Goal: Task Accomplishment & Management: Use online tool/utility

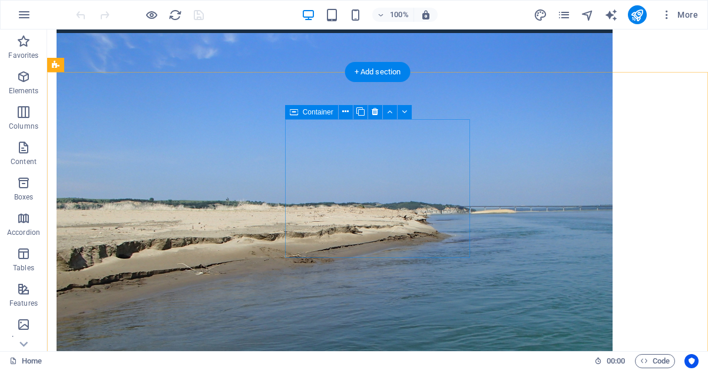
scroll to position [352, 0]
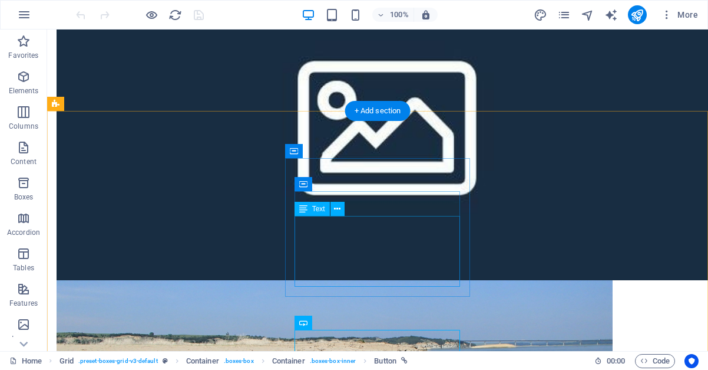
scroll to position [172, 0]
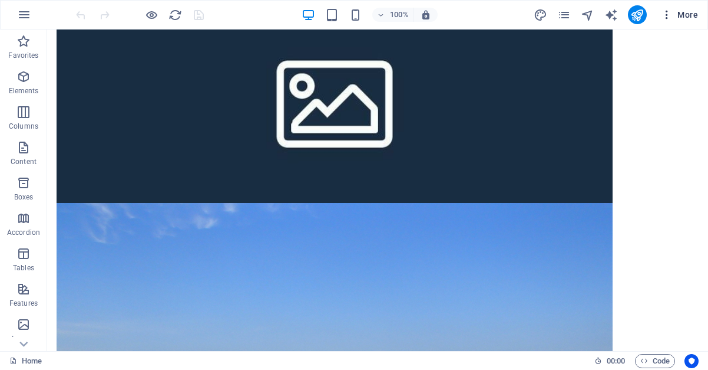
click at [665, 18] on icon "button" at bounding box center [667, 15] width 12 height 12
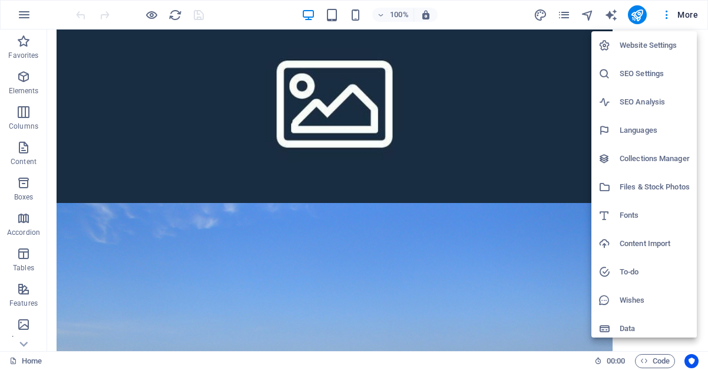
click at [667, 17] on div at bounding box center [354, 185] width 708 height 370
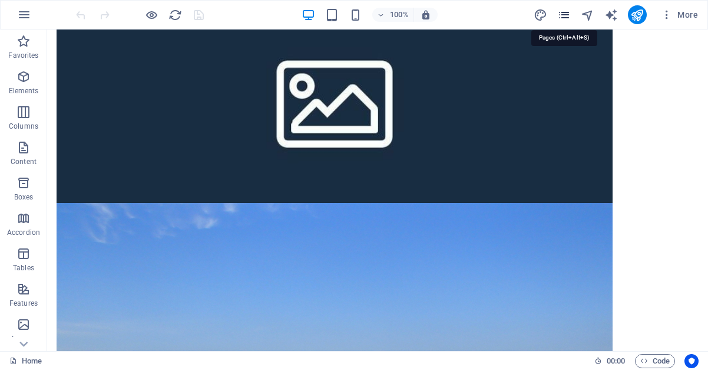
click at [566, 19] on icon "pages" at bounding box center [565, 15] width 14 height 14
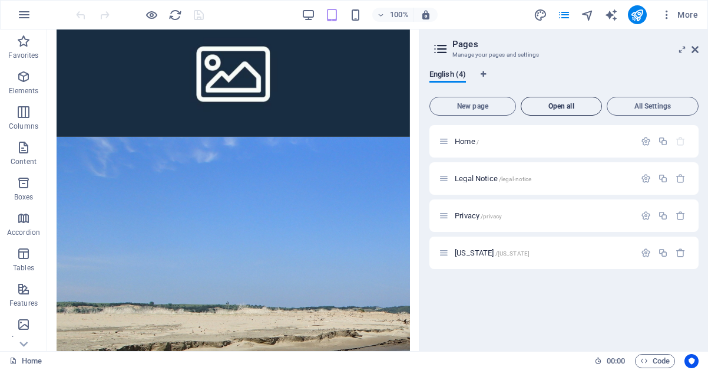
click at [572, 104] on span "Open all" at bounding box center [561, 106] width 71 height 7
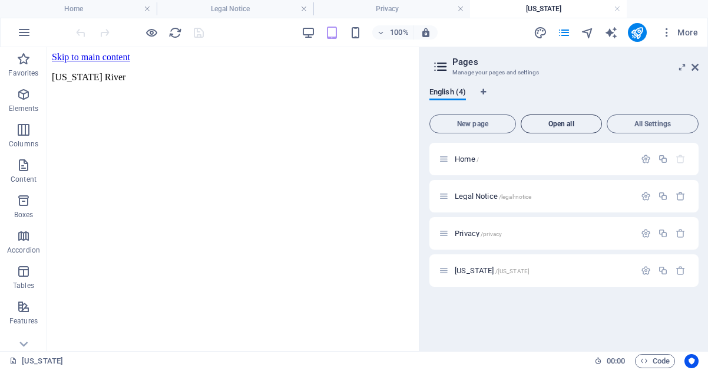
scroll to position [0, 0]
click at [469, 271] on span "Nebraska /nebraska" at bounding box center [492, 270] width 75 height 9
click at [25, 34] on icon "button" at bounding box center [24, 32] width 14 height 14
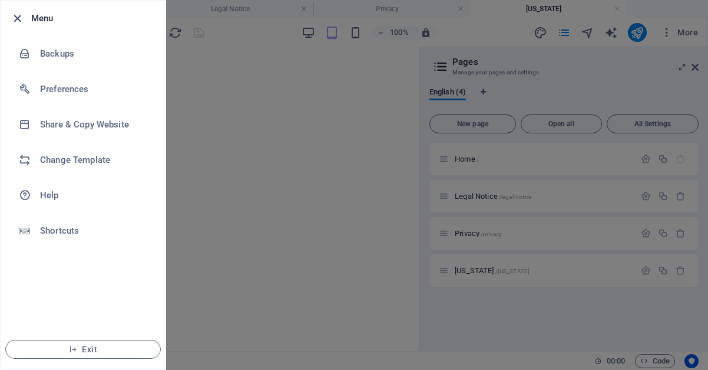
click at [19, 21] on icon "button" at bounding box center [18, 19] width 14 height 14
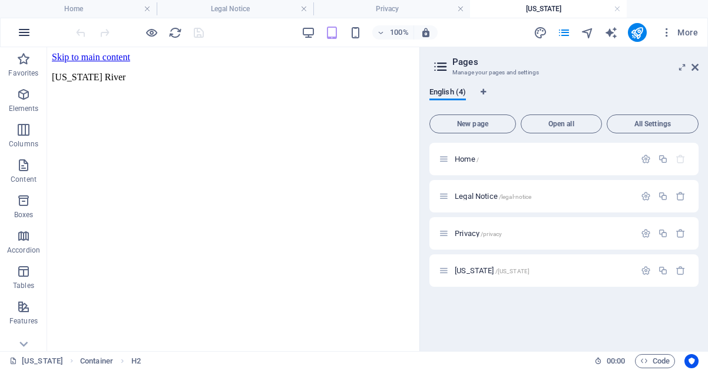
click at [23, 35] on icon "button" at bounding box center [24, 32] width 14 height 14
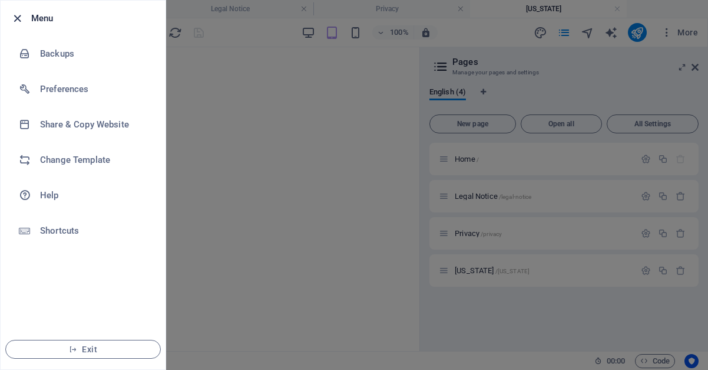
click at [16, 17] on icon "button" at bounding box center [18, 19] width 14 height 14
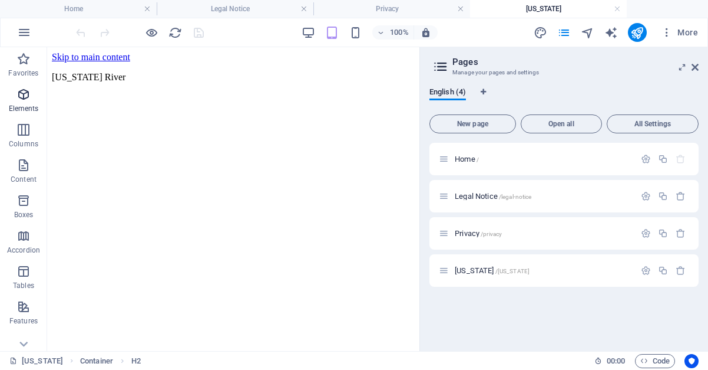
click at [29, 96] on icon "button" at bounding box center [24, 94] width 14 height 14
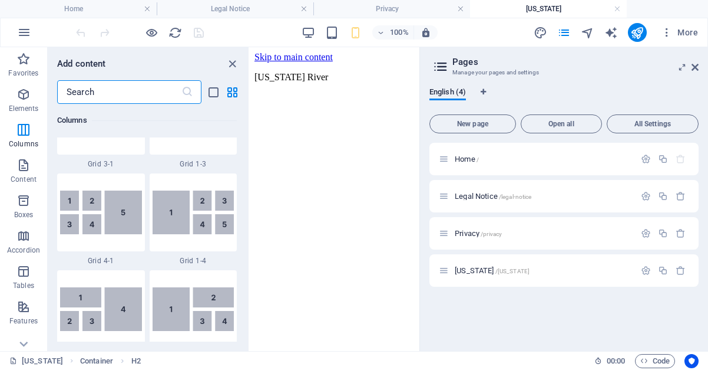
scroll to position [1399, 0]
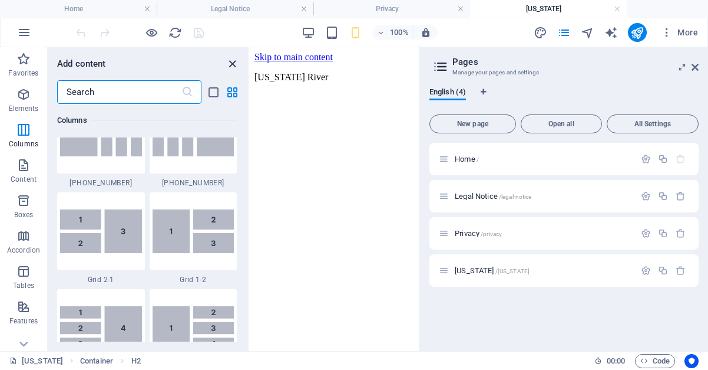
click at [234, 64] on icon "close panel" at bounding box center [233, 64] width 14 height 14
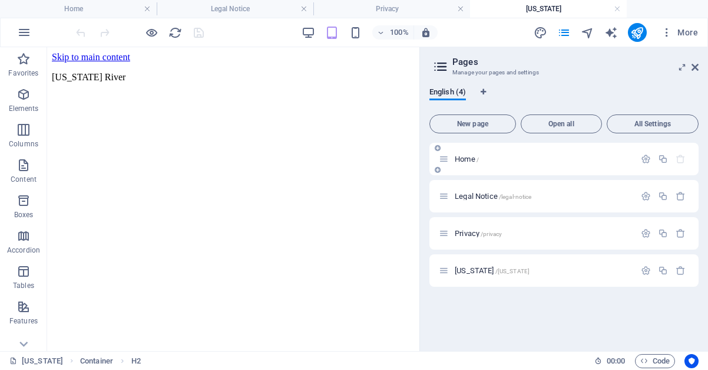
click at [464, 158] on span "Home /" at bounding box center [467, 158] width 24 height 9
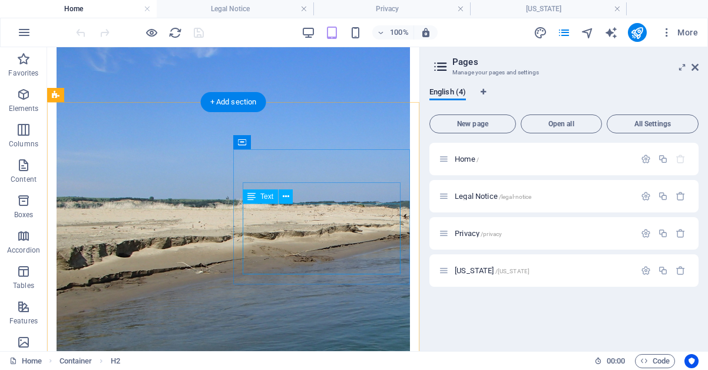
scroll to position [413, 0]
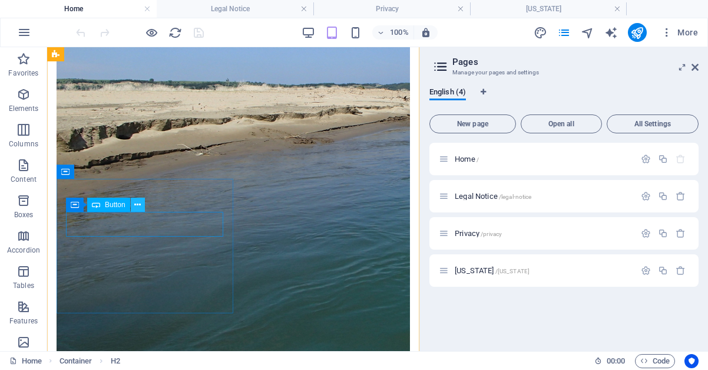
click at [136, 203] on icon at bounding box center [137, 205] width 6 height 12
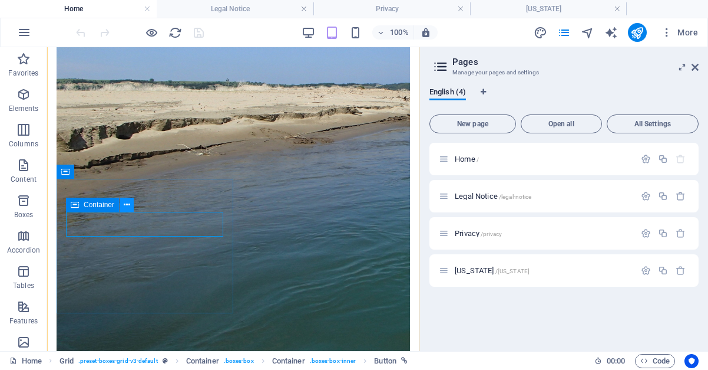
click at [127, 204] on icon at bounding box center [127, 205] width 6 height 12
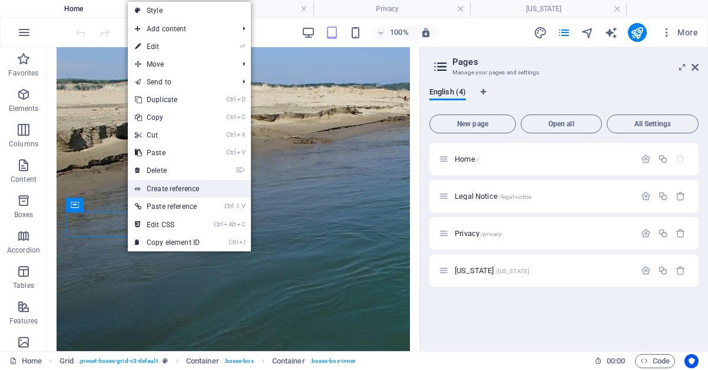
click at [167, 186] on link "Create reference" at bounding box center [189, 189] width 123 height 18
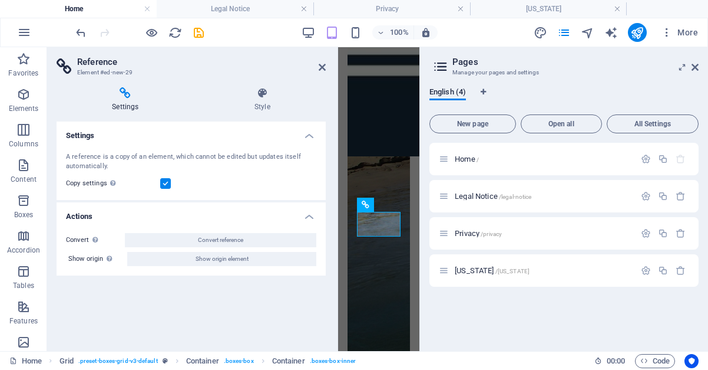
scroll to position [1366, 0]
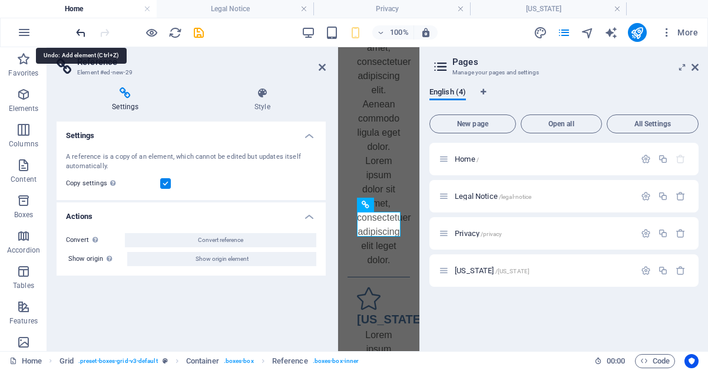
click at [81, 33] on icon "undo" at bounding box center [81, 33] width 14 height 14
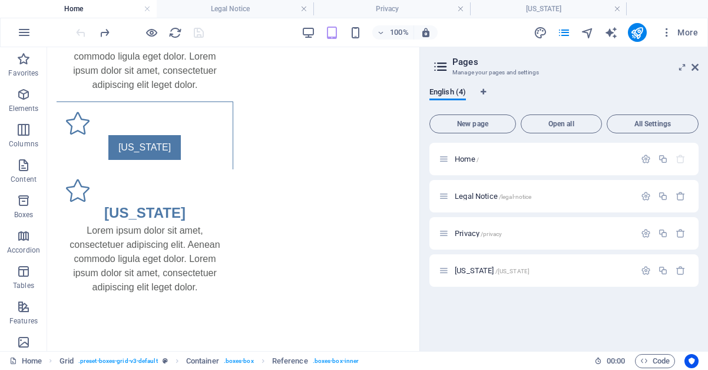
scroll to position [422, 0]
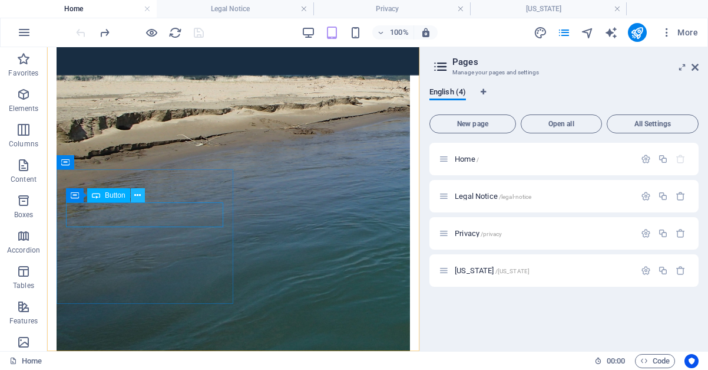
click at [139, 196] on icon at bounding box center [137, 195] width 6 height 12
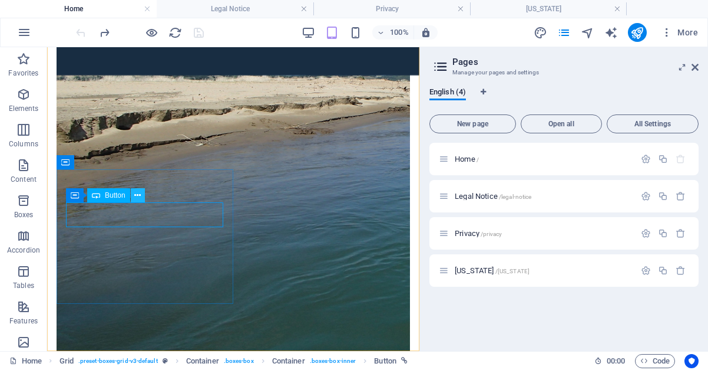
click at [137, 195] on icon at bounding box center [137, 195] width 6 height 12
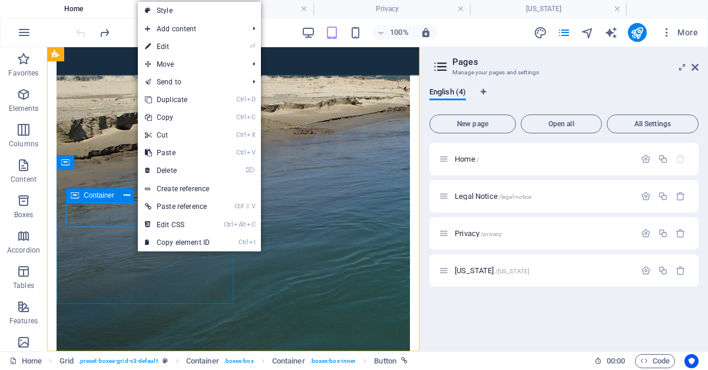
click at [75, 197] on icon at bounding box center [75, 195] width 8 height 14
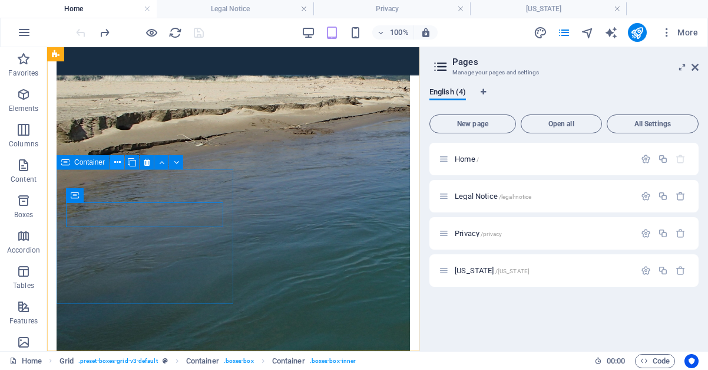
click at [117, 164] on icon at bounding box center [117, 162] width 6 height 12
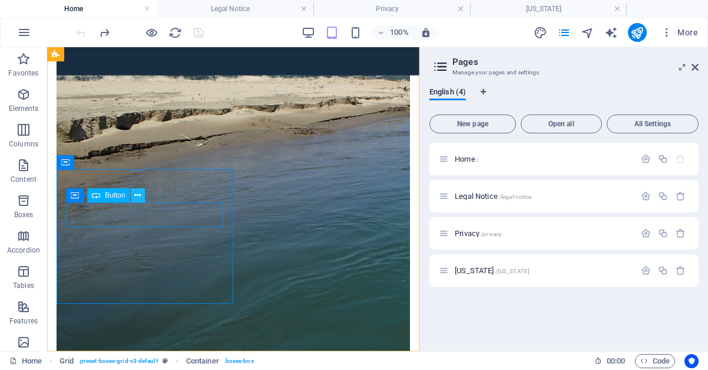
click at [141, 192] on button at bounding box center [138, 195] width 14 height 14
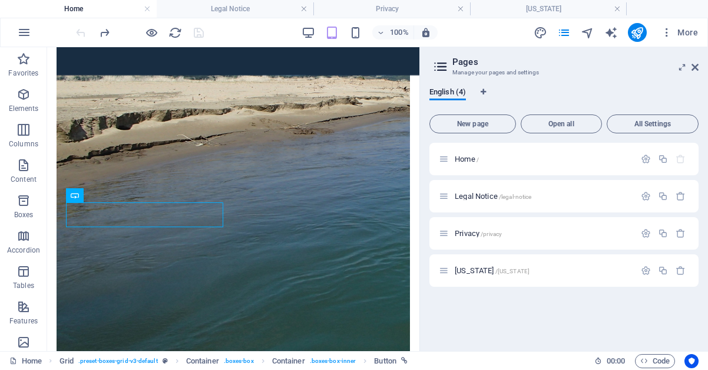
click at [26, 9] on h4 "Home" at bounding box center [78, 8] width 157 height 13
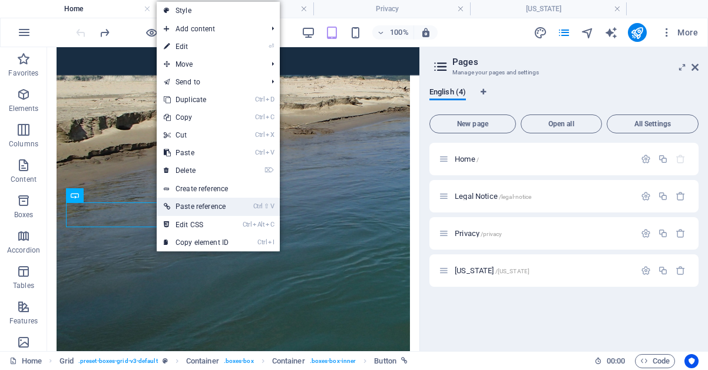
click at [184, 208] on link "Ctrl ⇧ V Paste reference" at bounding box center [196, 206] width 79 height 18
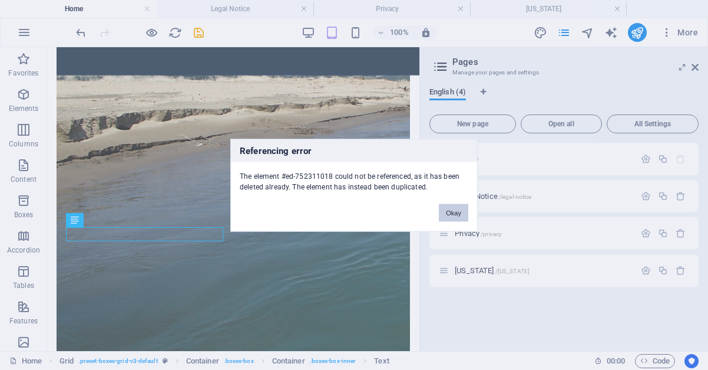
click at [463, 214] on button "Okay" at bounding box center [453, 212] width 29 height 18
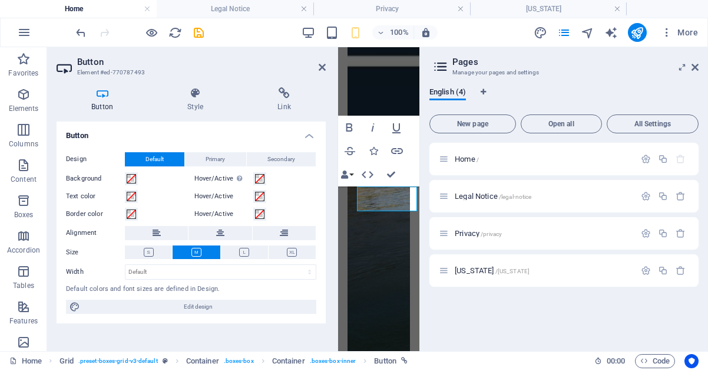
scroll to position [1366, 0]
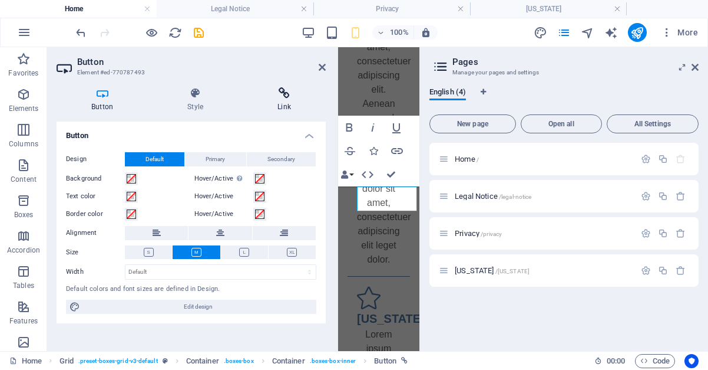
click at [285, 95] on icon at bounding box center [284, 93] width 83 height 12
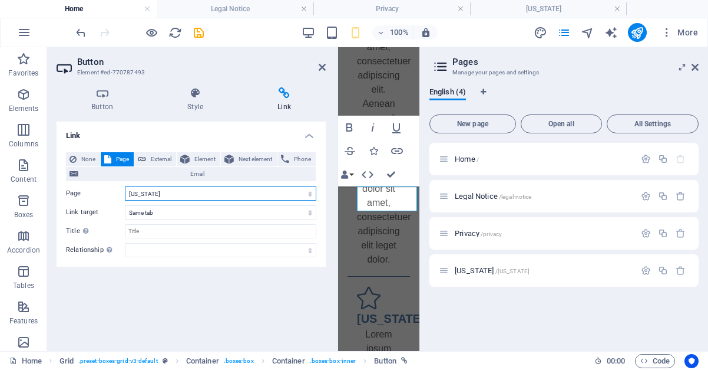
click at [125, 186] on select "Home Legal Notice Privacy [US_STATE]" at bounding box center [221, 193] width 192 height 14
click option "[US_STATE]" at bounding box center [0, 0] width 0 height 0
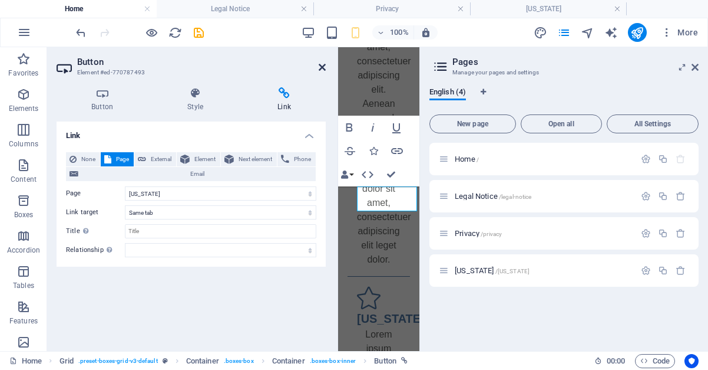
click at [322, 67] on icon at bounding box center [322, 66] width 7 height 9
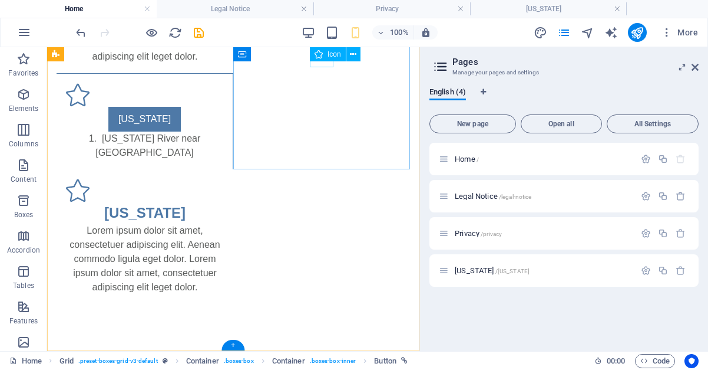
scroll to position [422, 0]
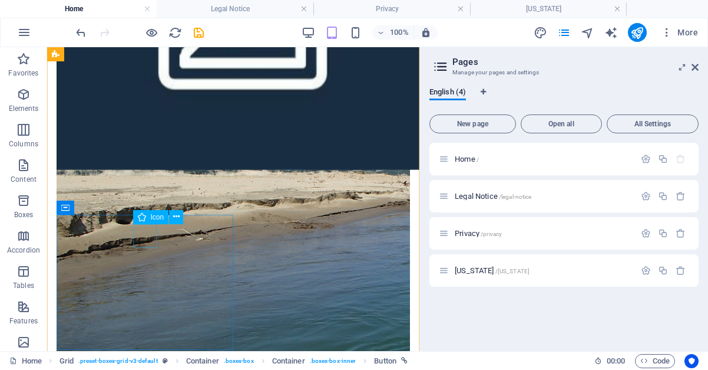
scroll to position [242, 0]
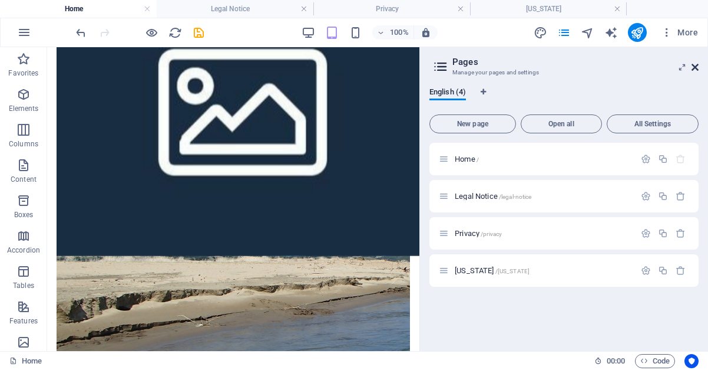
click at [697, 64] on icon at bounding box center [695, 66] width 7 height 9
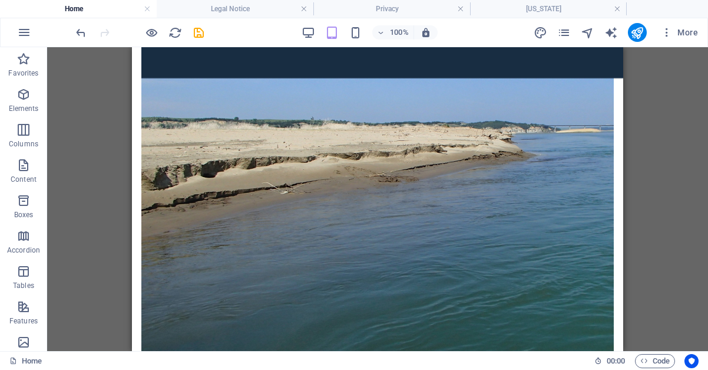
scroll to position [406, 0]
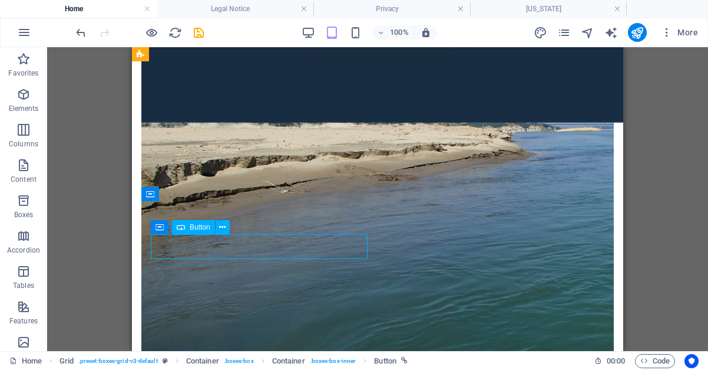
select select "3"
select select
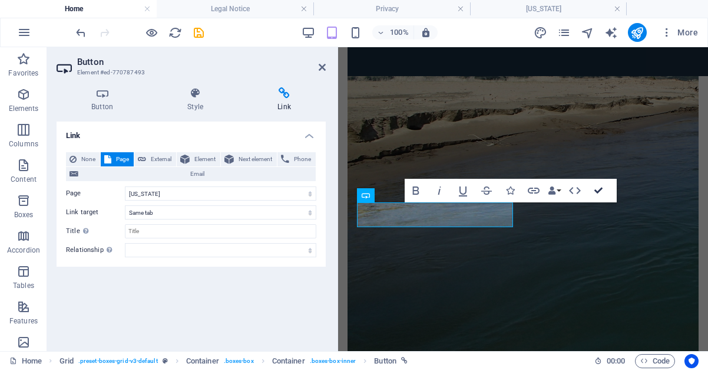
scroll to position [424, 0]
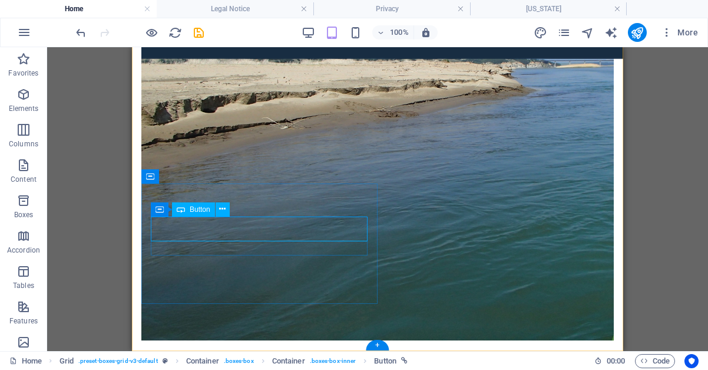
select select "3"
select select
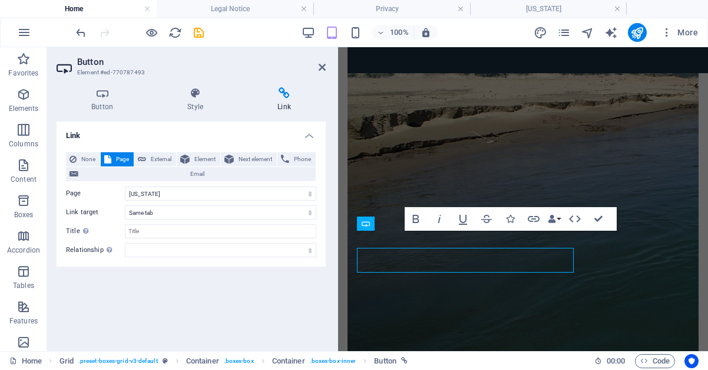
scroll to position [393, 0]
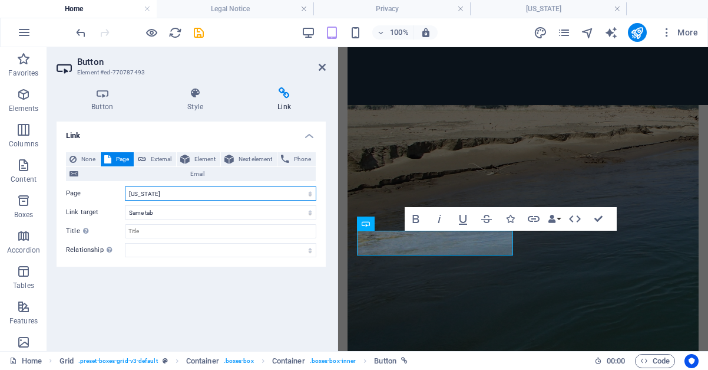
click at [125, 186] on select "Home Legal Notice Privacy Nebraska" at bounding box center [221, 193] width 192 height 14
click at [144, 193] on select "Home Legal Notice Privacy Nebraska" at bounding box center [221, 193] width 192 height 14
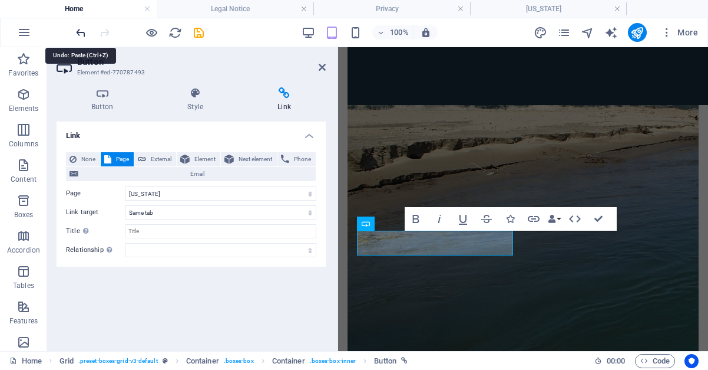
click at [83, 34] on icon "undo" at bounding box center [81, 33] width 14 height 14
click at [321, 68] on icon at bounding box center [322, 66] width 7 height 9
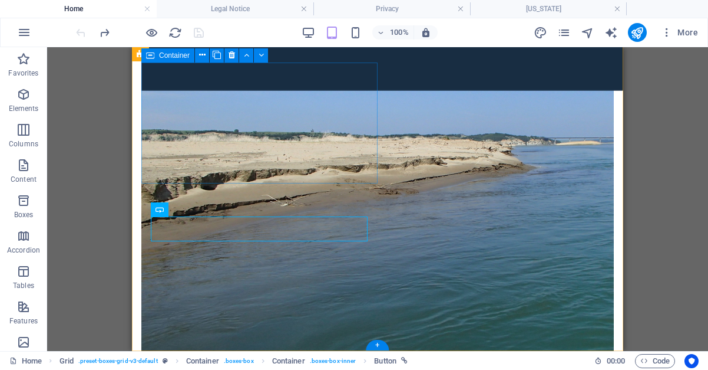
scroll to position [424, 0]
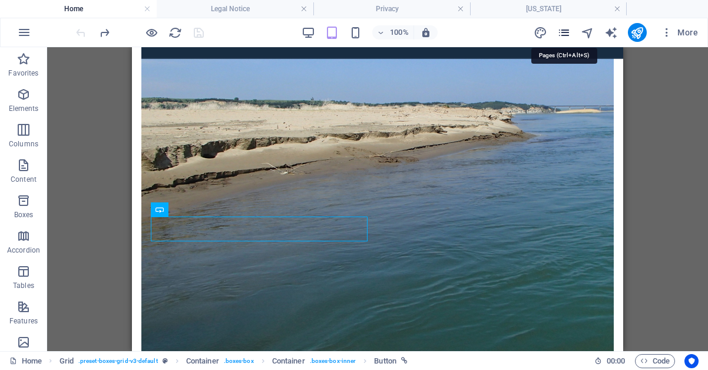
click at [566, 34] on icon "pages" at bounding box center [565, 33] width 14 height 14
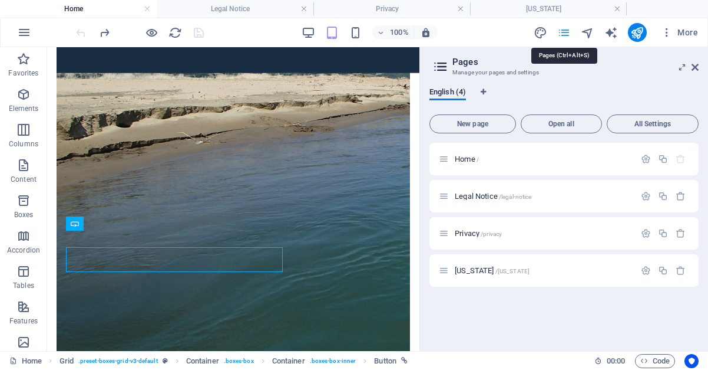
scroll to position [394, 0]
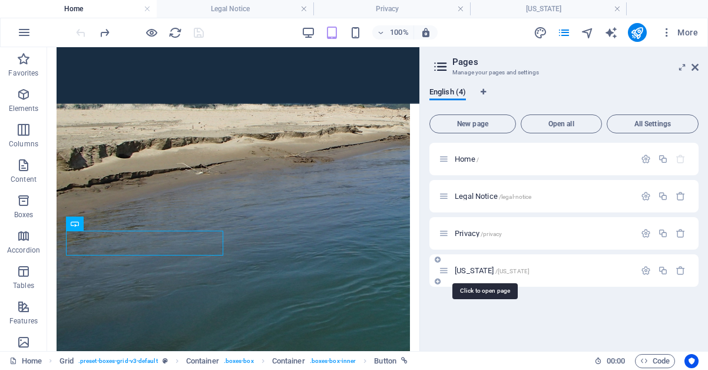
click at [469, 270] on span "[US_STATE] /[US_STATE]" at bounding box center [492, 270] width 75 height 9
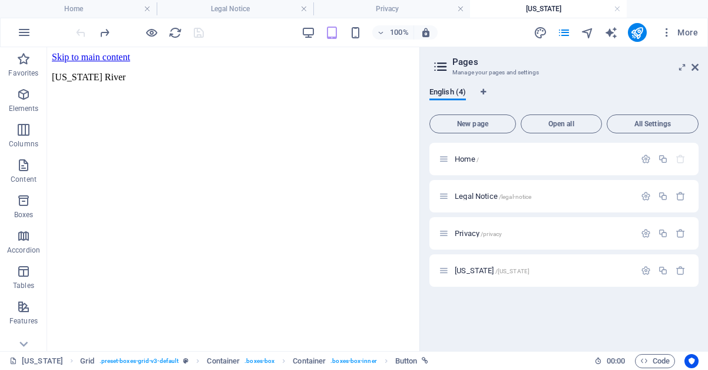
click at [436, 70] on icon at bounding box center [441, 66] width 18 height 17
click at [486, 271] on span "[US_STATE] /[US_STATE]" at bounding box center [492, 270] width 75 height 9
click at [696, 66] on icon at bounding box center [695, 66] width 7 height 9
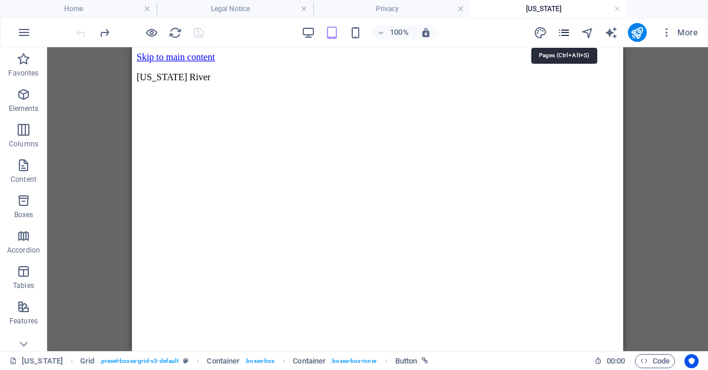
click at [561, 31] on icon "pages" at bounding box center [565, 33] width 14 height 14
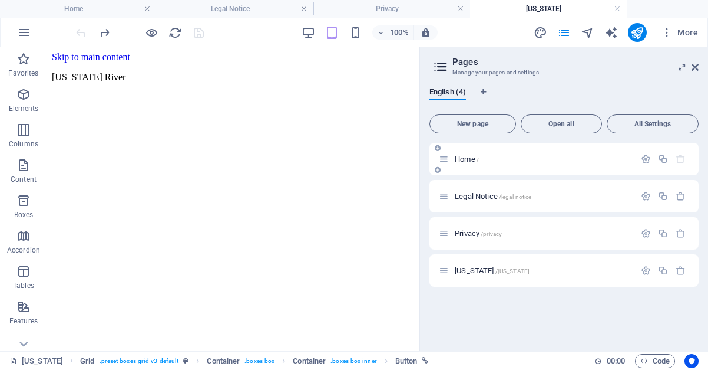
click at [476, 157] on span "Home /" at bounding box center [467, 158] width 24 height 9
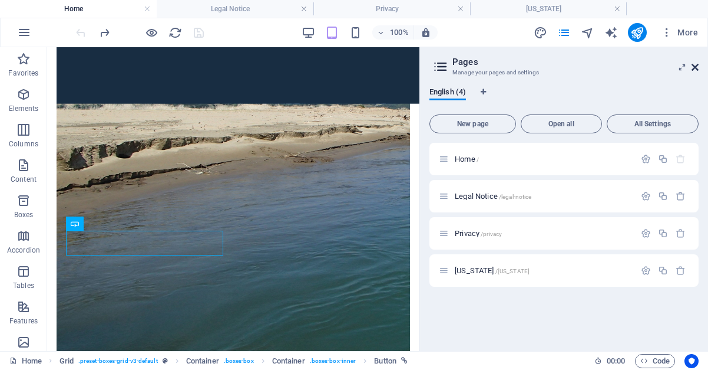
click at [694, 70] on icon at bounding box center [695, 66] width 7 height 9
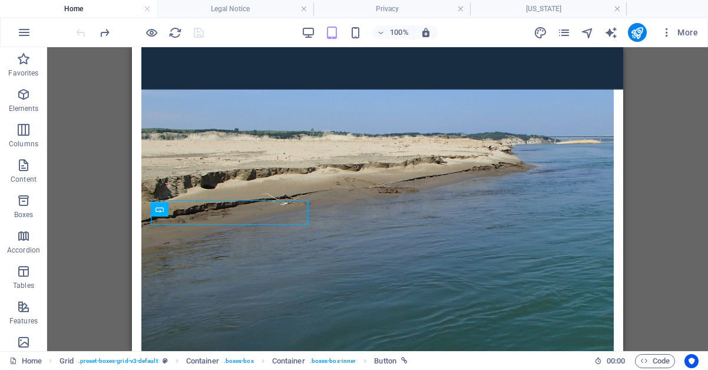
scroll to position [424, 0]
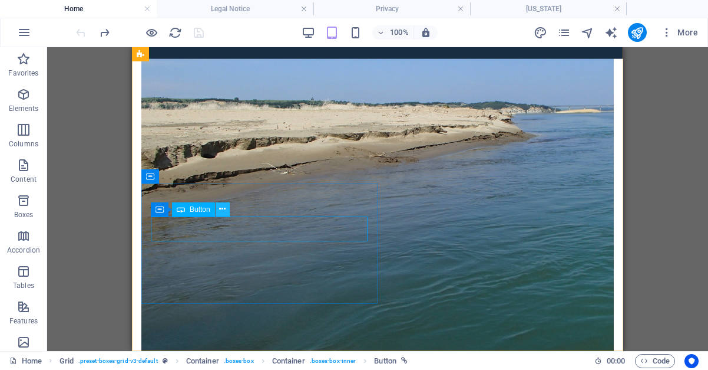
click at [225, 210] on icon at bounding box center [222, 209] width 6 height 12
click at [106, 124] on div "H2 Image with text Container Container Image Container Grid Container Container…" at bounding box center [377, 199] width 661 height 304
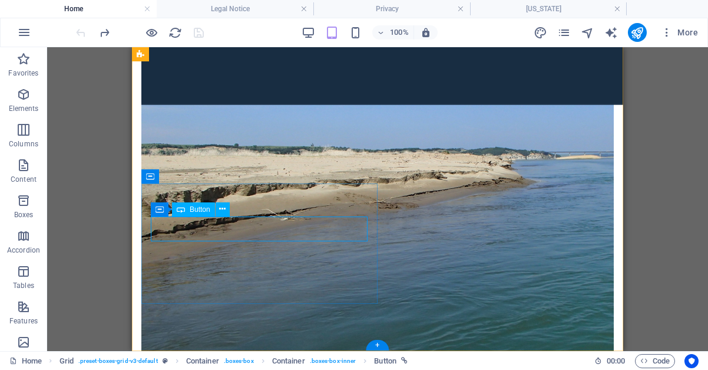
select select "3"
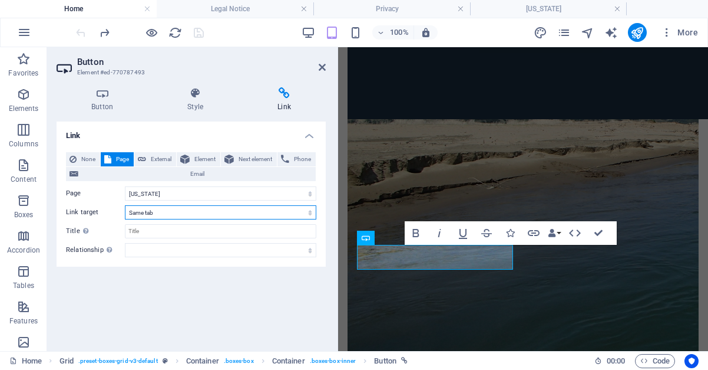
click at [125, 205] on select "New tab Same tab Overlay" at bounding box center [221, 212] width 192 height 14
select select "blank"
click option "New tab" at bounding box center [0, 0] width 0 height 0
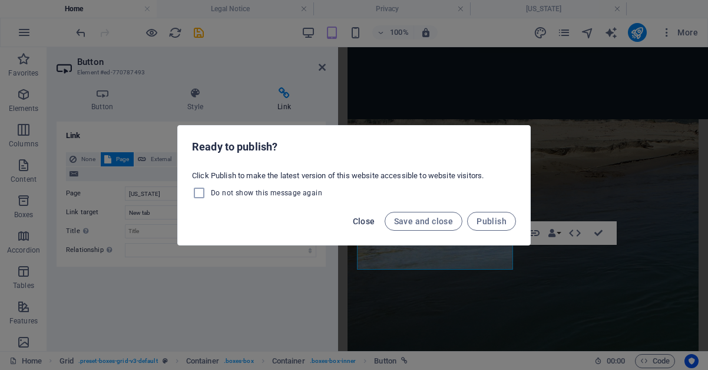
click at [369, 217] on span "Close" at bounding box center [364, 220] width 22 height 9
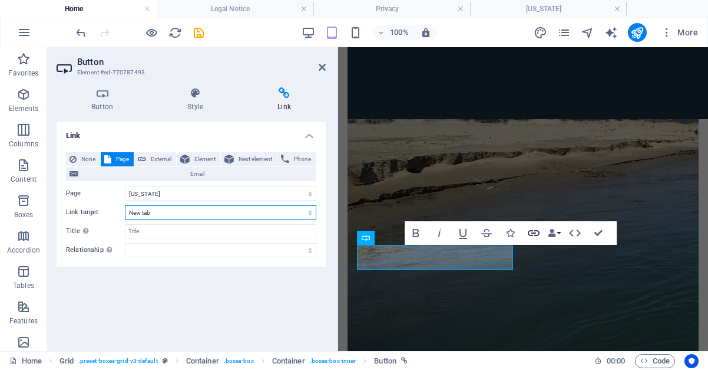
click at [536, 233] on icon "button" at bounding box center [534, 233] width 12 height 6
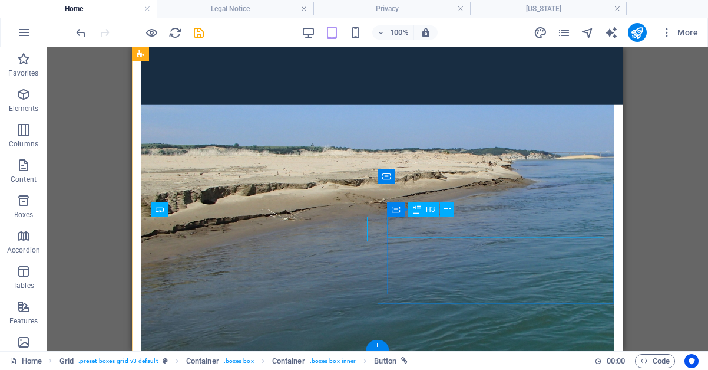
scroll to position [424, 0]
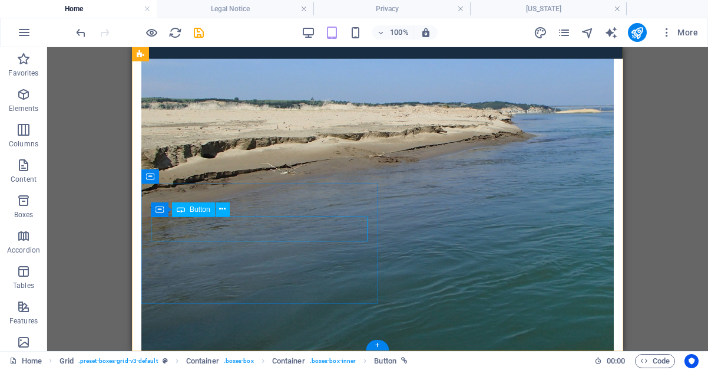
select select "3"
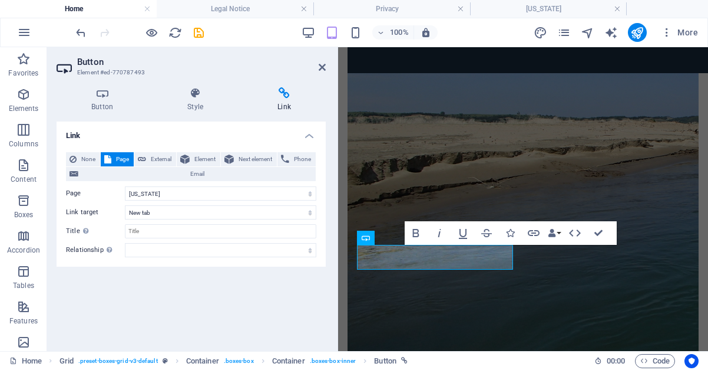
scroll to position [378, 0]
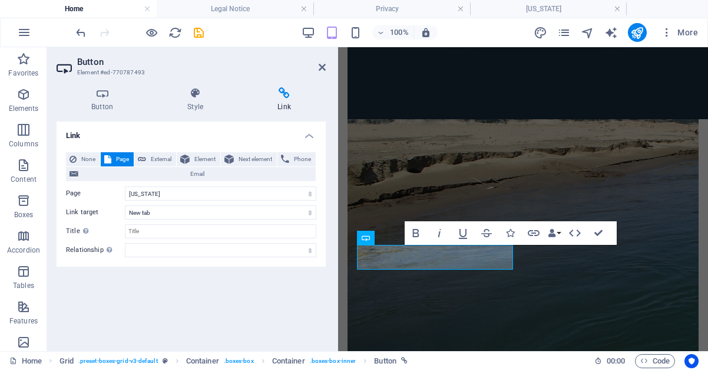
click at [266, 232] on input "Title Additional link description, should not be the same as the link text. The…" at bounding box center [221, 231] width 192 height 14
click at [281, 90] on icon at bounding box center [284, 93] width 83 height 12
click at [268, 159] on span "Next element" at bounding box center [256, 159] width 36 height 14
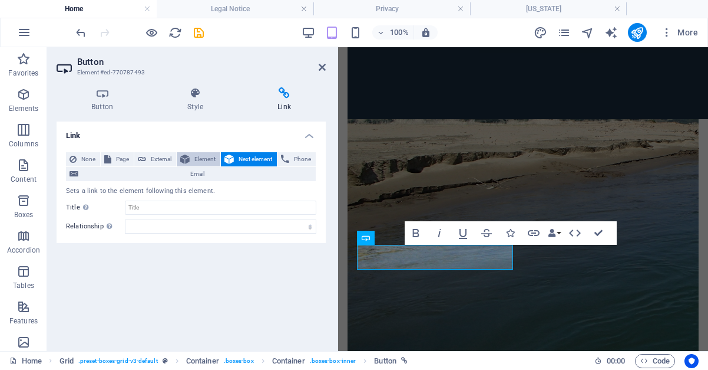
click at [205, 155] on span "Element" at bounding box center [205, 159] width 24 height 14
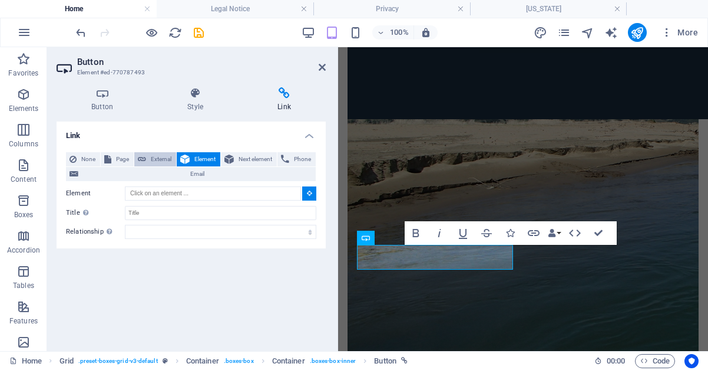
click at [160, 157] on span "External" at bounding box center [161, 159] width 23 height 14
select select "blank"
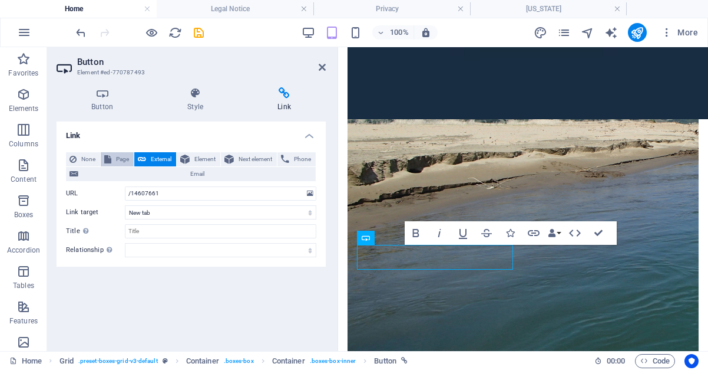
click at [124, 159] on span "Page" at bounding box center [122, 159] width 15 height 14
select select
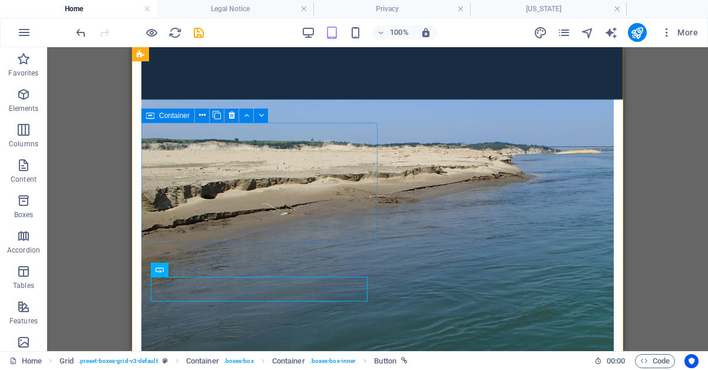
scroll to position [364, 0]
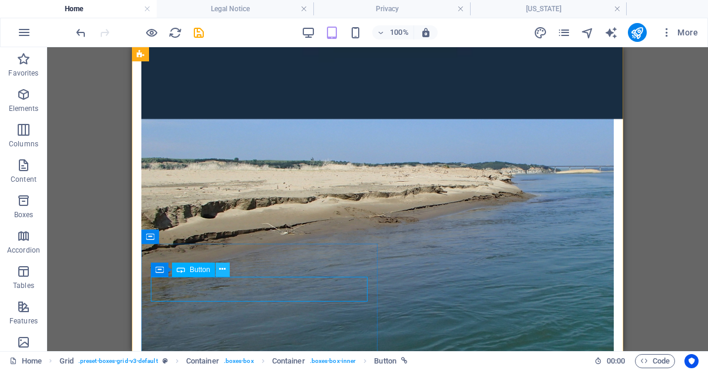
click at [223, 270] on icon at bounding box center [222, 269] width 6 height 12
click at [71, 147] on div "H2 Image with text Container Container Image Container Grid Container Container…" at bounding box center [377, 199] width 661 height 304
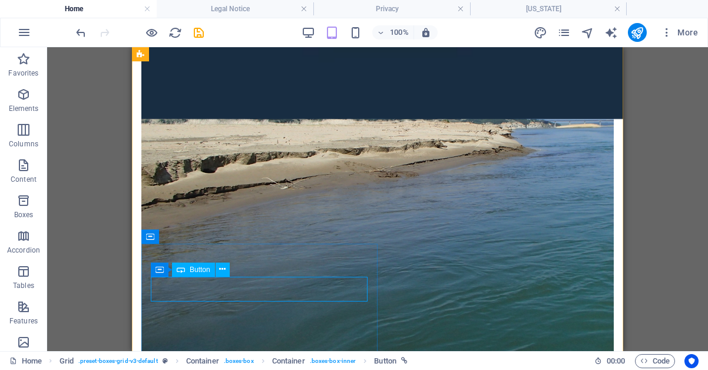
select select "3"
select select
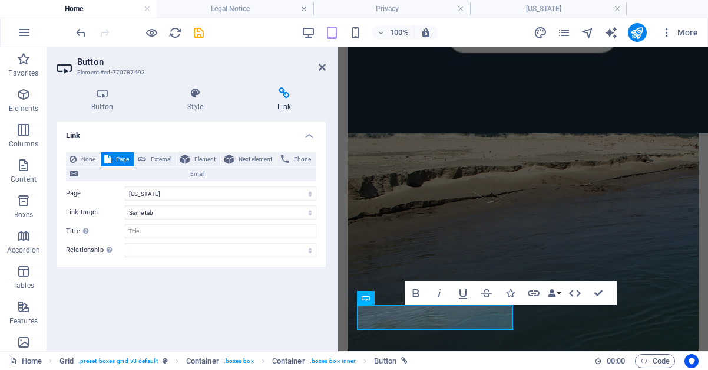
scroll to position [318, 0]
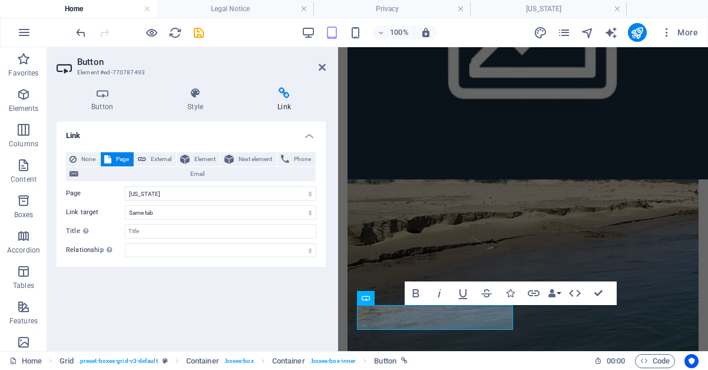
click at [259, 293] on div "Link None Page External Element Next element Phone Email Page Home Legal Notice…" at bounding box center [191, 231] width 269 height 220
click at [530, 295] on icon "button" at bounding box center [534, 293] width 12 height 6
click at [320, 64] on icon at bounding box center [322, 66] width 7 height 9
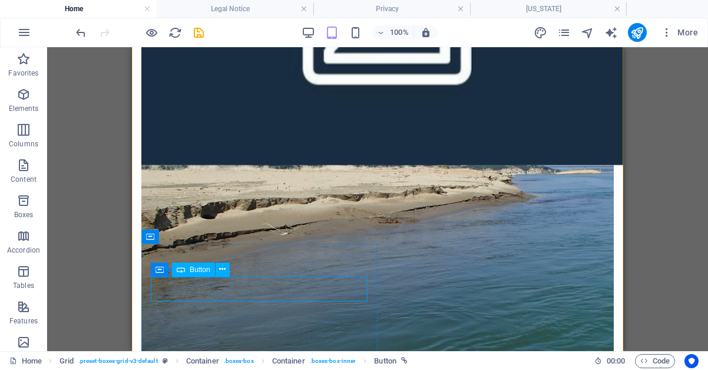
select select "3"
select select
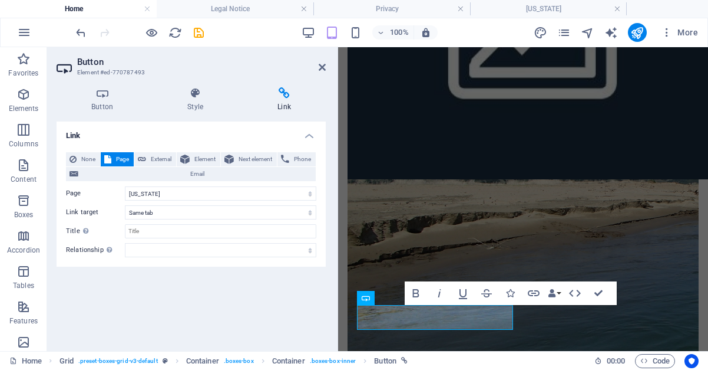
click at [326, 65] on aside "Button Element #ed-770787493 Button Style Link Button Design Default Primary Se…" at bounding box center [192, 199] width 291 height 304
click at [324, 70] on icon at bounding box center [322, 66] width 7 height 9
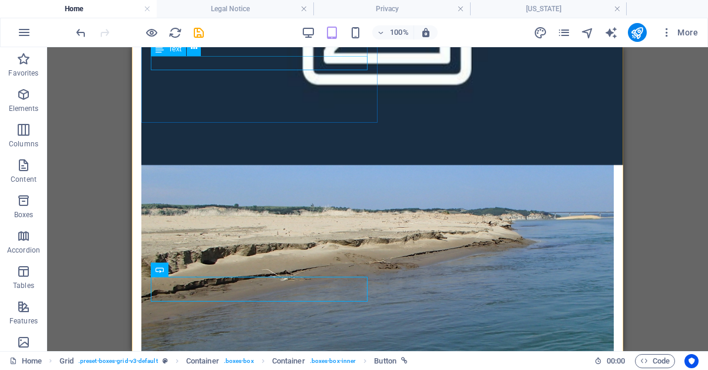
scroll to position [364, 0]
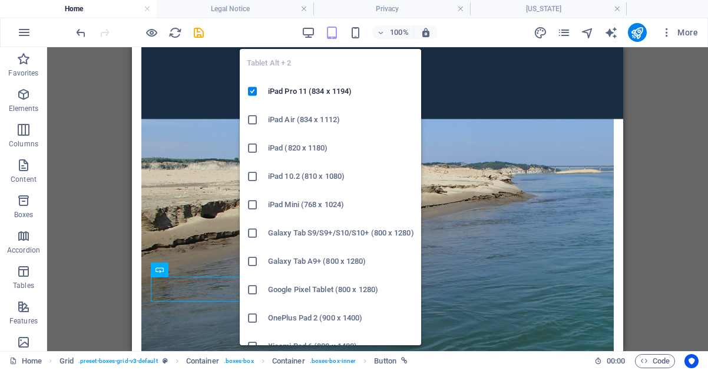
click at [331, 27] on icon "button" at bounding box center [332, 33] width 14 height 14
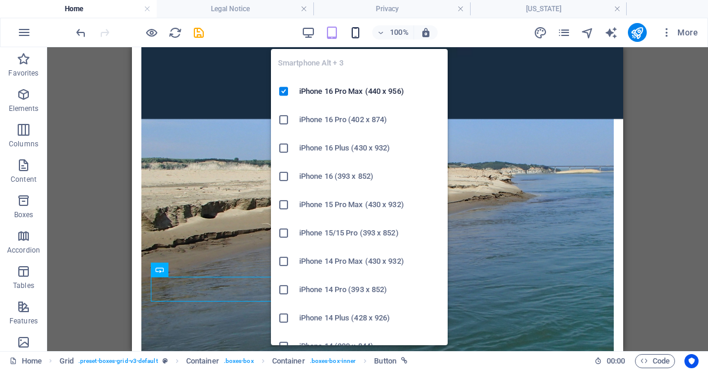
click at [358, 30] on icon "button" at bounding box center [356, 33] width 14 height 14
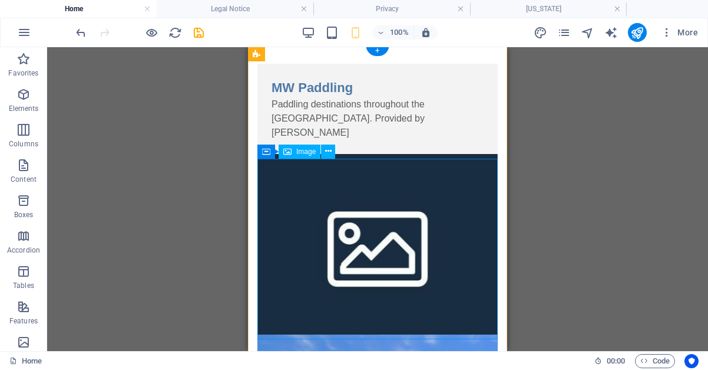
scroll to position [0, 0]
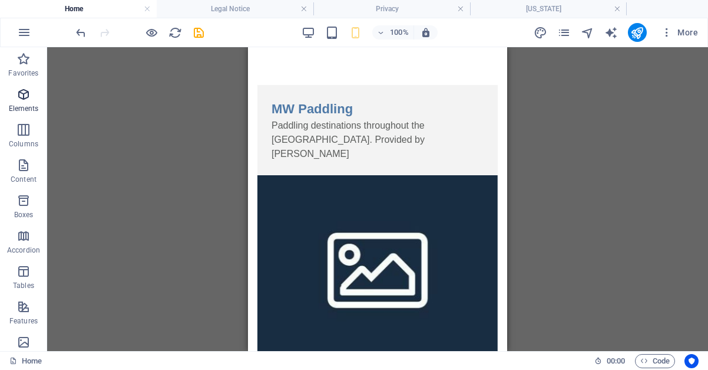
click at [19, 97] on icon "button" at bounding box center [24, 94] width 14 height 14
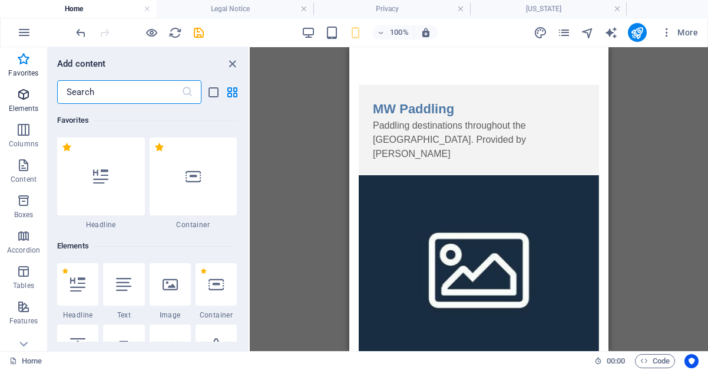
click at [29, 97] on icon "button" at bounding box center [24, 94] width 14 height 14
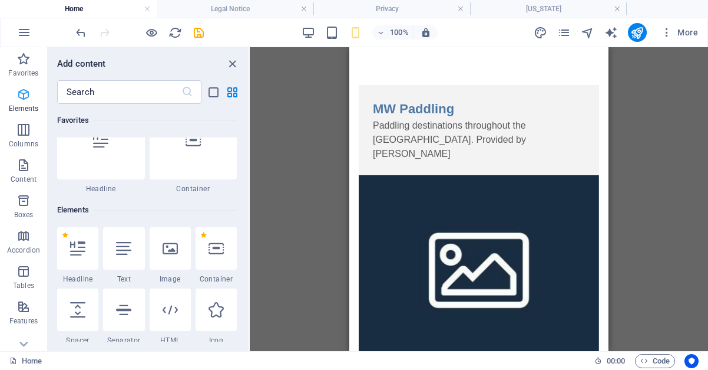
scroll to position [126, 0]
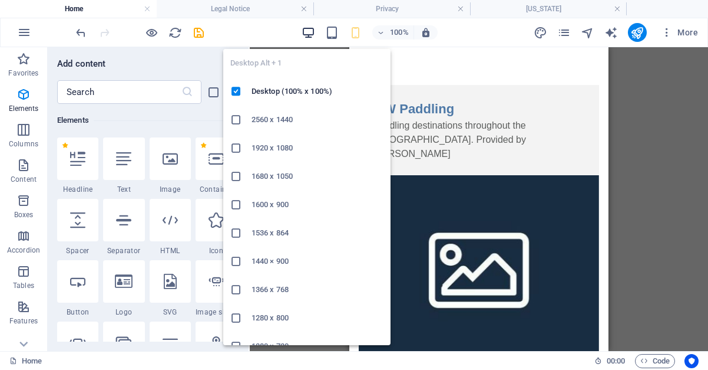
click at [312, 35] on icon "button" at bounding box center [309, 33] width 14 height 14
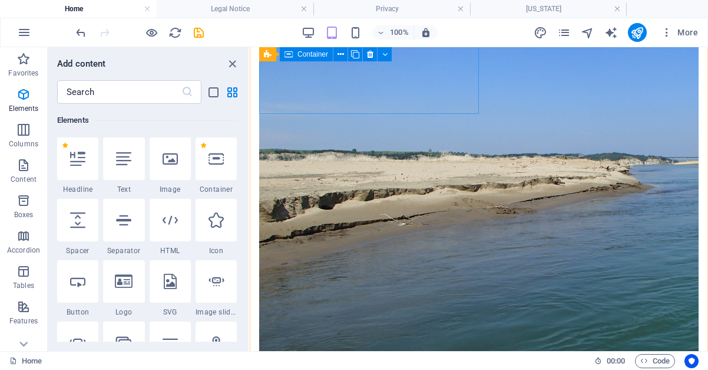
scroll to position [412, 0]
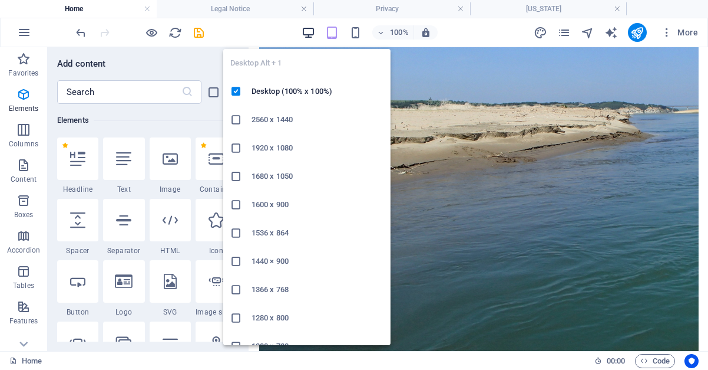
click at [311, 29] on icon "button" at bounding box center [309, 33] width 14 height 14
click at [311, 34] on icon "button" at bounding box center [309, 33] width 14 height 14
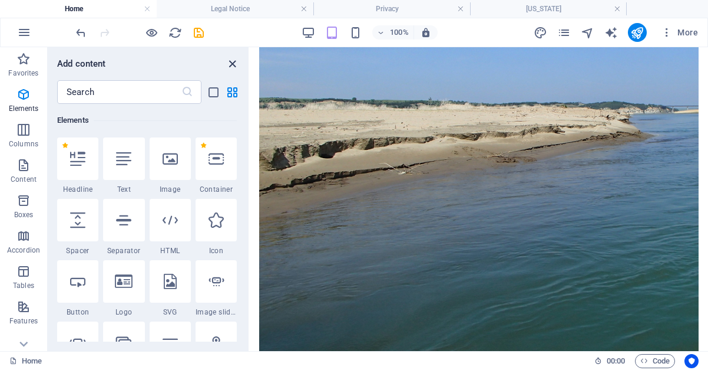
click at [234, 65] on icon "close panel" at bounding box center [233, 64] width 14 height 14
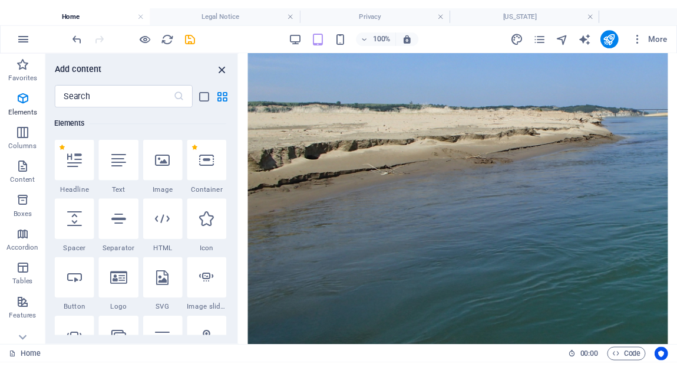
scroll to position [370, 0]
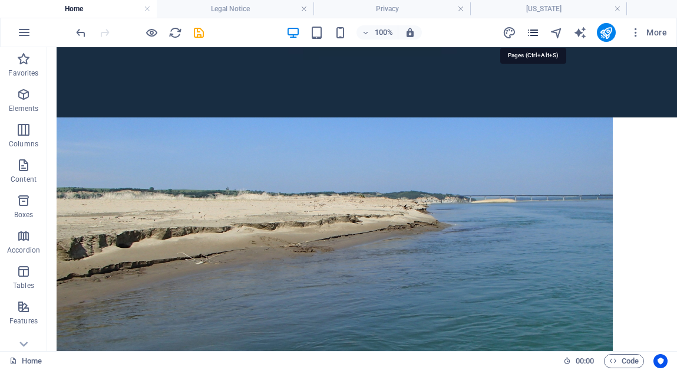
click at [535, 34] on icon "pages" at bounding box center [533, 33] width 14 height 14
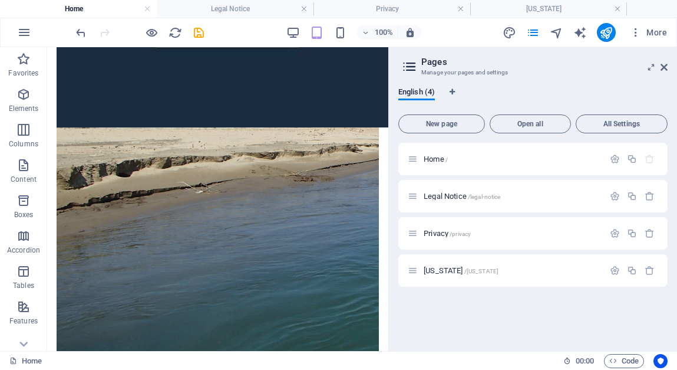
click at [411, 67] on icon at bounding box center [410, 66] width 18 height 17
click at [526, 126] on span "Open all" at bounding box center [530, 123] width 71 height 7
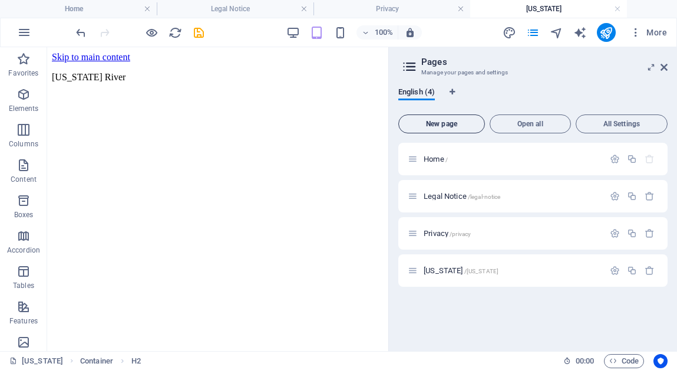
click at [436, 124] on span "New page" at bounding box center [442, 123] width 76 height 7
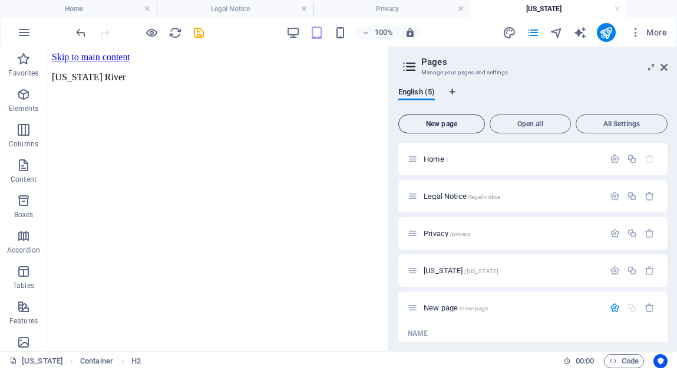
scroll to position [110, 0]
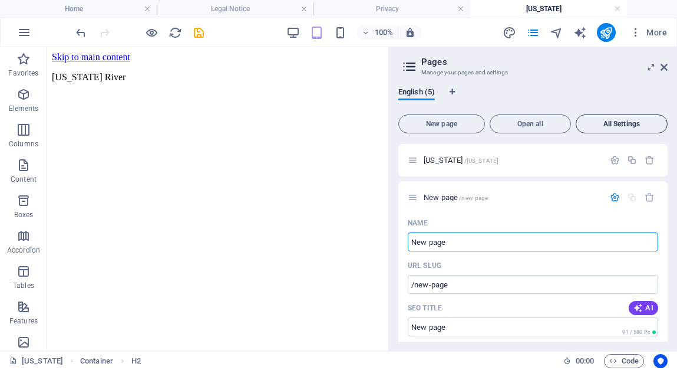
click at [614, 124] on span "All Settings" at bounding box center [621, 123] width 81 height 7
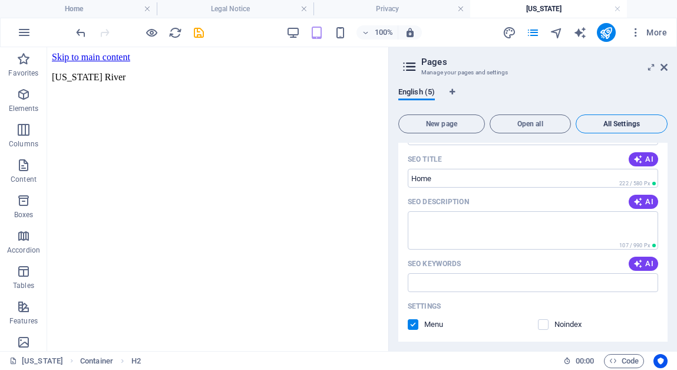
scroll to position [1391, 0]
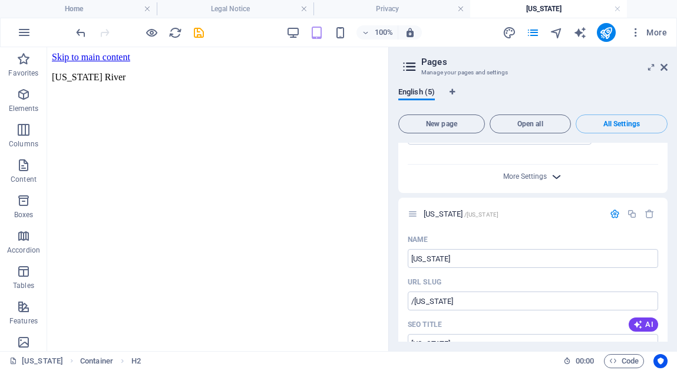
click at [560, 170] on icon "button" at bounding box center [557, 177] width 14 height 14
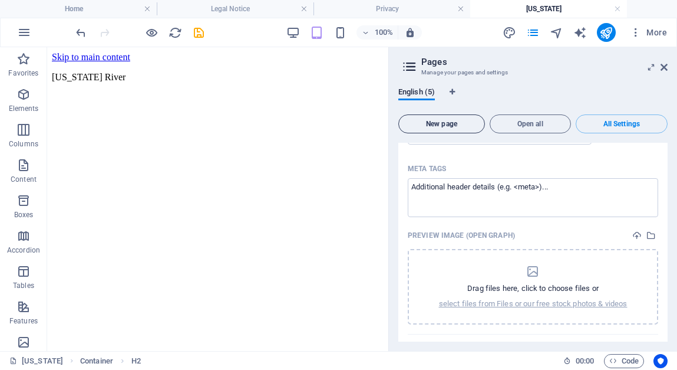
click at [431, 121] on span "New page" at bounding box center [442, 123] width 76 height 7
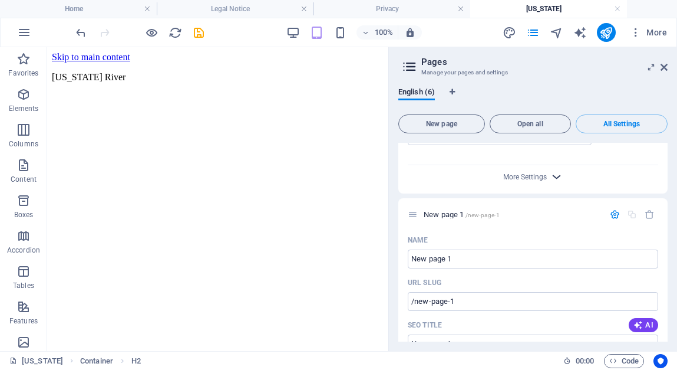
click at [556, 170] on icon "button" at bounding box center [557, 177] width 14 height 14
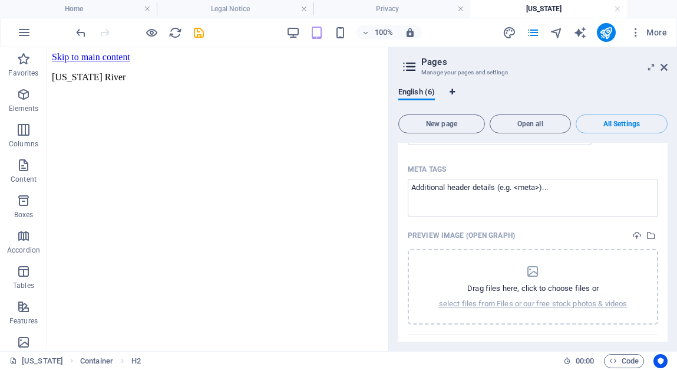
click at [453, 94] on icon "Language Tabs" at bounding box center [452, 91] width 5 height 7
select select "41"
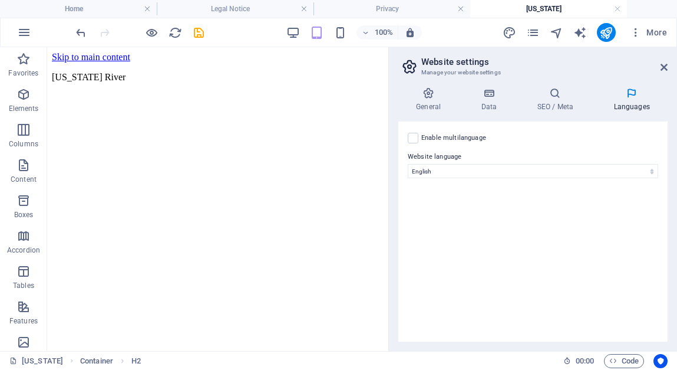
click at [668, 61] on aside "Website settings Manage your website settings General Data SEO / Meta Languages…" at bounding box center [532, 199] width 289 height 304
click at [659, 65] on h2 "Website settings" at bounding box center [544, 62] width 246 height 11
click at [664, 67] on icon at bounding box center [664, 66] width 7 height 9
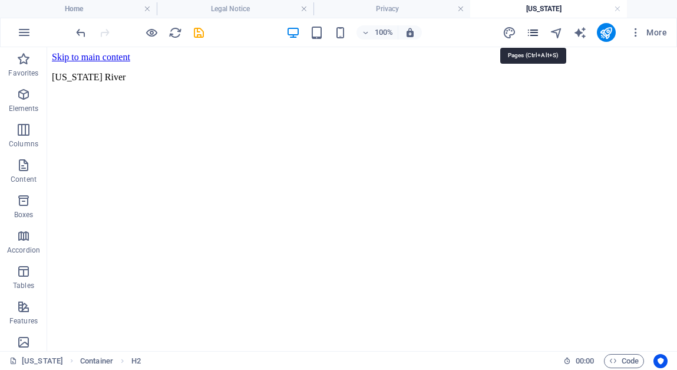
click at [533, 37] on icon "pages" at bounding box center [533, 33] width 14 height 14
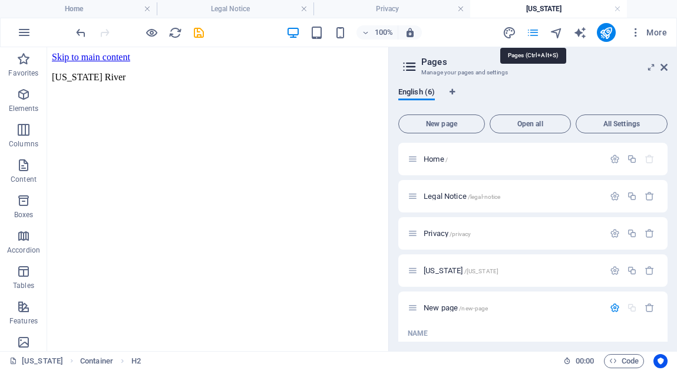
scroll to position [586, 0]
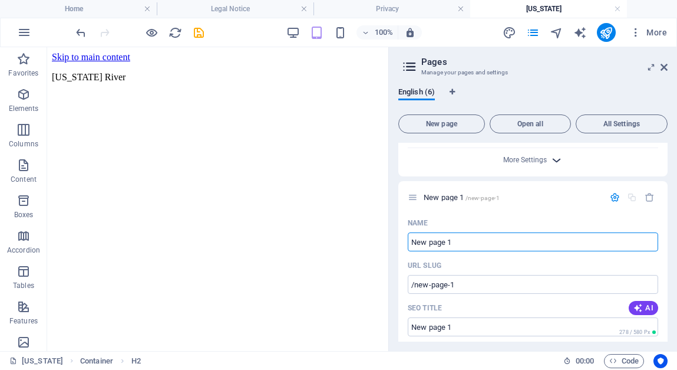
click at [558, 160] on icon "button" at bounding box center [557, 160] width 14 height 14
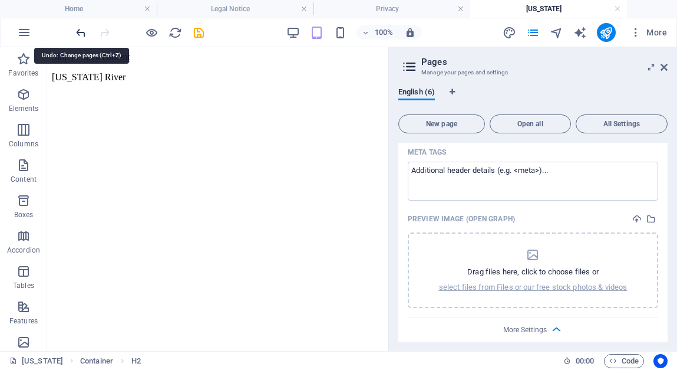
click at [83, 33] on icon "undo" at bounding box center [81, 33] width 14 height 14
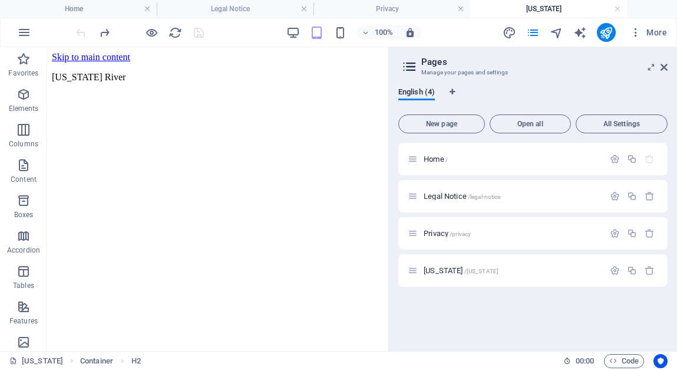
scroll to position [0, 0]
click at [445, 270] on span "Nebraska /nebraska" at bounding box center [461, 270] width 75 height 9
drag, startPoint x: 445, startPoint y: 270, endPoint x: 456, endPoint y: 256, distance: 18.0
click at [456, 256] on div "Nebraska /nebraska" at bounding box center [532, 270] width 269 height 32
click at [444, 269] on span "Nebraska /nebraska" at bounding box center [461, 270] width 75 height 9
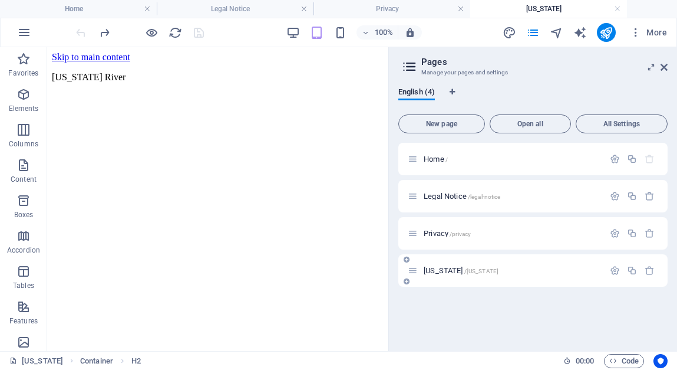
click at [444, 269] on span "Nebraska /nebraska" at bounding box center [461, 270] width 75 height 9
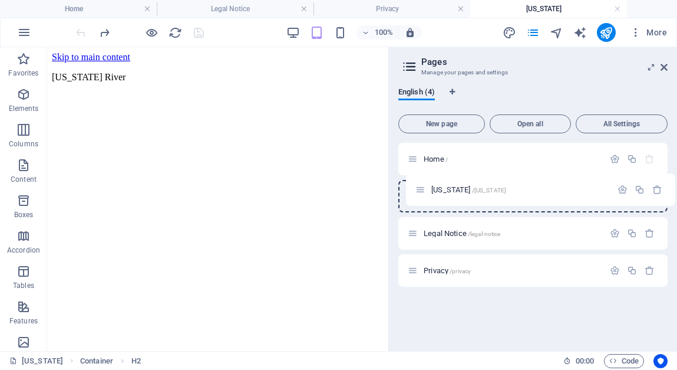
drag, startPoint x: 416, startPoint y: 271, endPoint x: 424, endPoint y: 187, distance: 84.2
click at [424, 187] on div "Home / Legal Notice /legal-notice Privacy /privacy Nebraska /nebraska" at bounding box center [532, 215] width 269 height 144
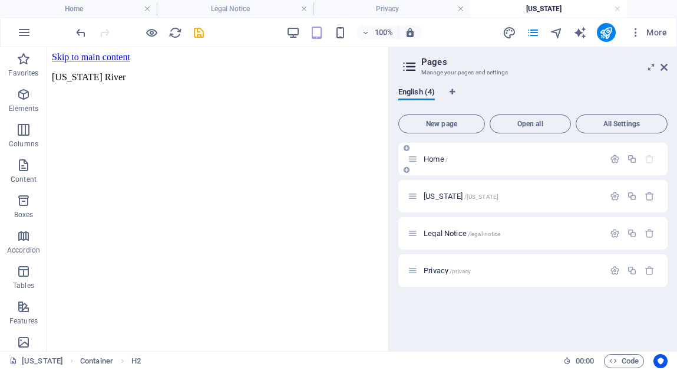
click at [439, 156] on span "Home /" at bounding box center [436, 158] width 24 height 9
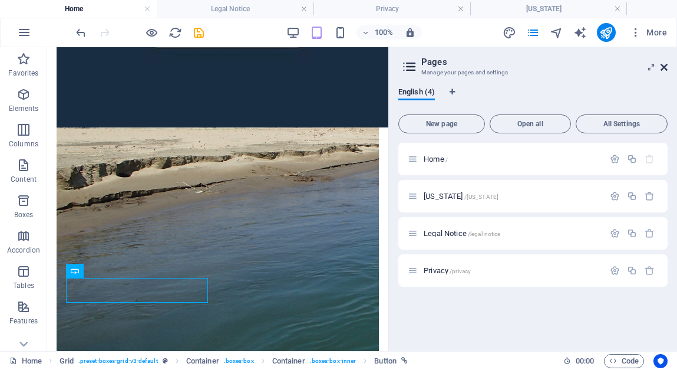
click at [667, 67] on icon at bounding box center [664, 66] width 7 height 9
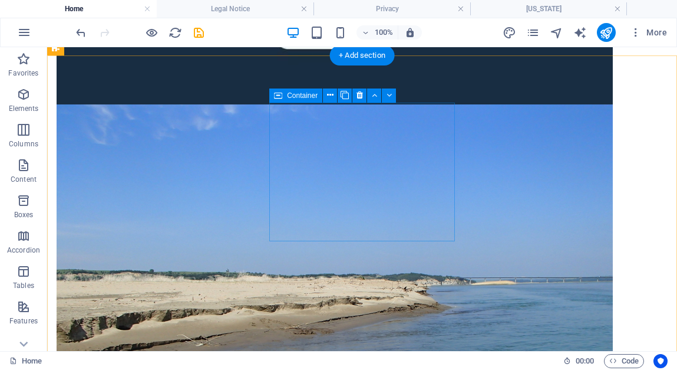
scroll to position [310, 0]
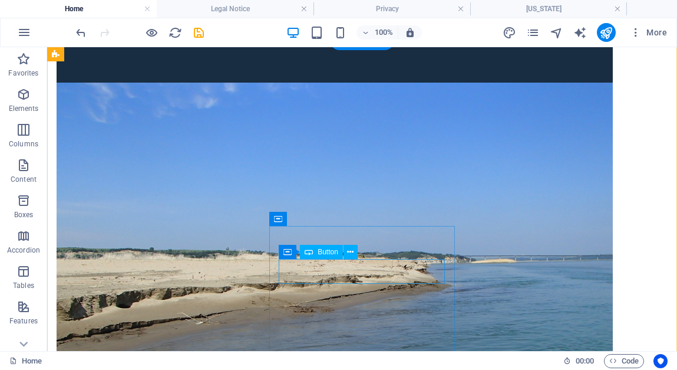
select select "3"
select select
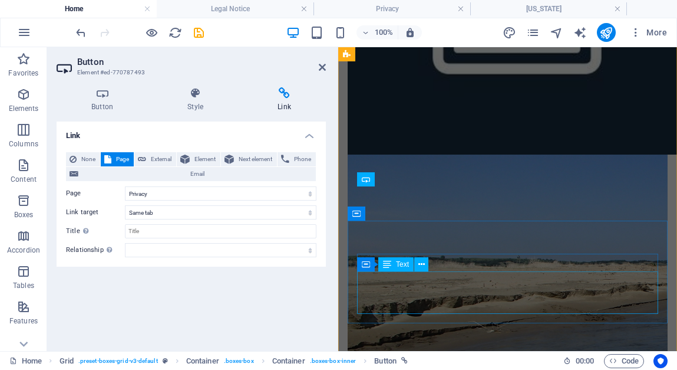
scroll to position [707, 0]
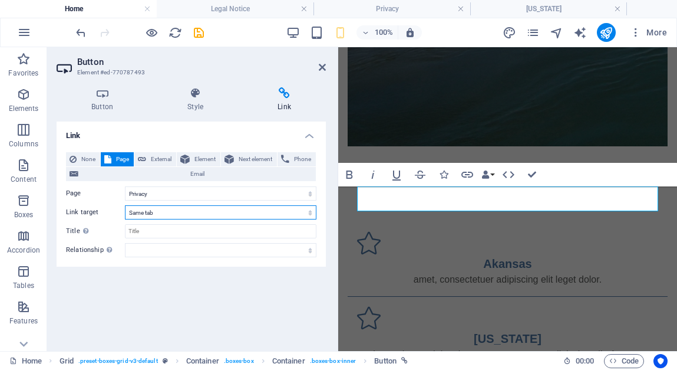
click at [125, 205] on select "New tab Same tab Overlay" at bounding box center [221, 212] width 192 height 14
click at [125, 186] on select "Home Nebraska Legal Notice Privacy" at bounding box center [221, 193] width 192 height 14
select select "1"
click option "[US_STATE]" at bounding box center [0, 0] width 0 height 0
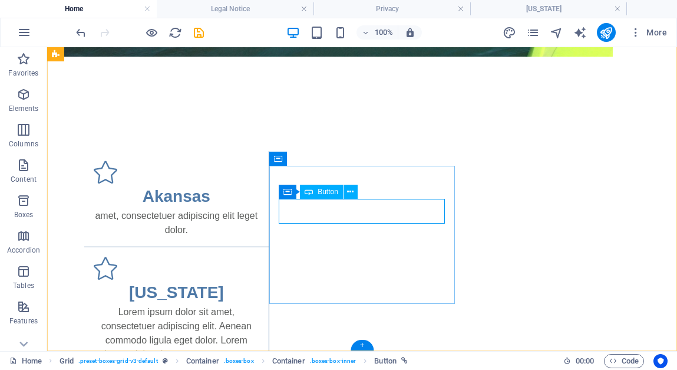
select select "1"
select select
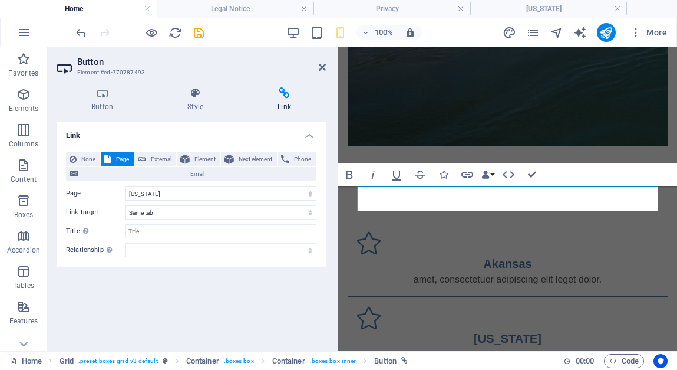
click at [287, 92] on icon at bounding box center [284, 93] width 83 height 12
click at [322, 67] on icon at bounding box center [322, 66] width 7 height 9
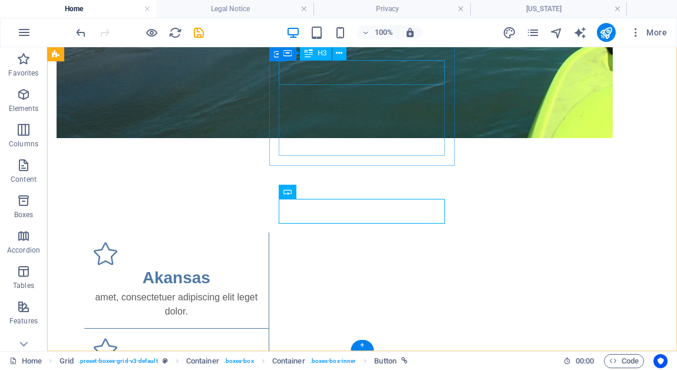
scroll to position [370, 0]
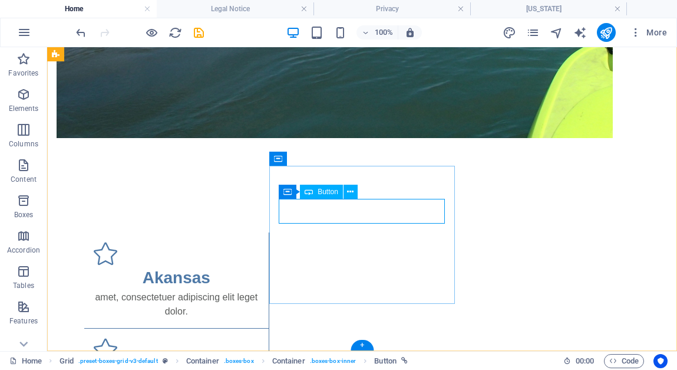
select select "1"
select select
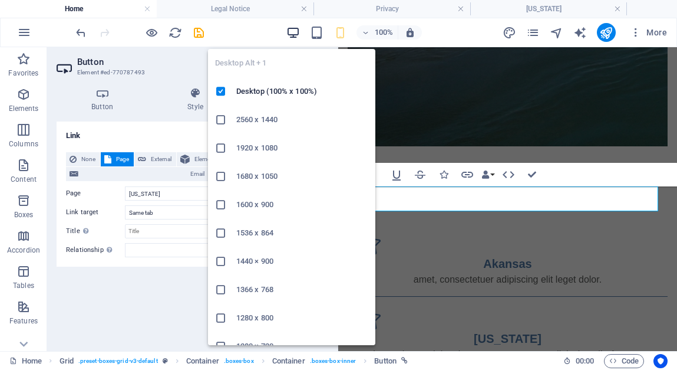
click at [295, 34] on icon "button" at bounding box center [293, 33] width 14 height 14
click at [294, 36] on icon "button" at bounding box center [293, 33] width 14 height 14
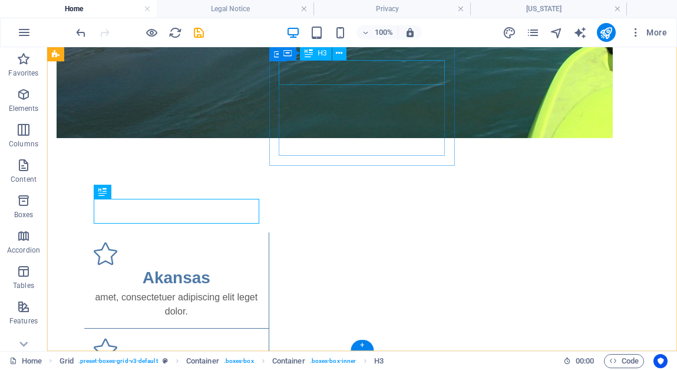
scroll to position [370, 0]
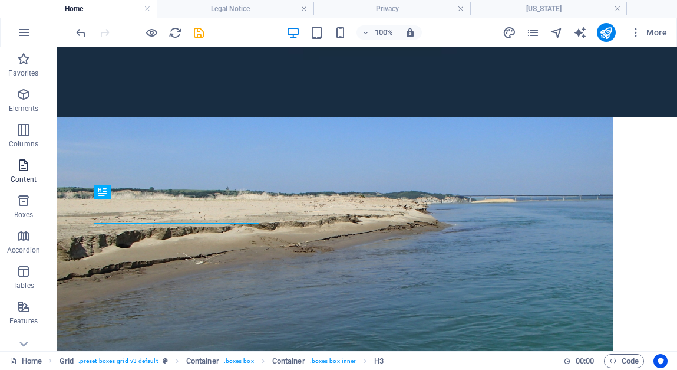
click at [27, 172] on span "Content" at bounding box center [23, 172] width 47 height 28
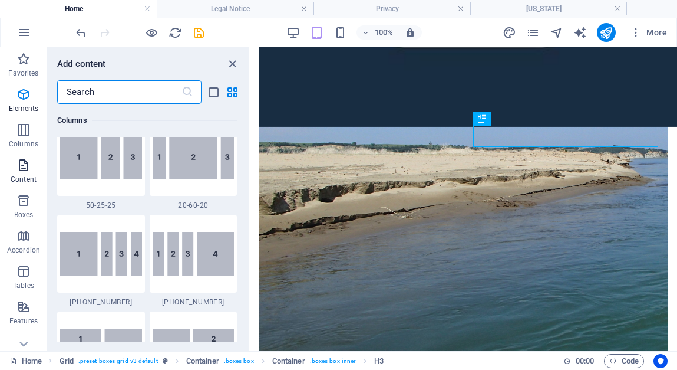
scroll to position [2062, 0]
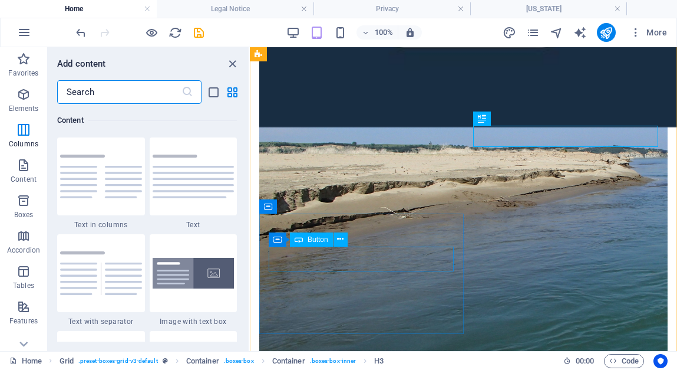
click at [315, 246] on div "Container Button" at bounding box center [312, 239] width 87 height 15
click at [337, 239] on button at bounding box center [341, 239] width 14 height 14
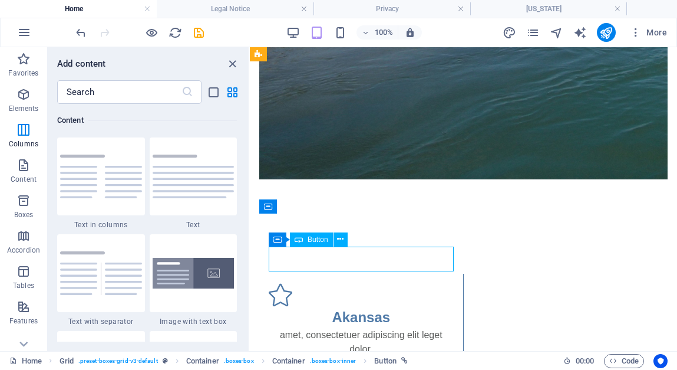
select select "1"
select select
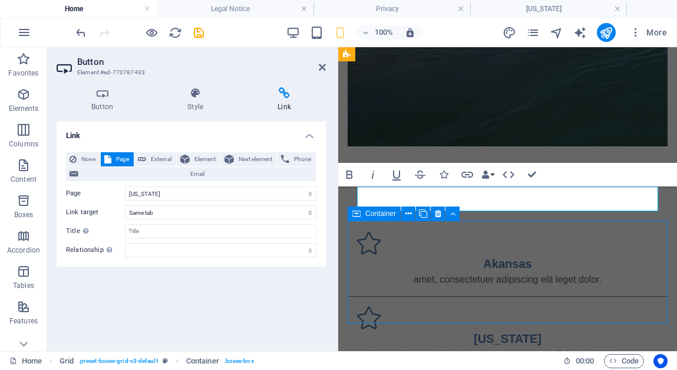
scroll to position [370, 0]
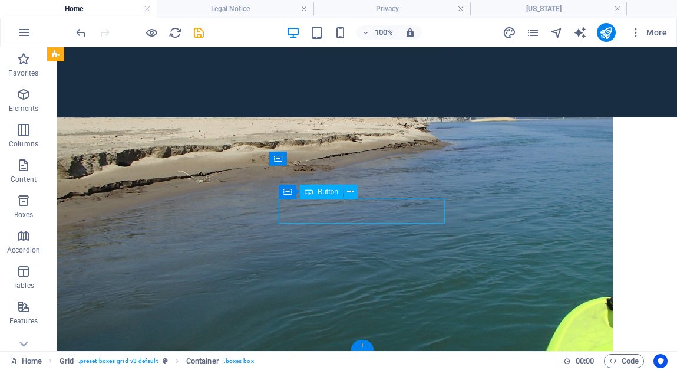
select select "1"
select select
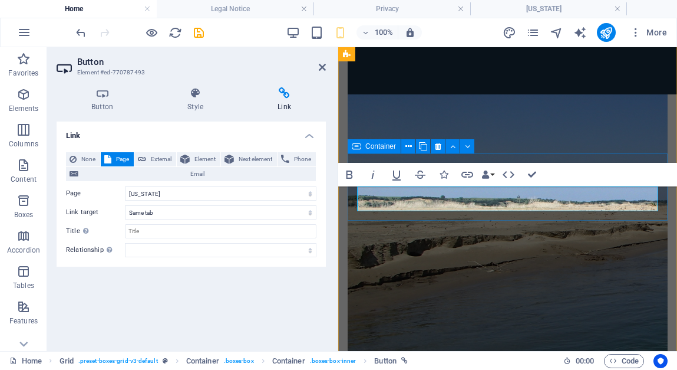
scroll to position [707, 0]
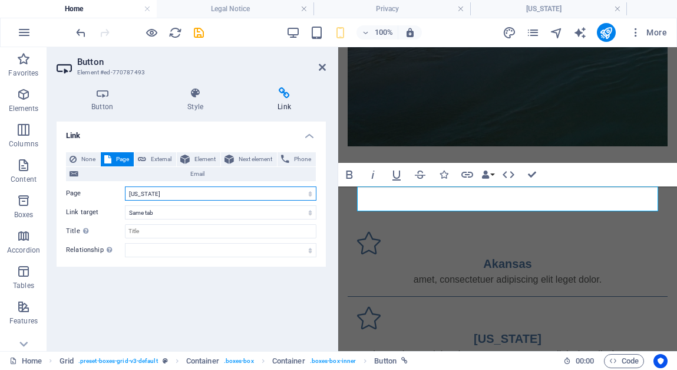
click at [125, 186] on select "Home Nebraska Legal Notice Privacy" at bounding box center [221, 193] width 192 height 14
click at [321, 68] on icon at bounding box center [322, 66] width 7 height 9
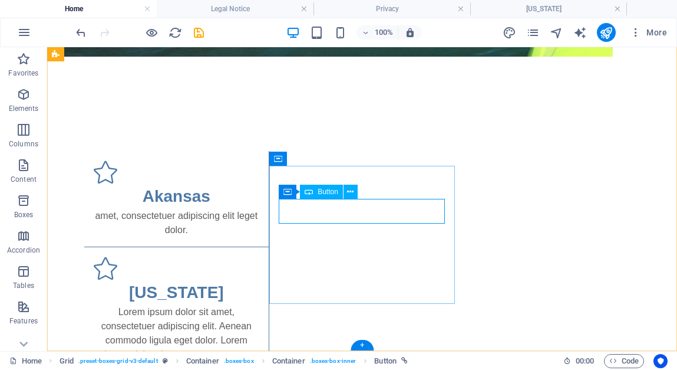
select select "1"
select select
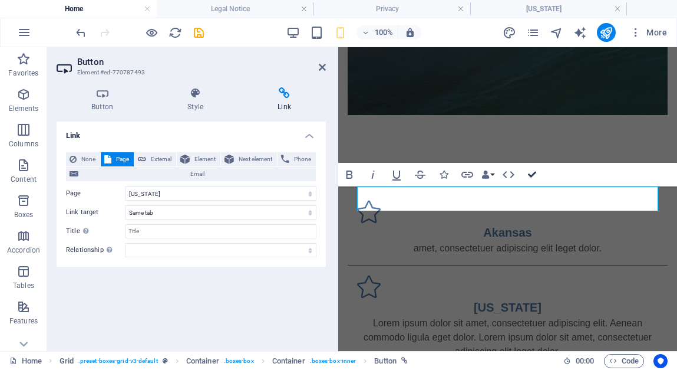
scroll to position [370, 0]
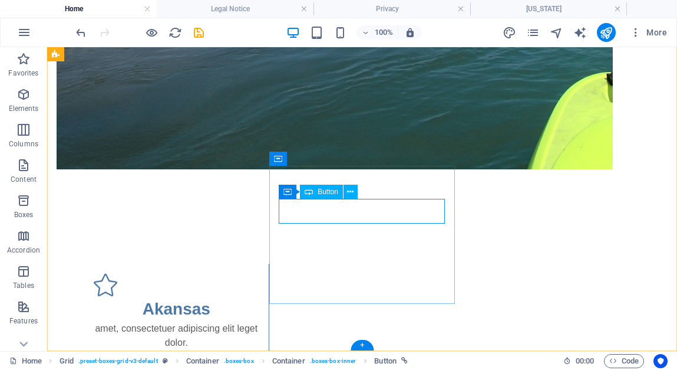
select select "1"
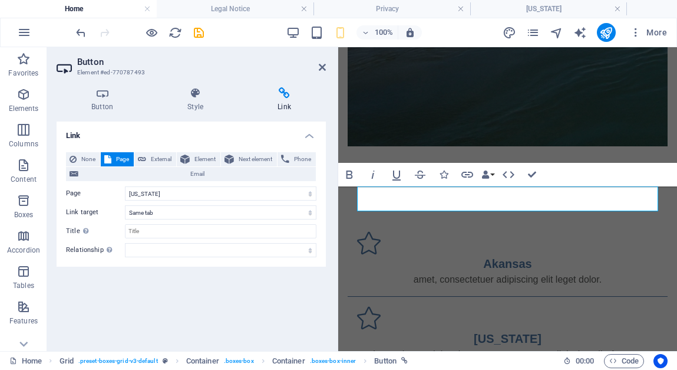
click at [285, 93] on icon at bounding box center [284, 93] width 83 height 12
click at [286, 94] on icon at bounding box center [284, 93] width 83 height 12
click at [125, 186] on select "Home Nebraska Legal Notice Privacy" at bounding box center [221, 193] width 192 height 14
click at [329, 102] on div "Button Style Link Button Design Default Primary Secondary Background Hover/Acti…" at bounding box center [191, 214] width 288 height 273
click at [472, 173] on icon "button" at bounding box center [467, 175] width 12 height 6
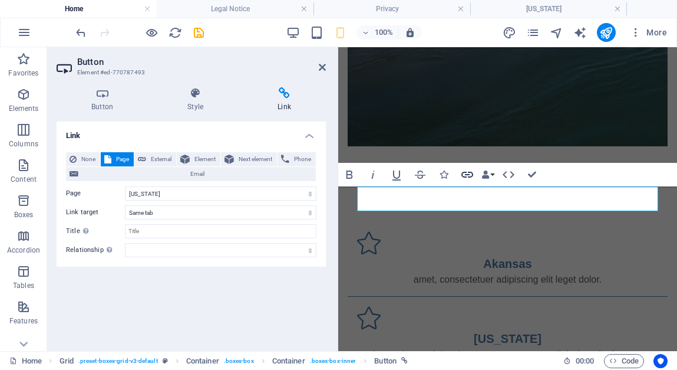
click at [472, 173] on icon "button" at bounding box center [467, 175] width 12 height 6
click at [165, 156] on span "External" at bounding box center [161, 159] width 23 height 14
select select "blank"
click at [120, 161] on span "Page" at bounding box center [122, 159] width 15 height 14
select select
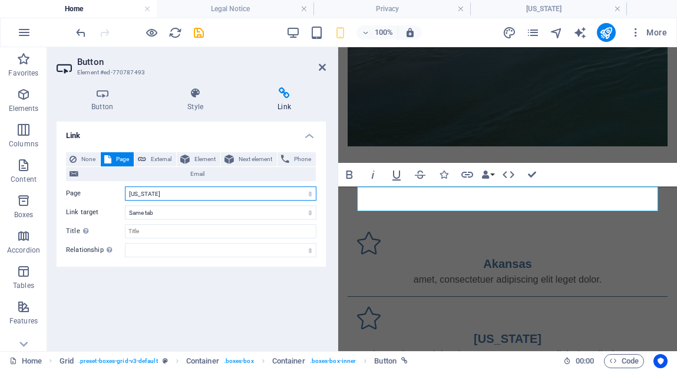
click at [125, 186] on select "Home Nebraska Legal Notice Privacy" at bounding box center [221, 193] width 192 height 14
click at [203, 193] on select "Home Nebraska Legal Notice Privacy" at bounding box center [221, 193] width 192 height 14
click at [322, 70] on icon at bounding box center [322, 66] width 7 height 9
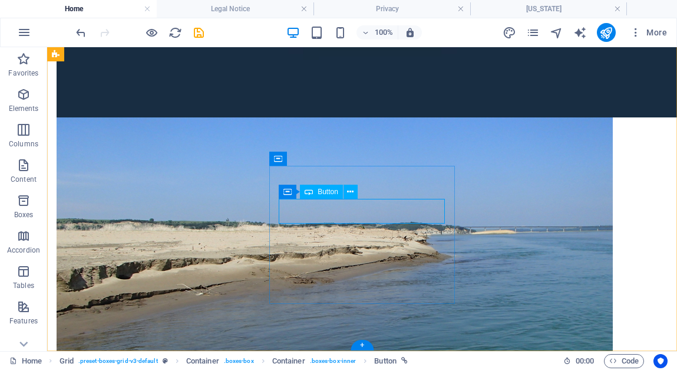
select select "1"
select select
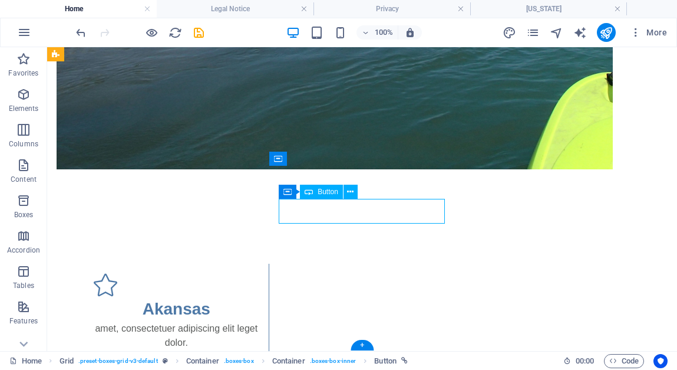
select select "1"
select select
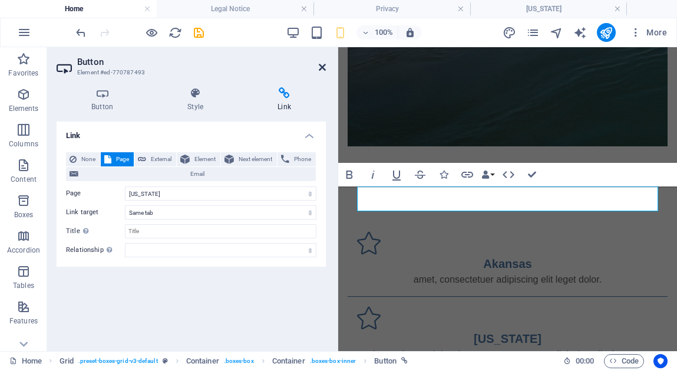
click at [322, 65] on icon at bounding box center [322, 66] width 7 height 9
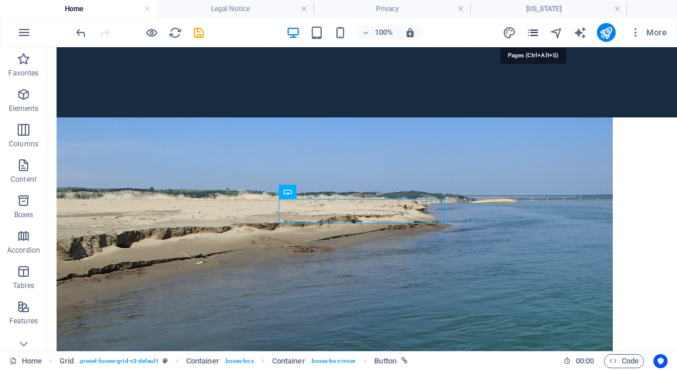
click at [532, 28] on icon "pages" at bounding box center [533, 33] width 14 height 14
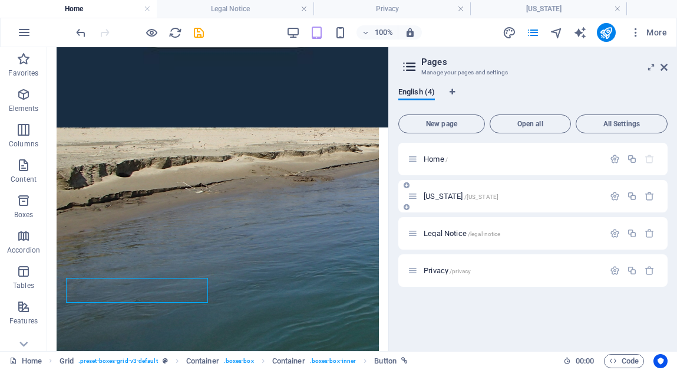
click at [451, 194] on span "Nebraska /nebraska" at bounding box center [461, 196] width 75 height 9
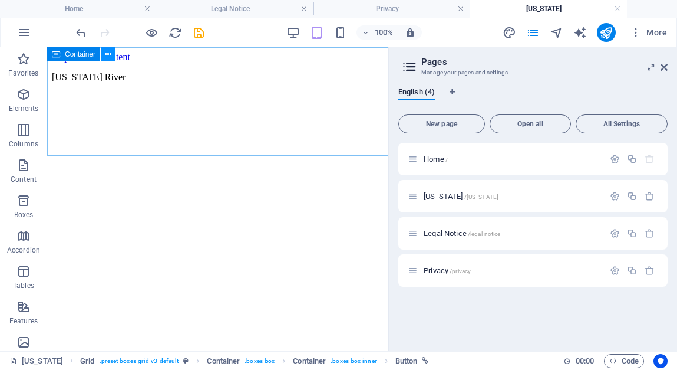
click at [108, 55] on icon at bounding box center [108, 54] width 6 height 12
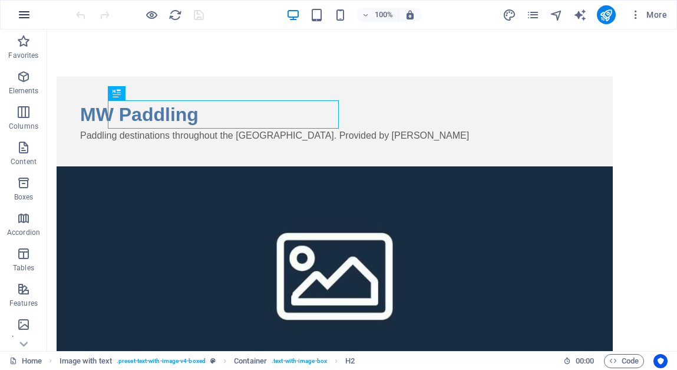
click at [26, 18] on icon "button" at bounding box center [24, 15] width 14 height 14
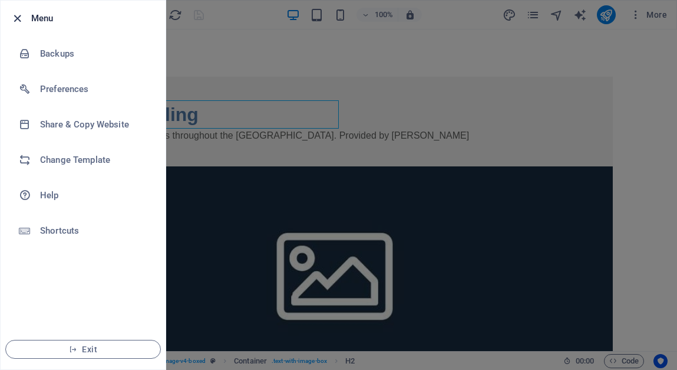
click at [18, 19] on icon "button" at bounding box center [18, 19] width 14 height 14
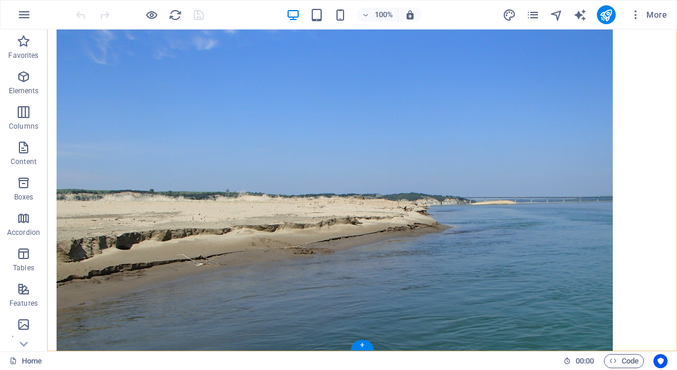
scroll to position [352, 0]
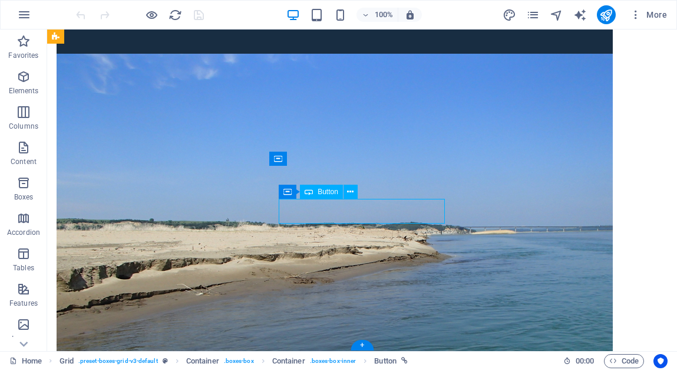
scroll to position [698, 0]
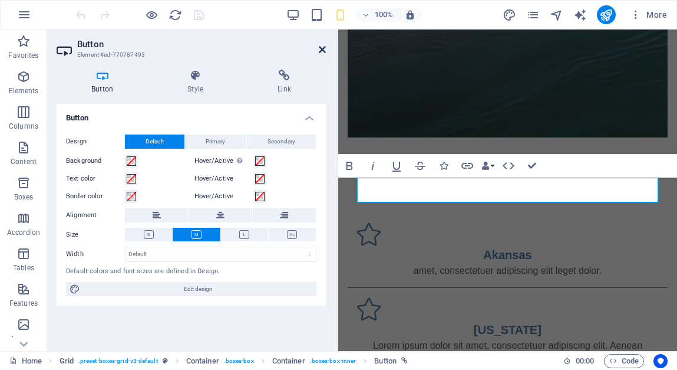
click at [322, 50] on icon at bounding box center [322, 49] width 7 height 9
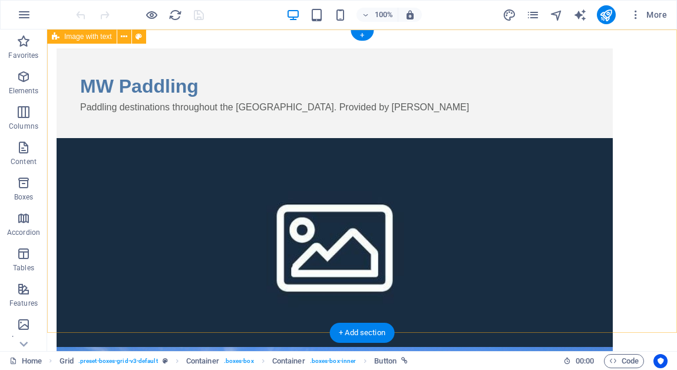
scroll to position [0, 0]
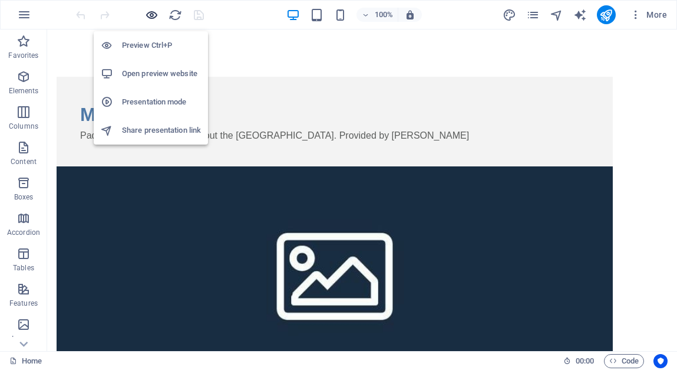
click at [153, 13] on icon "button" at bounding box center [152, 15] width 14 height 14
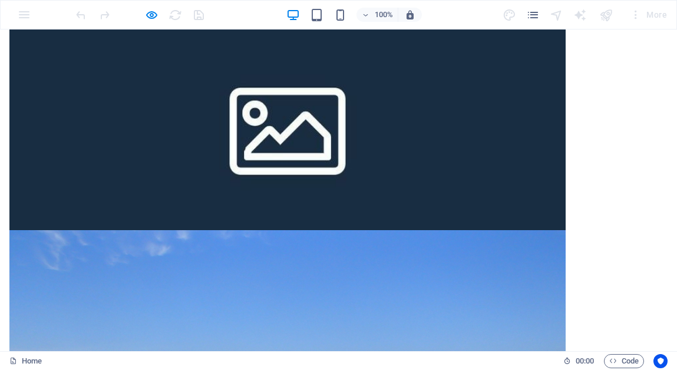
scroll to position [52, 0]
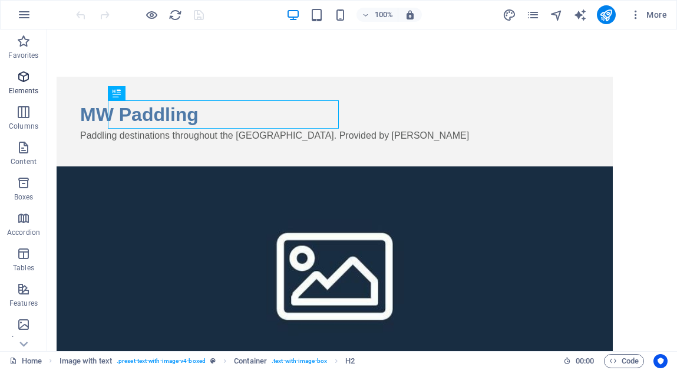
click at [27, 84] on span "Elements" at bounding box center [23, 84] width 47 height 28
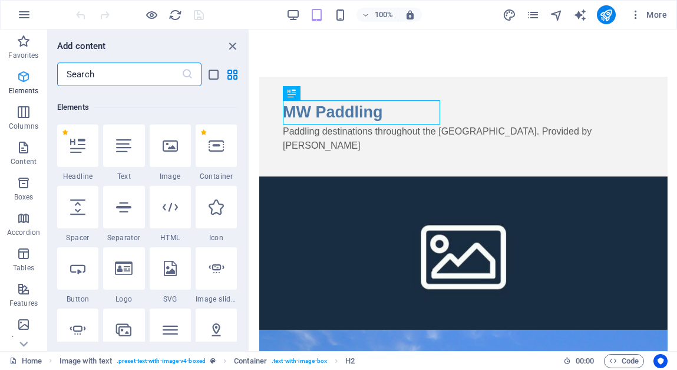
scroll to position [126, 0]
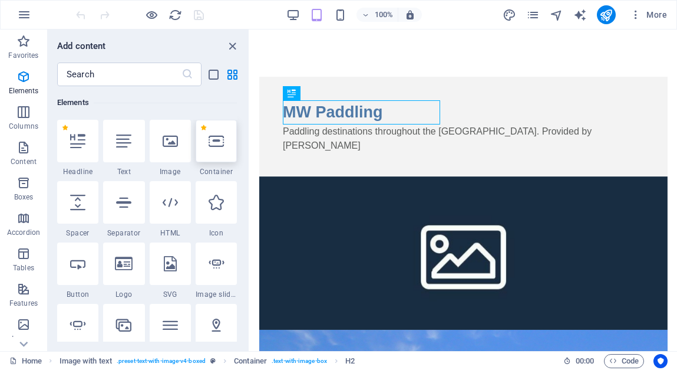
click at [217, 146] on icon at bounding box center [216, 140] width 15 height 15
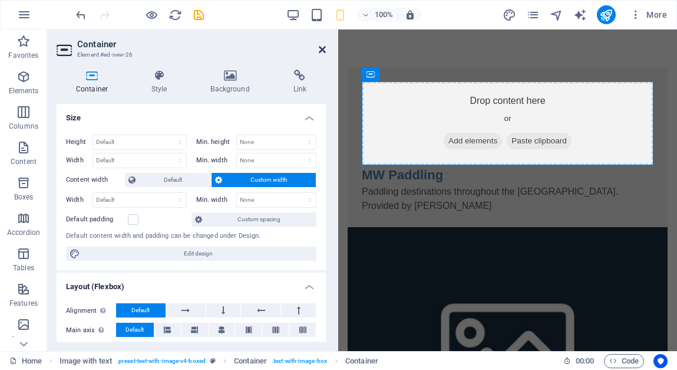
click at [322, 52] on icon at bounding box center [322, 49] width 7 height 9
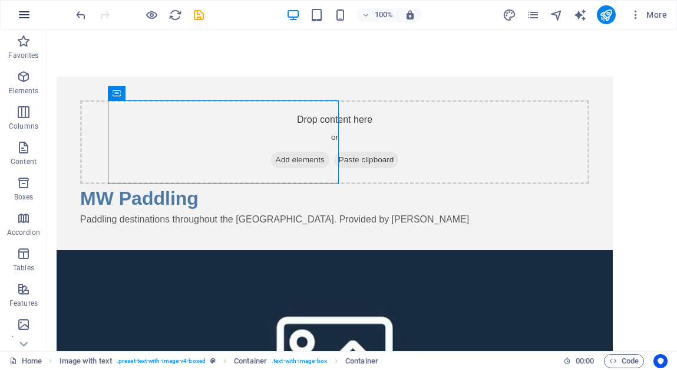
click at [28, 13] on icon "button" at bounding box center [24, 15] width 14 height 14
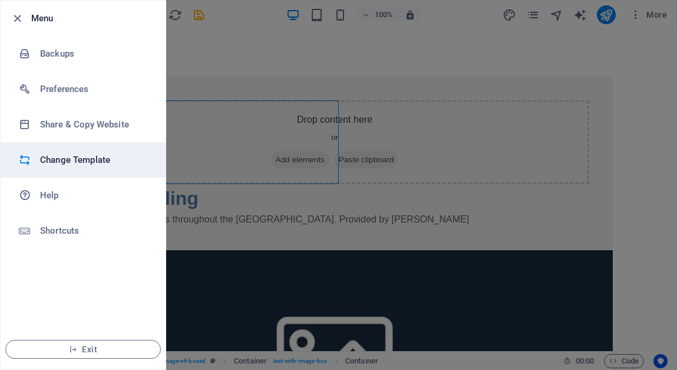
click at [84, 156] on h6 "Change Template" at bounding box center [94, 160] width 109 height 14
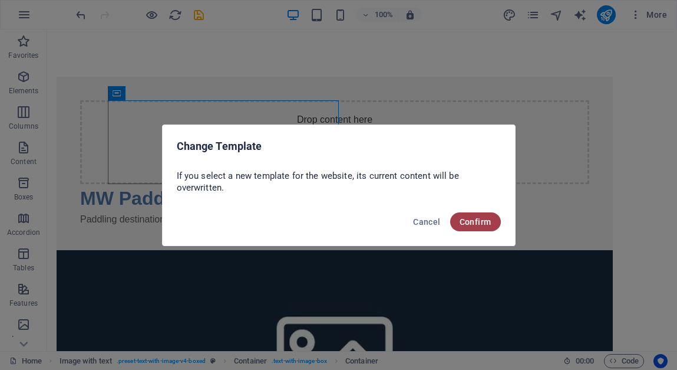
click at [470, 223] on span "Confirm" at bounding box center [476, 221] width 32 height 9
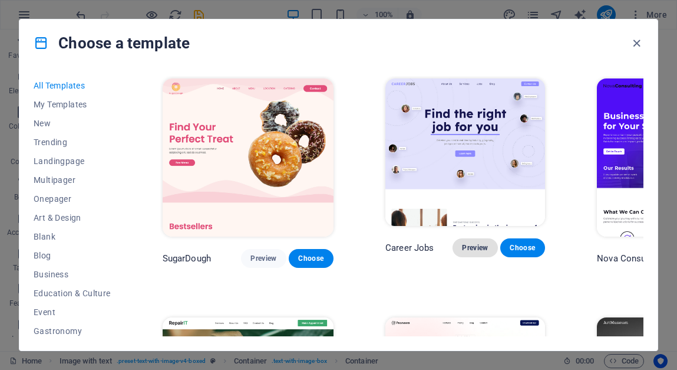
click at [462, 245] on span "Preview" at bounding box center [475, 247] width 26 height 9
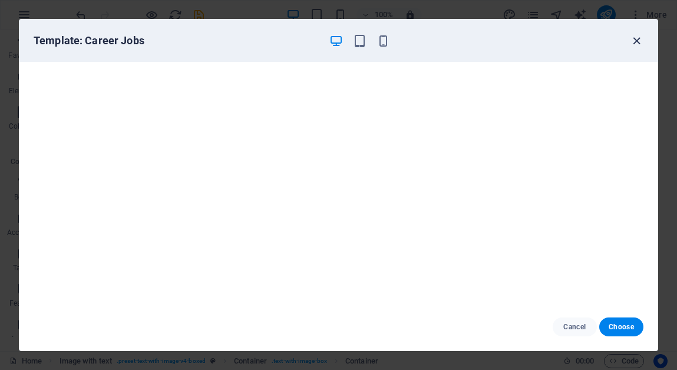
click at [637, 41] on icon "button" at bounding box center [637, 41] width 14 height 14
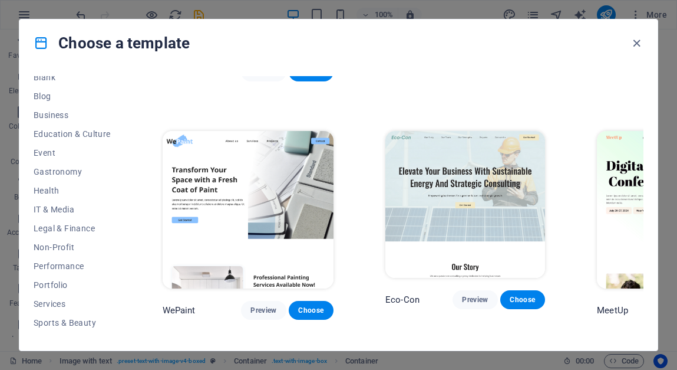
scroll to position [690, 0]
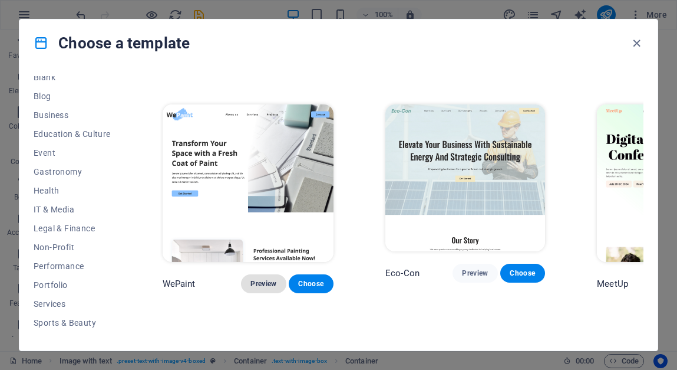
click at [250, 279] on span "Preview" at bounding box center [263, 283] width 26 height 9
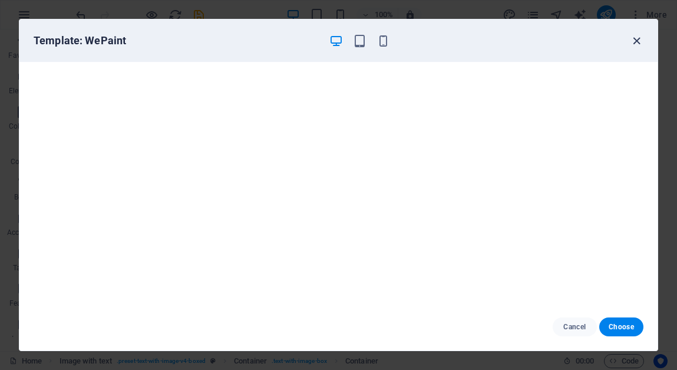
click at [639, 37] on icon "button" at bounding box center [637, 41] width 14 height 14
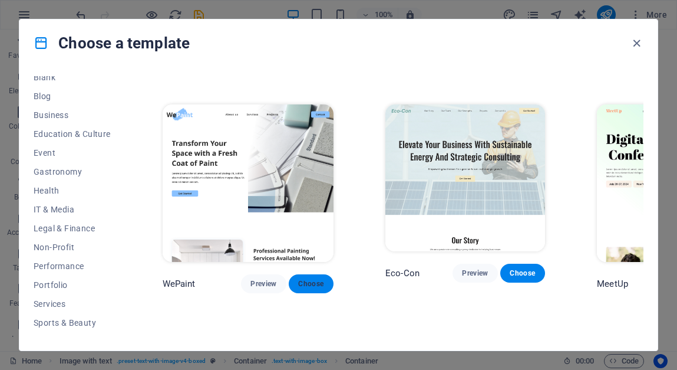
click at [298, 279] on span "Choose" at bounding box center [311, 283] width 26 height 9
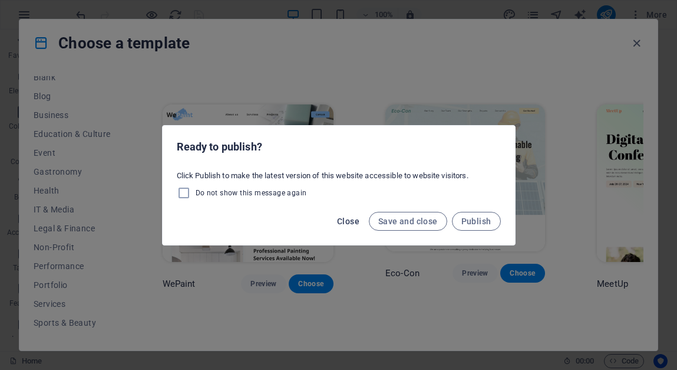
click at [354, 223] on span "Close" at bounding box center [348, 220] width 22 height 9
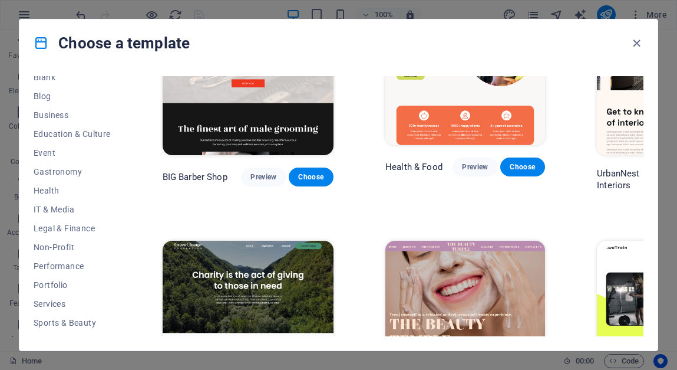
scroll to position [1379, 0]
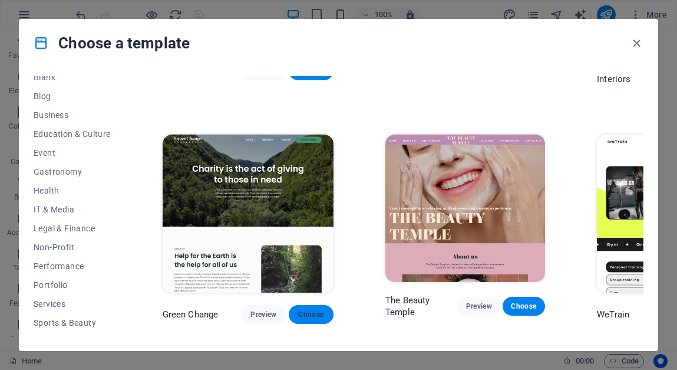
click at [298, 309] on span "Choose" at bounding box center [311, 313] width 26 height 9
click at [250, 309] on span "Preview" at bounding box center [263, 313] width 26 height 9
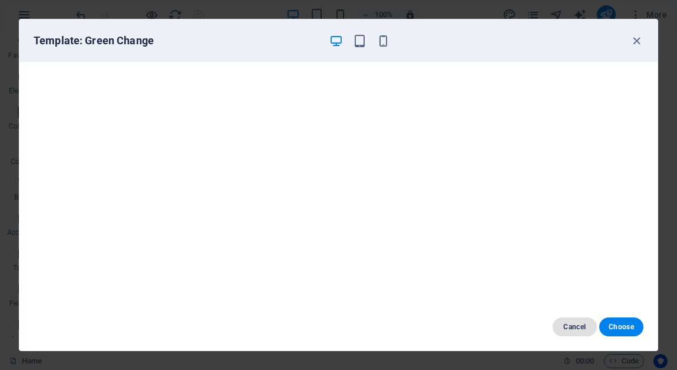
click at [578, 326] on span "Cancel" at bounding box center [574, 326] width 25 height 9
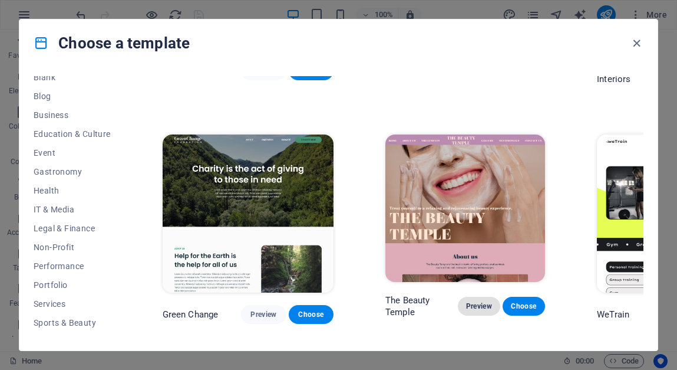
click at [467, 301] on span "Preview" at bounding box center [479, 305] width 24 height 9
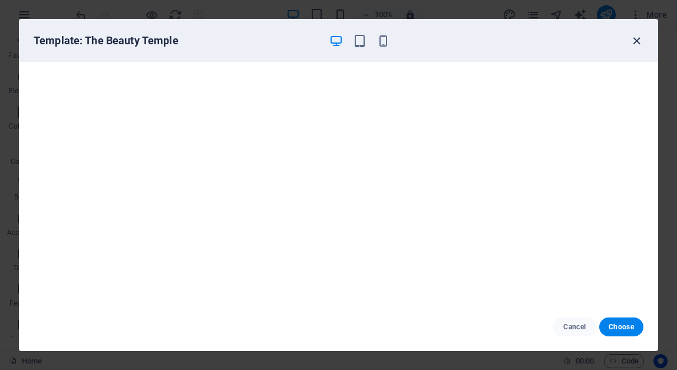
click at [634, 39] on icon "button" at bounding box center [637, 41] width 14 height 14
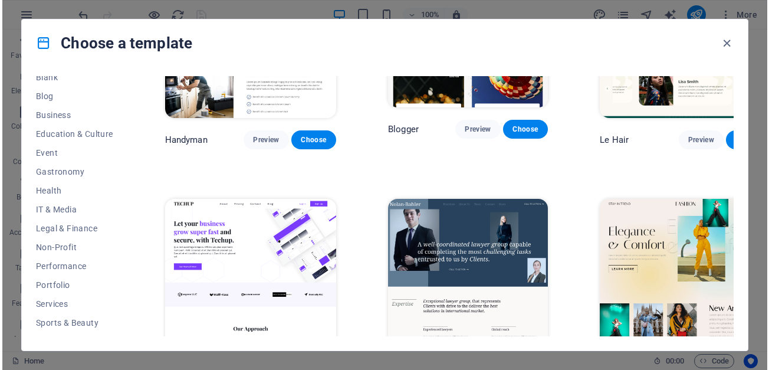
scroll to position [3472, 0]
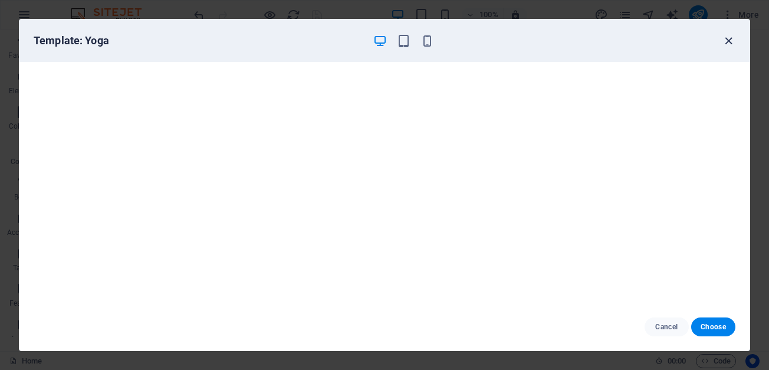
click at [677, 39] on icon "button" at bounding box center [728, 41] width 14 height 14
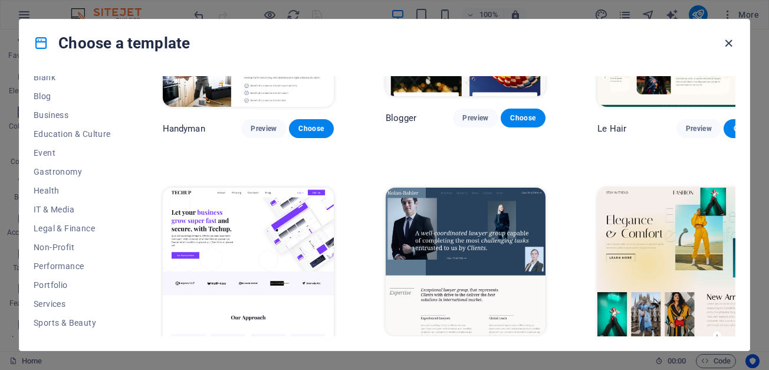
click at [677, 41] on icon "button" at bounding box center [728, 44] width 14 height 14
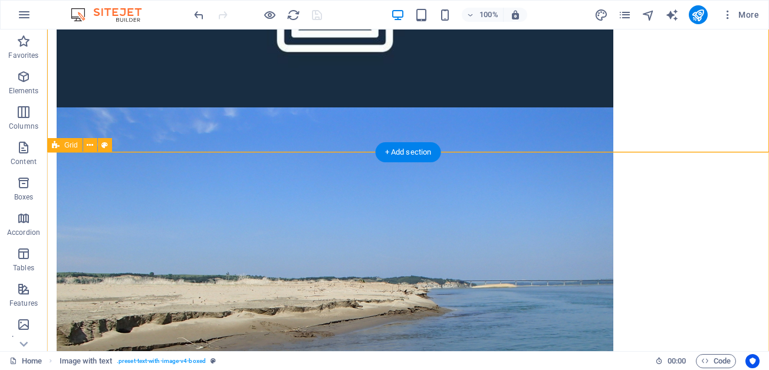
scroll to position [352, 0]
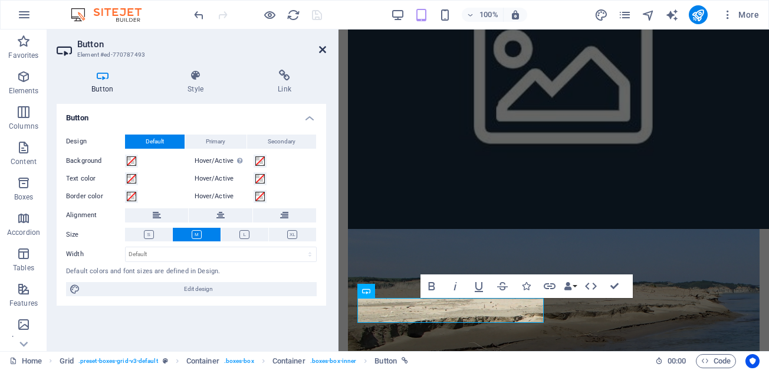
click at [321, 50] on icon at bounding box center [322, 49] width 7 height 9
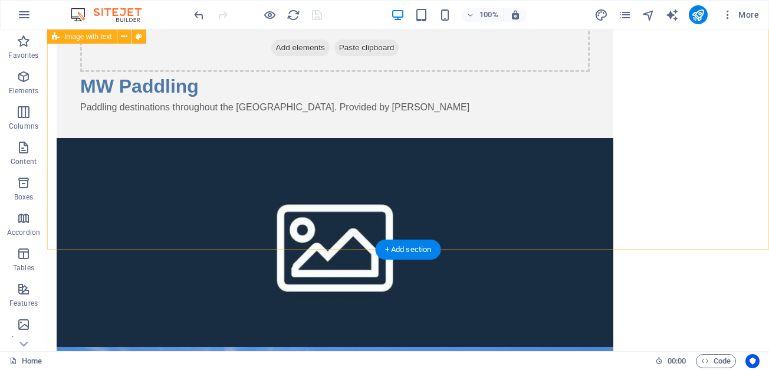
scroll to position [0, 0]
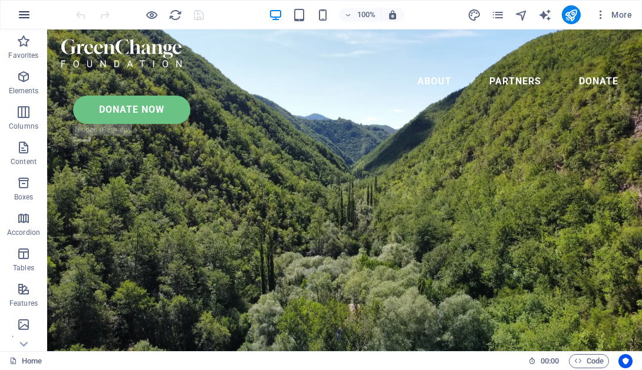
click at [24, 19] on icon "button" at bounding box center [24, 15] width 14 height 14
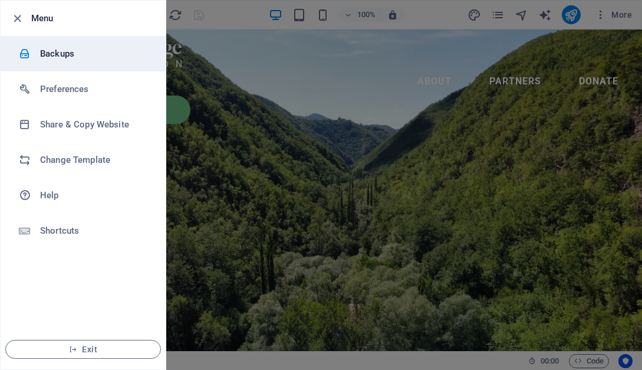
click at [55, 56] on h6 "Backups" at bounding box center [94, 54] width 109 height 14
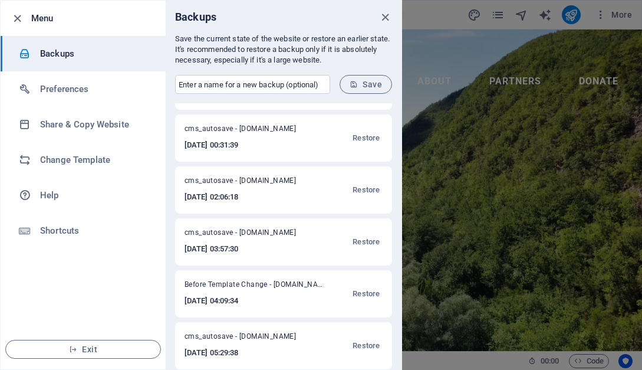
scroll to position [106, 0]
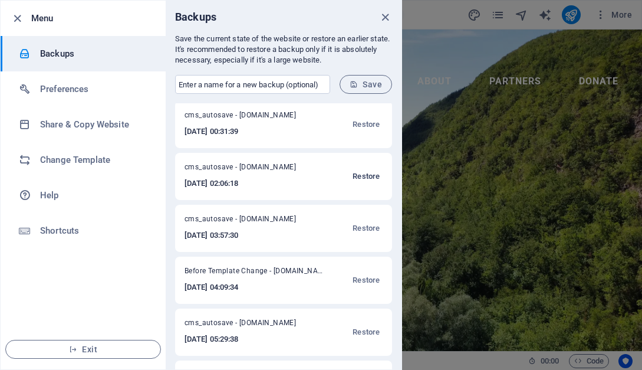
click at [361, 176] on span "Restore" at bounding box center [365, 176] width 27 height 14
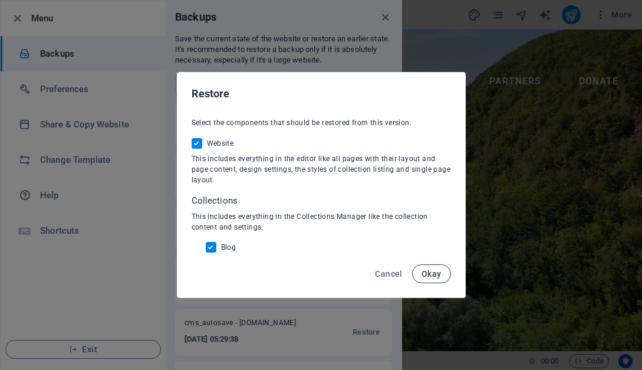
click at [430, 275] on span "Okay" at bounding box center [431, 273] width 20 height 9
checkbox input "false"
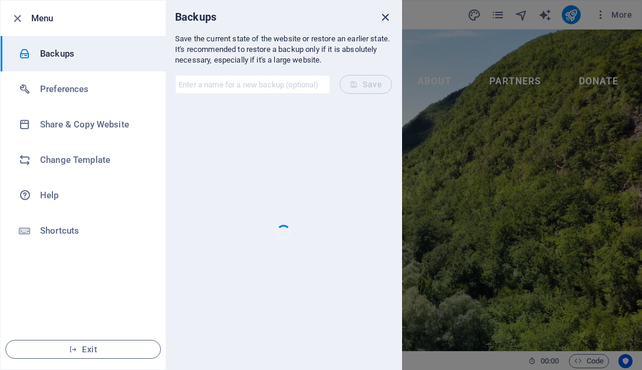
click at [387, 20] on icon "close" at bounding box center [385, 18] width 14 height 14
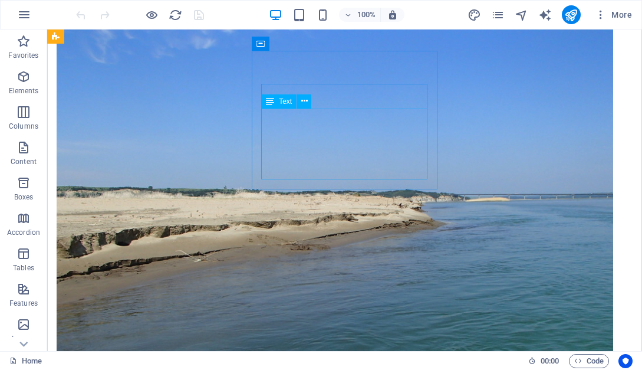
scroll to position [352, 0]
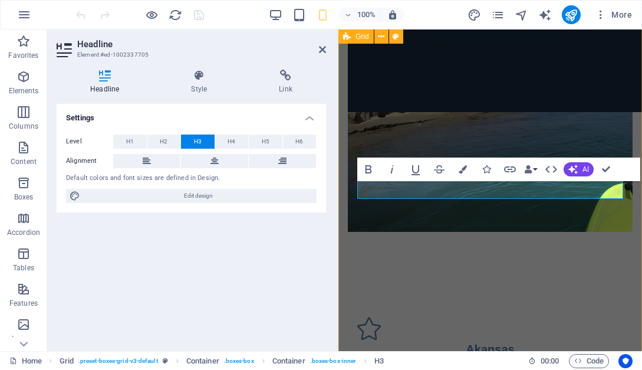
scroll to position [668, 0]
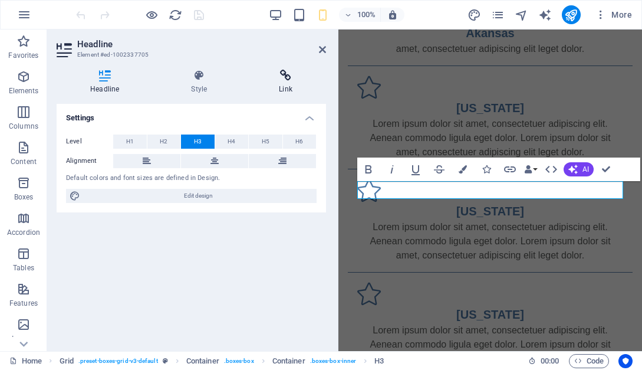
click at [282, 75] on icon at bounding box center [285, 76] width 81 height 12
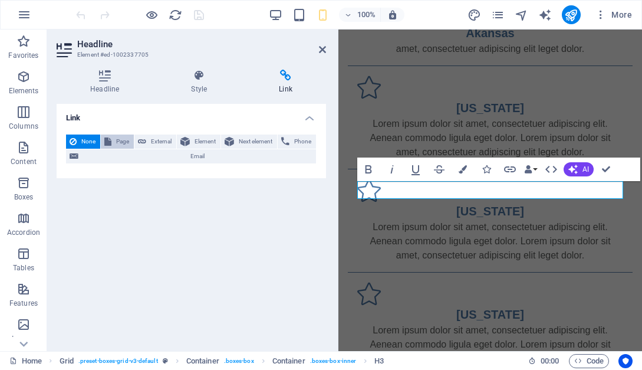
click at [120, 145] on span "Page" at bounding box center [122, 141] width 15 height 14
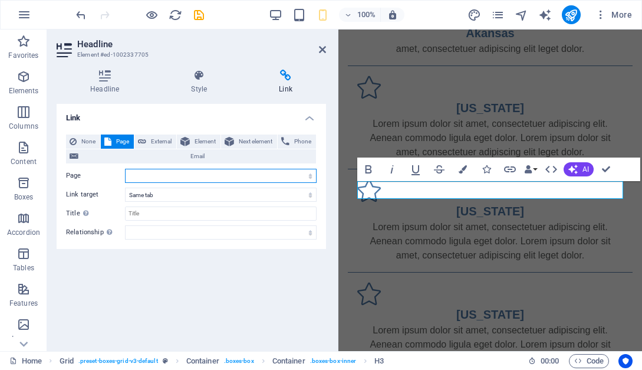
click at [125, 169] on select "Home Legal Notice Privacy [US_STATE]" at bounding box center [221, 176] width 192 height 14
select select "3"
click option "[US_STATE]" at bounding box center [0, 0] width 0 height 0
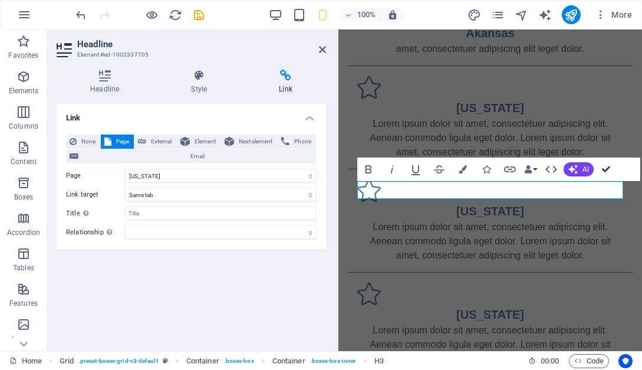
scroll to position [352, 0]
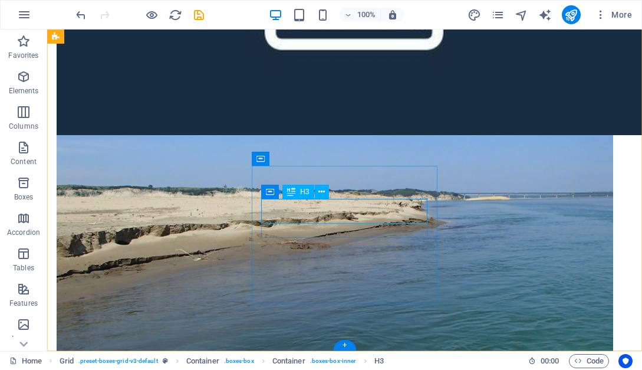
select select "3"
select select
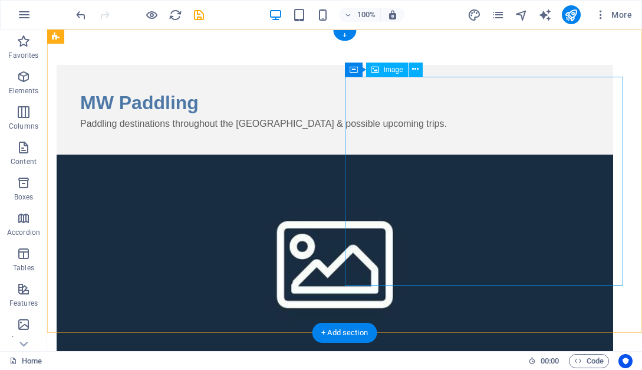
scroll to position [0, 0]
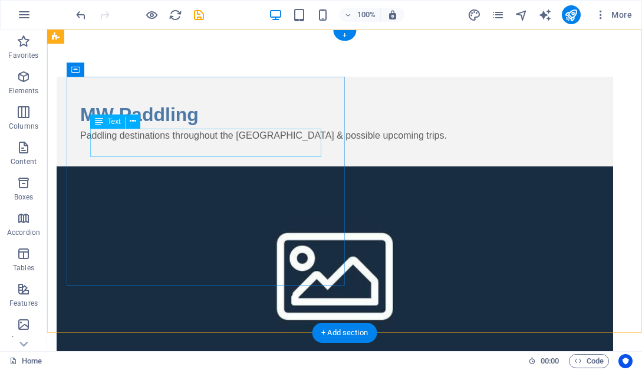
click at [182, 143] on div "Paddling destinations throughout the [GEOGRAPHIC_DATA] & possible upcoming trip…" at bounding box center [334, 135] width 509 height 14
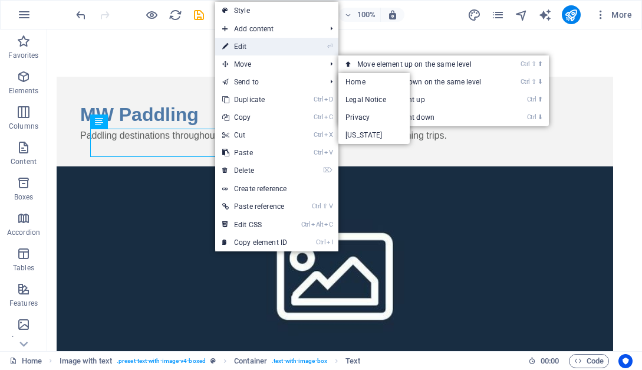
click at [248, 47] on link "⏎ Edit" at bounding box center [254, 47] width 79 height 18
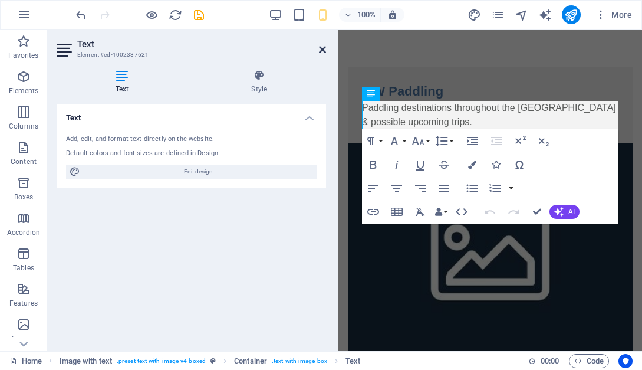
click at [325, 50] on icon at bounding box center [322, 49] width 7 height 9
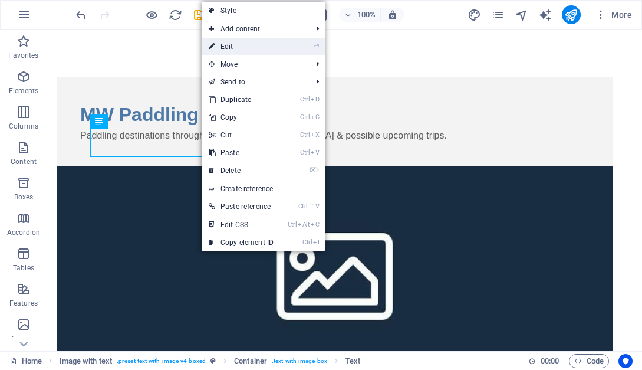
click at [234, 44] on link "⏎ Edit" at bounding box center [241, 47] width 79 height 18
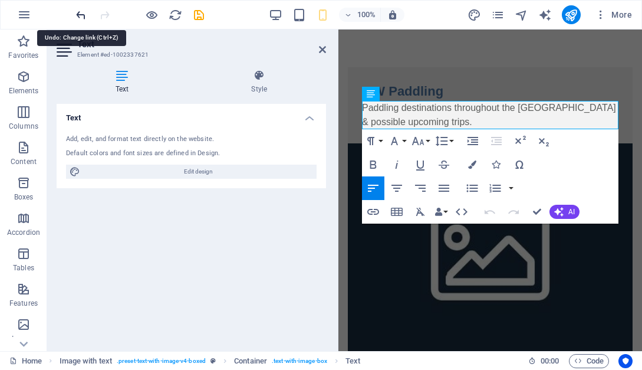
click at [78, 17] on icon "undo" at bounding box center [81, 15] width 14 height 14
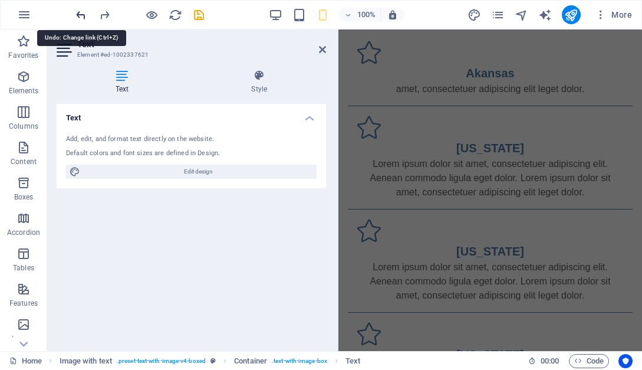
scroll to position [668, 0]
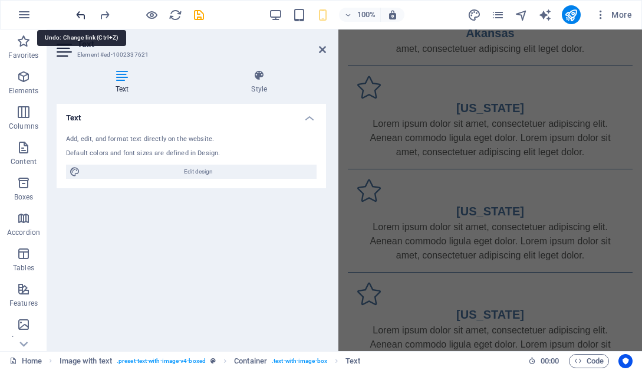
click at [78, 17] on icon "undo" at bounding box center [81, 15] width 14 height 14
click at [324, 48] on icon at bounding box center [322, 49] width 7 height 9
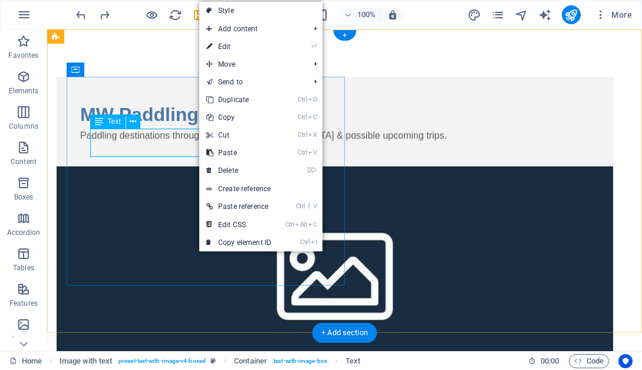
click at [192, 143] on div "Paddling destinations throughout the [GEOGRAPHIC_DATA] & possible upcoming trip…" at bounding box center [334, 135] width 509 height 14
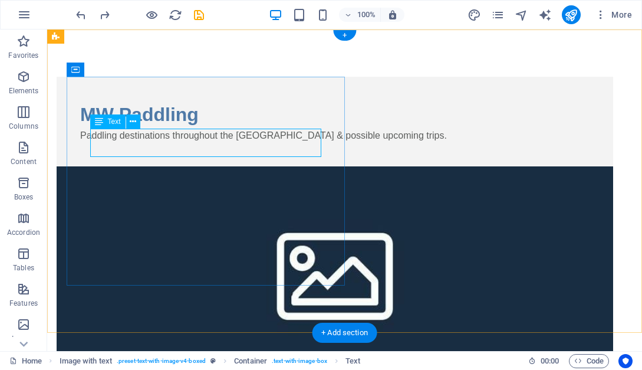
click at [192, 143] on div "Paddling destinations throughout the [GEOGRAPHIC_DATA] & possible upcoming trip…" at bounding box center [334, 135] width 509 height 14
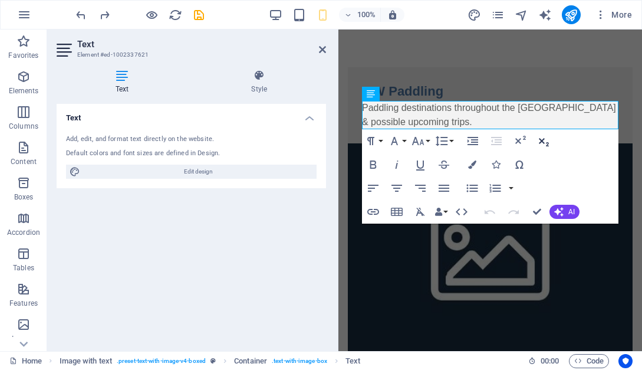
drag, startPoint x: 586, startPoint y: 161, endPoint x: 539, endPoint y: 131, distance: 56.4
click at [539, 131] on div "Paragraph Format Normal Heading 1 Heading 2 Heading 3 Heading 4 Heading 5 Headi…" at bounding box center [490, 176] width 256 height 94
drag, startPoint x: 580, startPoint y: 154, endPoint x: 590, endPoint y: 221, distance: 67.9
click at [590, 221] on div "Paragraph Format Normal Heading 1 Heading 2 Heading 3 Heading 4 Heading 5 Headi…" at bounding box center [490, 176] width 256 height 94
click at [310, 119] on h4 "Text" at bounding box center [191, 114] width 269 height 21
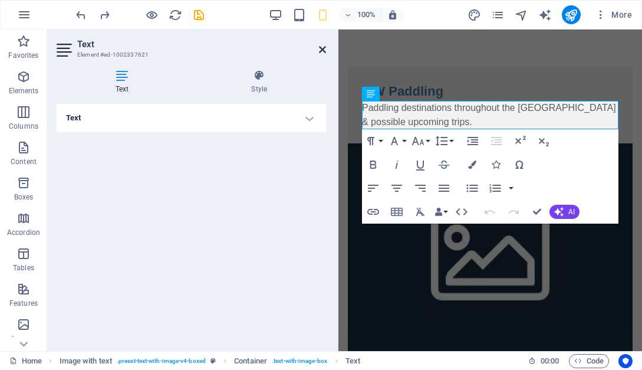
click at [325, 51] on icon at bounding box center [322, 49] width 7 height 9
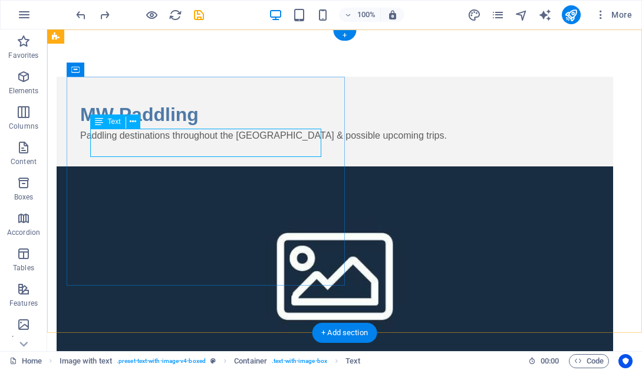
click at [198, 143] on div "Paddling destinations throughout the [GEOGRAPHIC_DATA] & possible upcoming trip…" at bounding box center [334, 135] width 509 height 14
click at [200, 143] on div "Paddling destinations throughout the [GEOGRAPHIC_DATA] & possible upcoming trip…" at bounding box center [334, 135] width 509 height 14
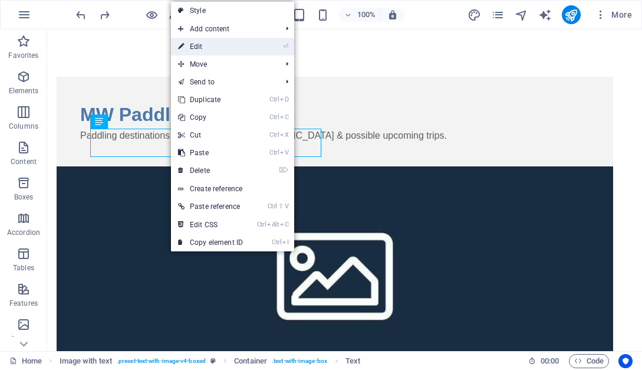
click at [204, 47] on link "⏎ Edit" at bounding box center [210, 47] width 79 height 18
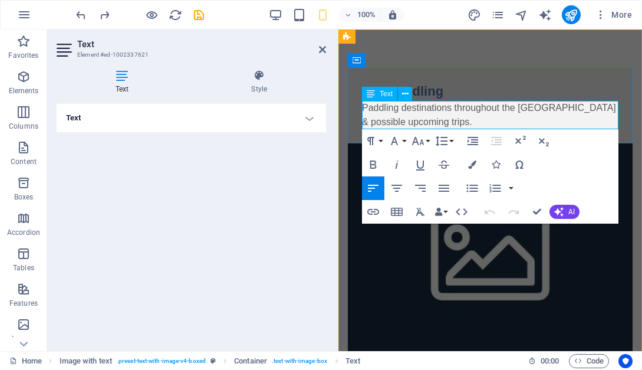
click at [427, 122] on p "Paddling destinations throughout the [GEOGRAPHIC_DATA] & possible upcoming trip…" at bounding box center [490, 115] width 256 height 28
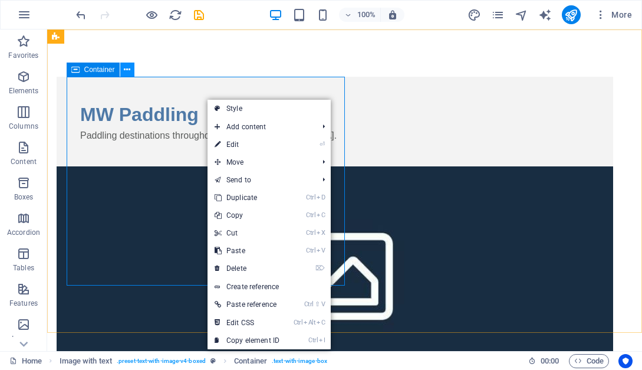
click at [130, 68] on button at bounding box center [127, 69] width 14 height 14
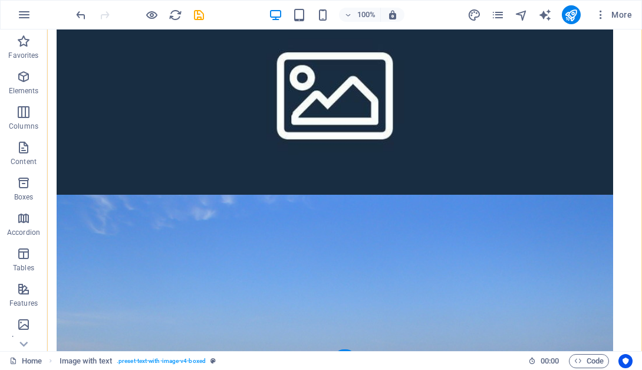
scroll to position [352, 0]
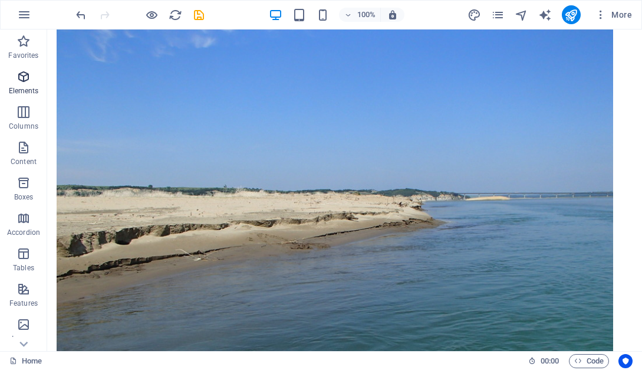
click at [22, 85] on span "Elements" at bounding box center [23, 84] width 47 height 28
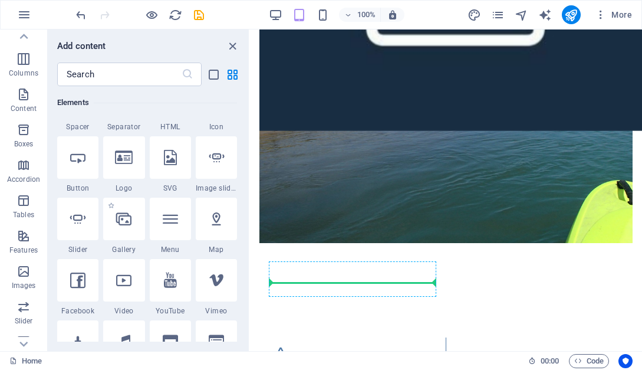
scroll to position [705, 0]
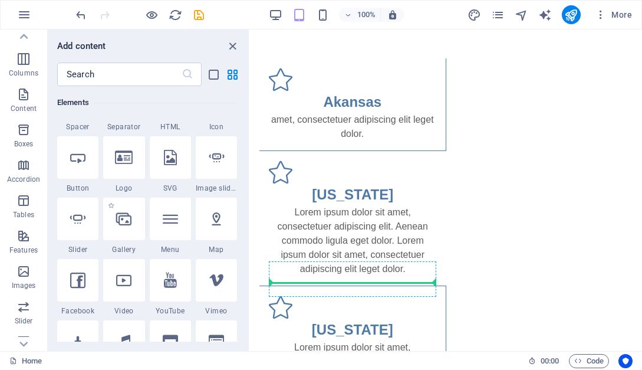
select select "ms"
select select "s"
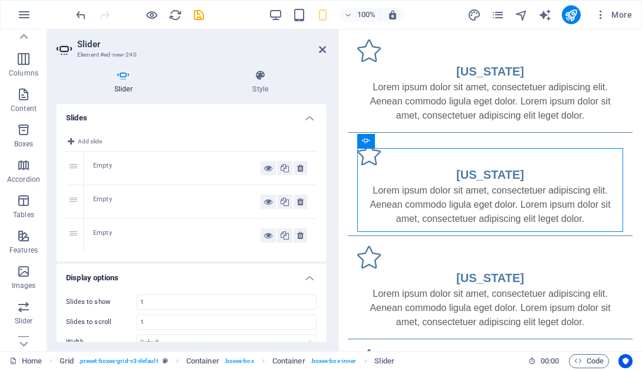
scroll to position [53, 0]
click at [78, 12] on icon "undo" at bounding box center [81, 15] width 14 height 14
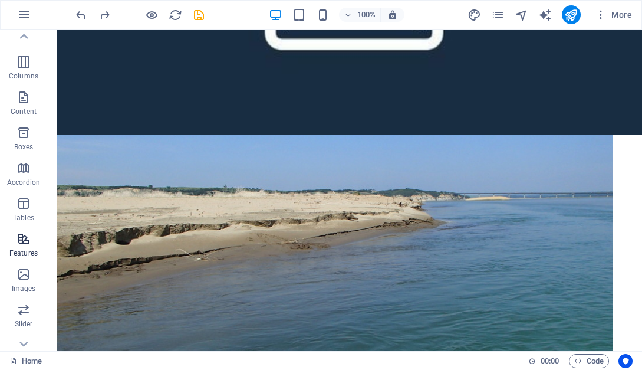
scroll to position [0, 0]
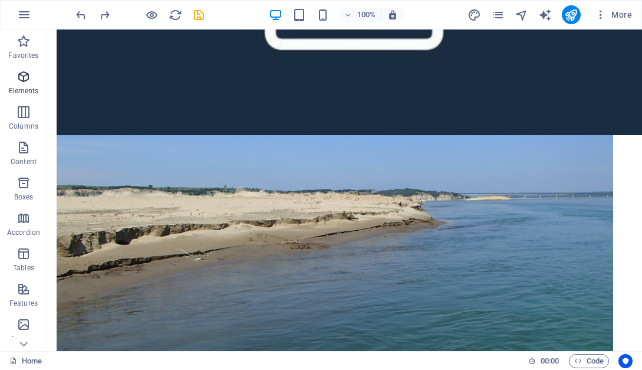
click at [27, 76] on icon "button" at bounding box center [24, 77] width 14 height 14
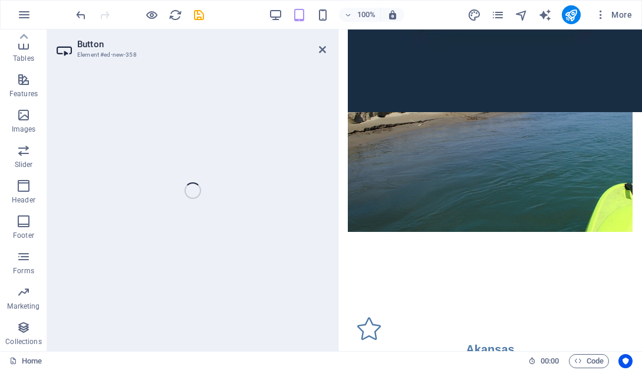
scroll to position [691, 0]
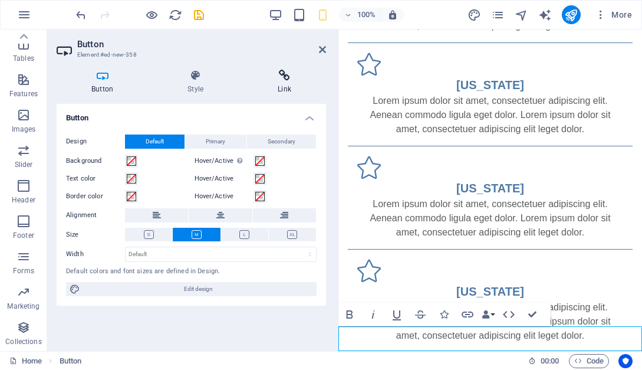
click at [282, 78] on icon at bounding box center [284, 76] width 83 height 12
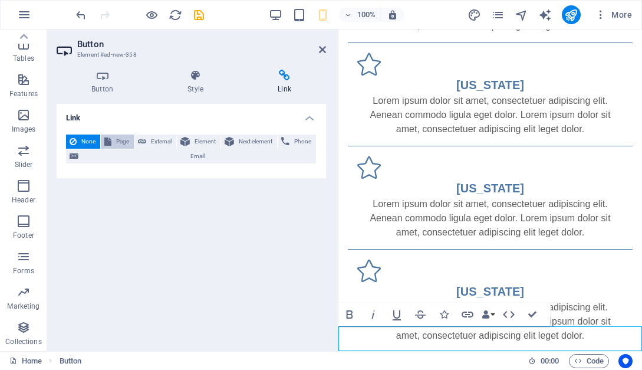
click at [121, 143] on span "Page" at bounding box center [122, 141] width 15 height 14
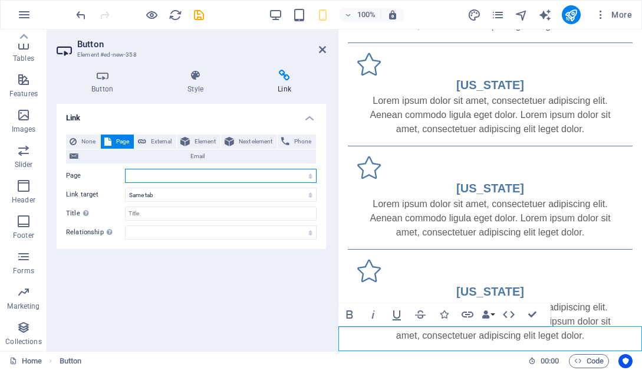
click at [125, 169] on select "Home Legal Notice Privacy Nebraska" at bounding box center [221, 176] width 192 height 14
select select "3"
click option "[US_STATE]" at bounding box center [0, 0] width 0 height 0
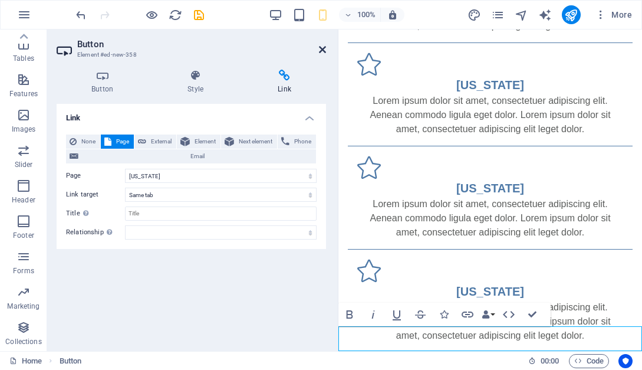
click at [322, 51] on icon at bounding box center [322, 49] width 7 height 9
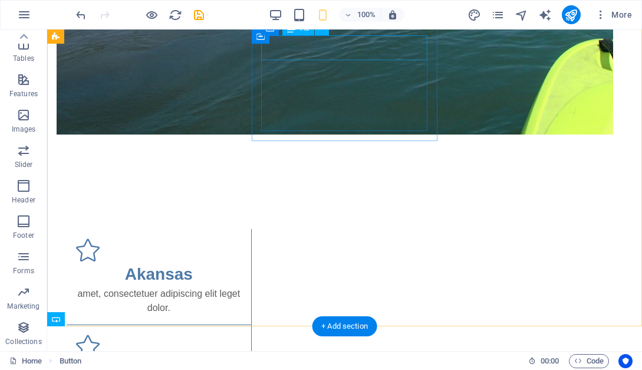
scroll to position [377, 0]
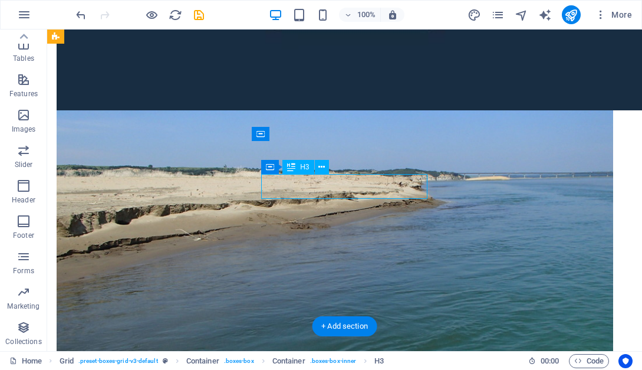
scroll to position [654, 0]
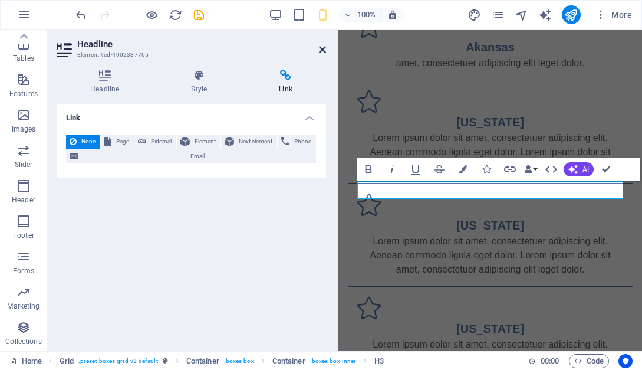
click at [322, 50] on icon at bounding box center [322, 49] width 7 height 9
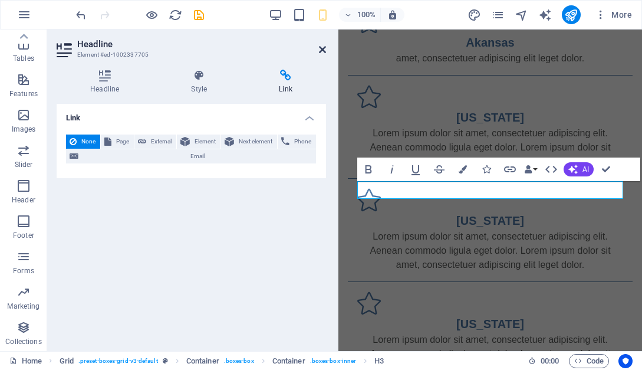
scroll to position [377, 0]
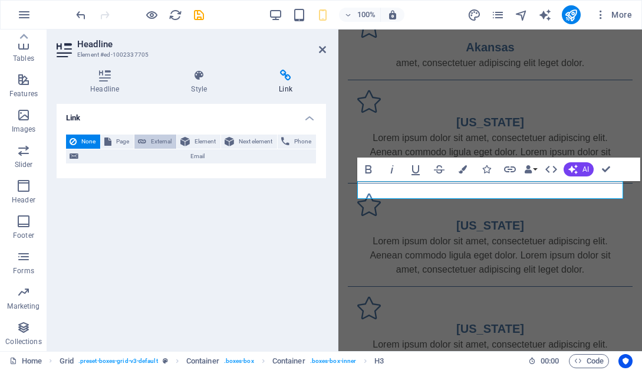
click at [134, 145] on button "External" at bounding box center [155, 141] width 42 height 14
select select "blank"
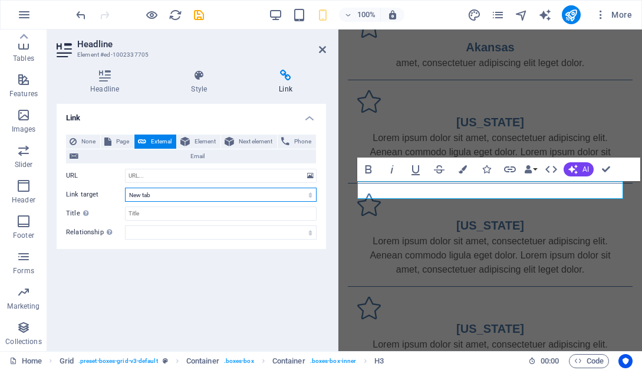
click at [125, 187] on select "New tab Same tab Overlay" at bounding box center [221, 194] width 192 height 14
click at [51, 180] on div "Headline Style Link Settings Level H1 H2 H3 H4 H5 H6 Alignment Default colors a…" at bounding box center [191, 205] width 288 height 291
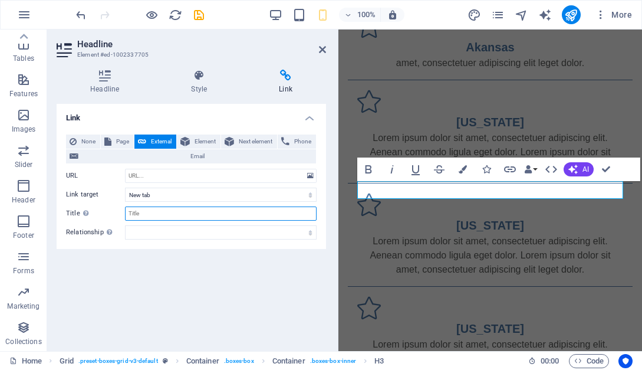
click at [213, 215] on input "Title Additional link description, should not be the same as the link text. The…" at bounding box center [221, 213] width 192 height 14
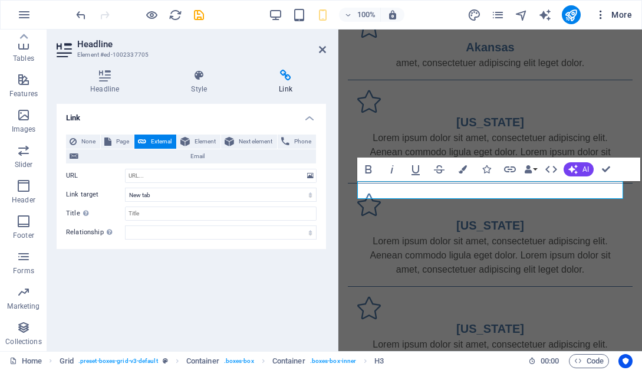
click at [612, 17] on span "More" at bounding box center [613, 15] width 37 height 12
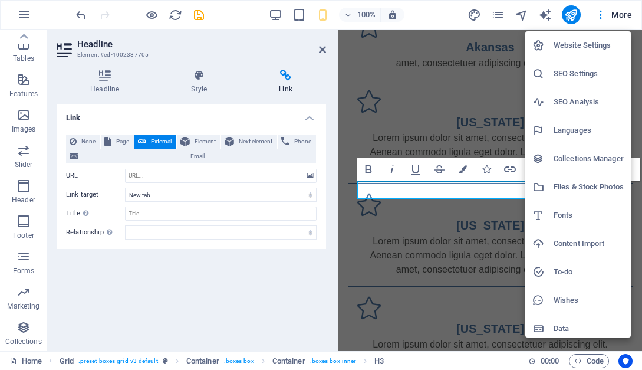
click at [557, 46] on h6 "Website Settings" at bounding box center [588, 45] width 70 height 14
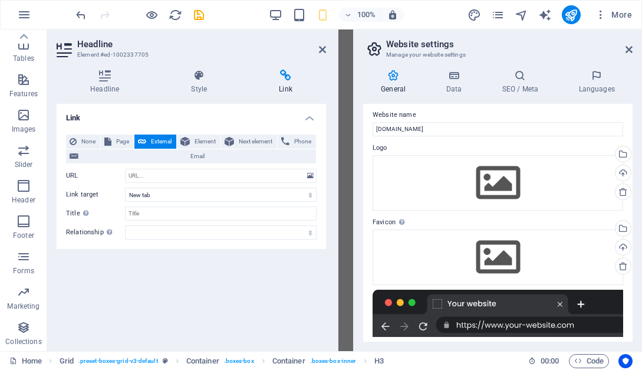
scroll to position [0, 0]
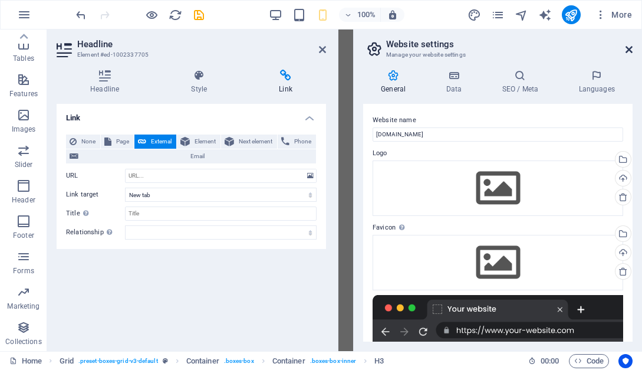
click at [629, 50] on icon at bounding box center [628, 49] width 7 height 9
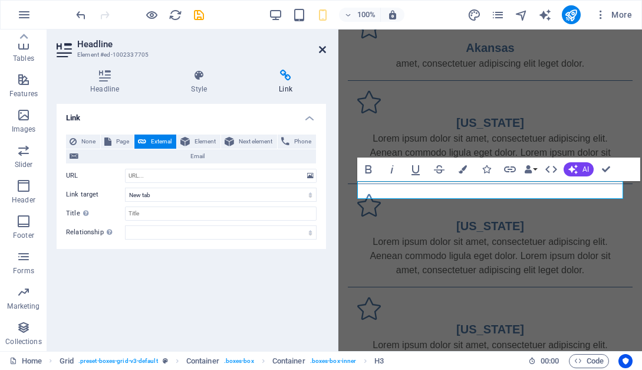
click at [324, 51] on icon at bounding box center [322, 49] width 7 height 9
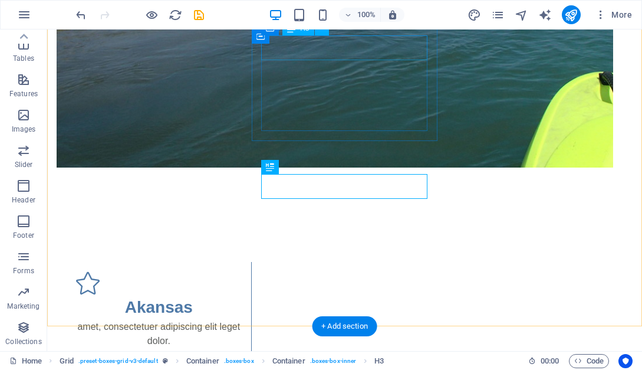
scroll to position [377, 0]
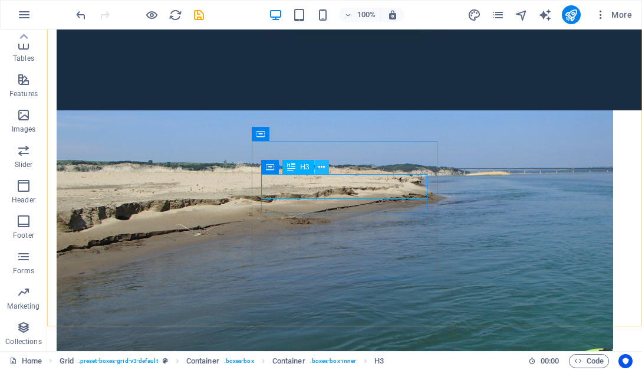
click at [321, 168] on icon at bounding box center [321, 167] width 6 height 12
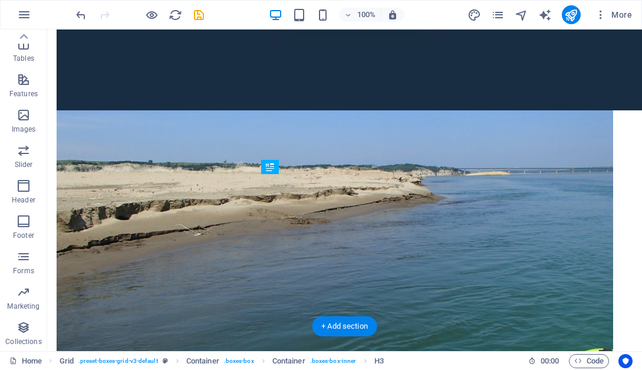
drag, startPoint x: 359, startPoint y: 190, endPoint x: 361, endPoint y: 204, distance: 13.7
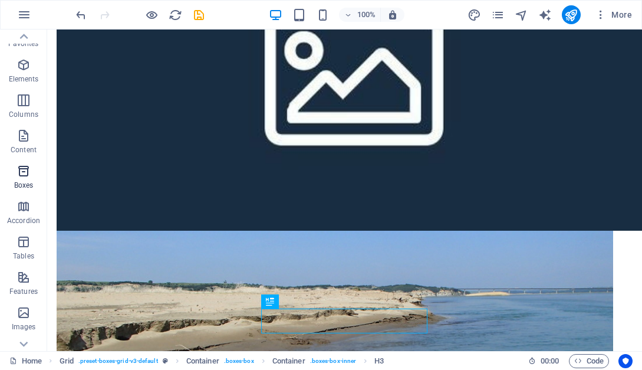
scroll to position [0, 0]
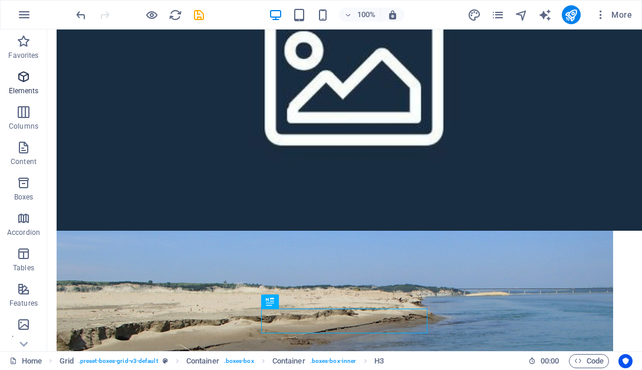
click at [22, 77] on icon "button" at bounding box center [24, 77] width 14 height 14
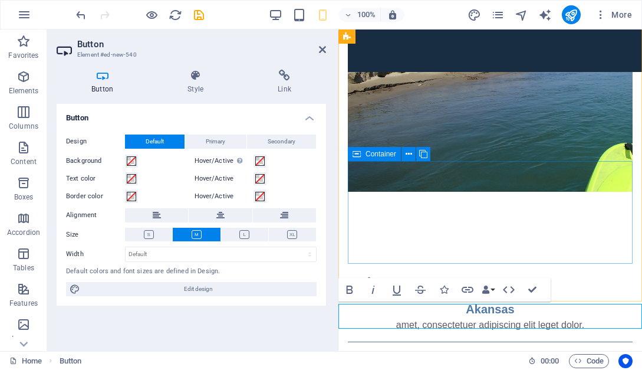
scroll to position [716, 0]
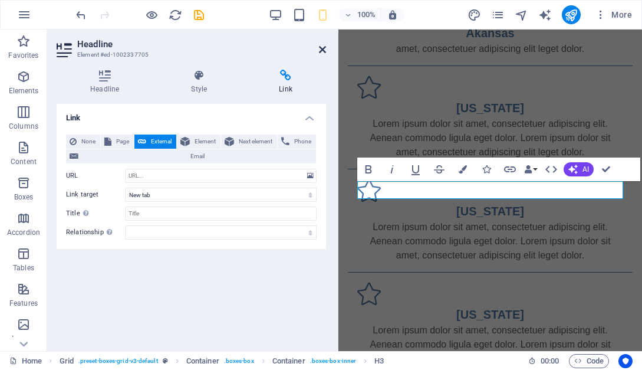
click at [324, 47] on icon at bounding box center [322, 49] width 7 height 9
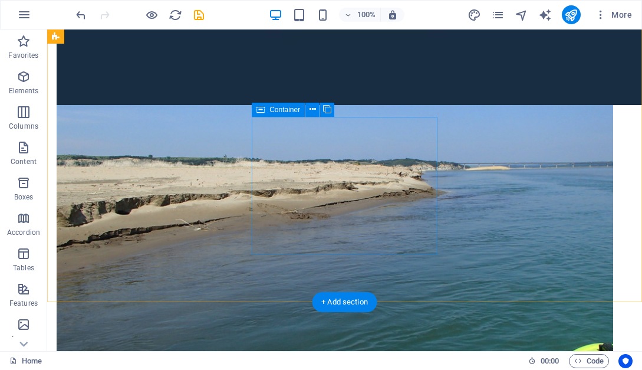
scroll to position [402, 0]
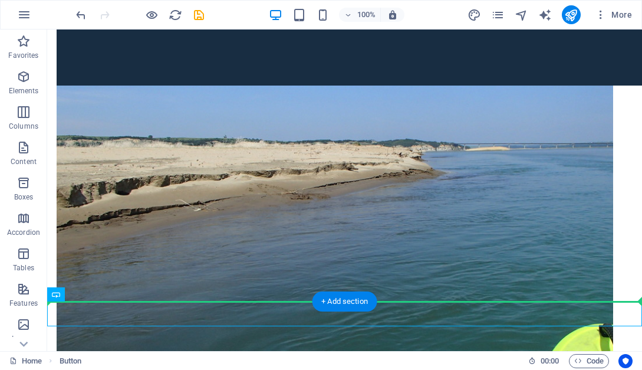
drag, startPoint x: 71, startPoint y: 323, endPoint x: 301, endPoint y: 263, distance: 236.9
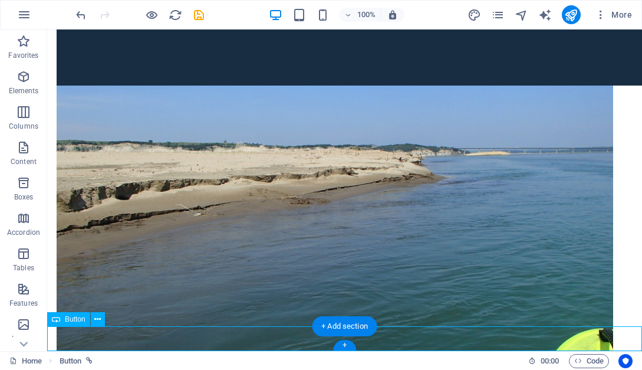
select select "3"
select select
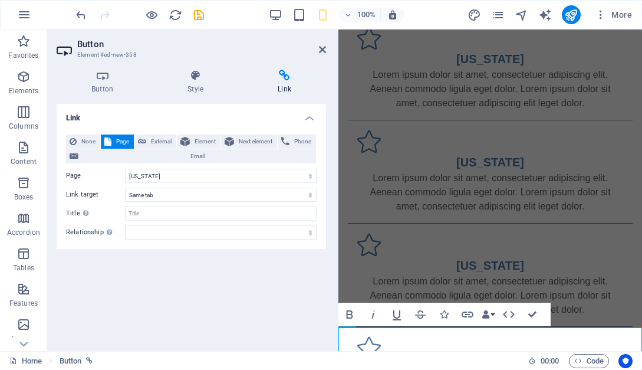
scroll to position [716, 0]
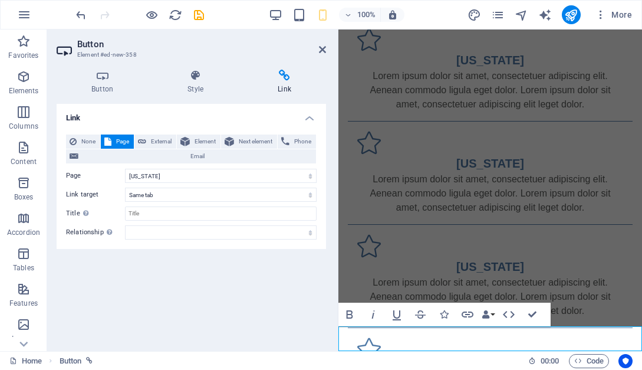
click at [279, 74] on icon at bounding box center [284, 76] width 83 height 12
click at [280, 75] on icon at bounding box center [284, 76] width 83 height 12
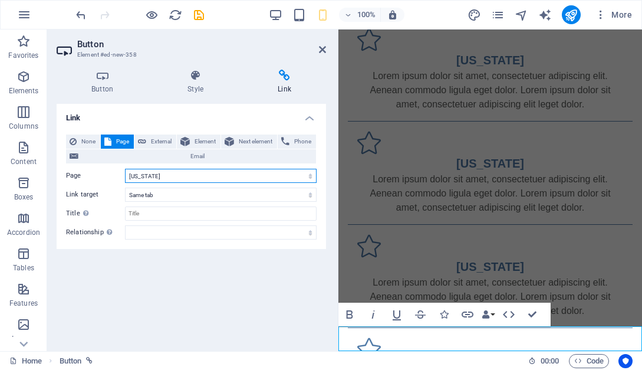
click at [125, 169] on select "Home Legal Notice Privacy Nebraska" at bounding box center [221, 176] width 192 height 14
click option "[US_STATE]" at bounding box center [0, 0] width 0 height 0
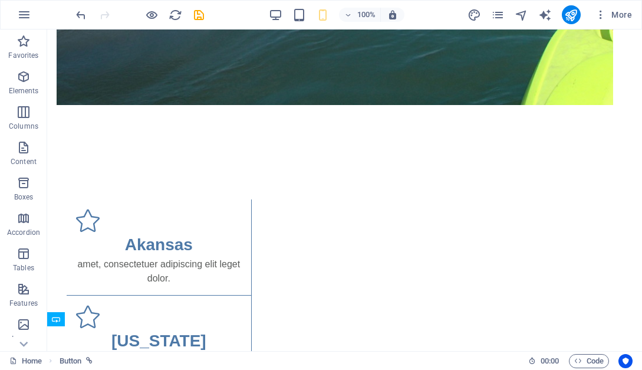
scroll to position [402, 0]
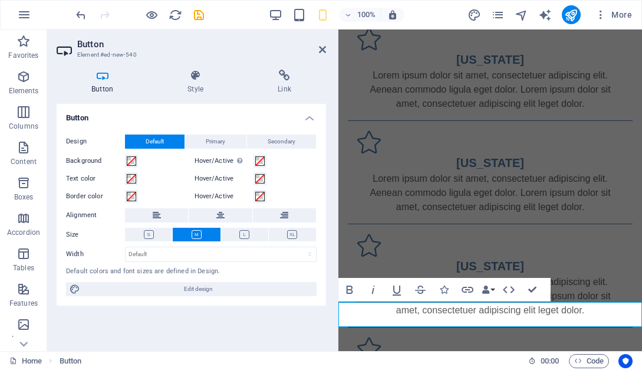
scroll to position [716, 0]
drag, startPoint x: 322, startPoint y: 52, endPoint x: 275, endPoint y: 23, distance: 55.1
click at [322, 52] on icon at bounding box center [322, 49] width 7 height 9
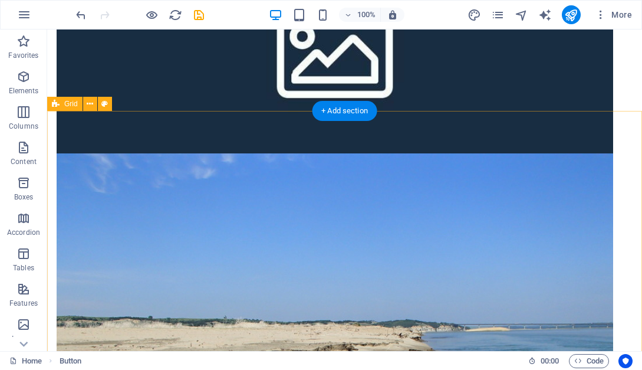
scroll to position [0, 0]
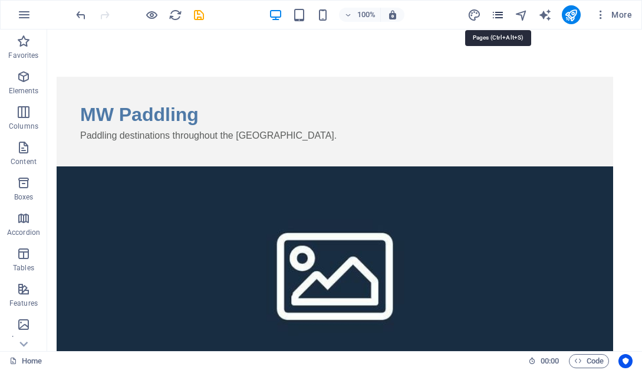
click at [499, 12] on icon "pages" at bounding box center [498, 15] width 14 height 14
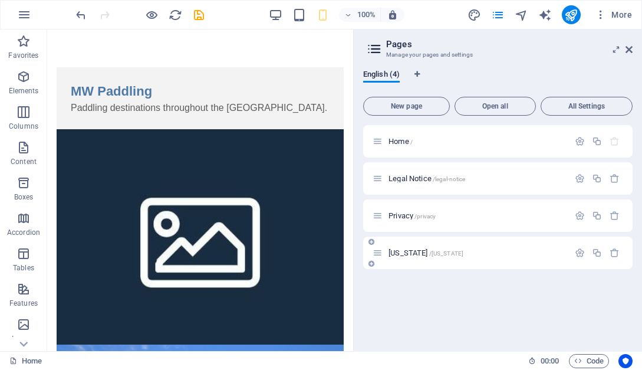
drag, startPoint x: 418, startPoint y: 252, endPoint x: 400, endPoint y: 256, distance: 18.3
click at [400, 256] on div "Nebraska /nebraska" at bounding box center [470, 253] width 196 height 14
drag, startPoint x: 400, startPoint y: 251, endPoint x: 399, endPoint y: 243, distance: 7.8
click at [399, 243] on div "Nebraska /nebraska" at bounding box center [497, 252] width 269 height 32
click at [431, 249] on span "Nebraska /nebraska" at bounding box center [425, 252] width 75 height 9
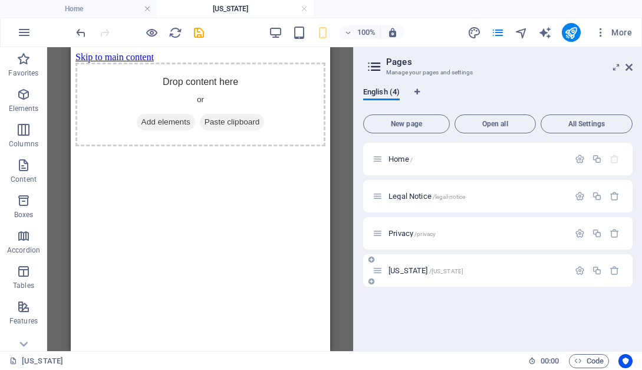
drag, startPoint x: 409, startPoint y: 271, endPoint x: 414, endPoint y: 260, distance: 11.9
click at [414, 260] on div "Nebraska /nebraska" at bounding box center [497, 270] width 269 height 32
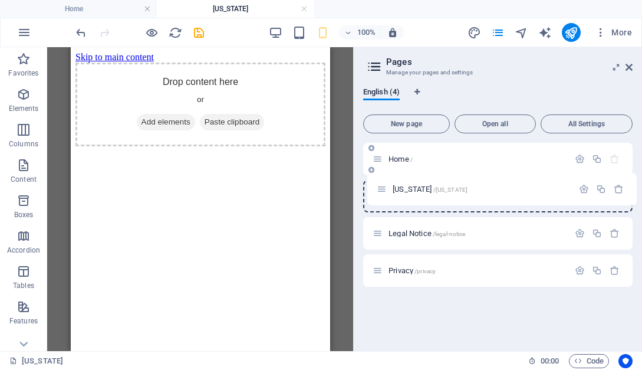
drag, startPoint x: 380, startPoint y: 273, endPoint x: 387, endPoint y: 192, distance: 81.6
click at [387, 192] on div "Home / Legal Notice /legal-notice Privacy /privacy Nebraska /nebraska" at bounding box center [497, 215] width 269 height 144
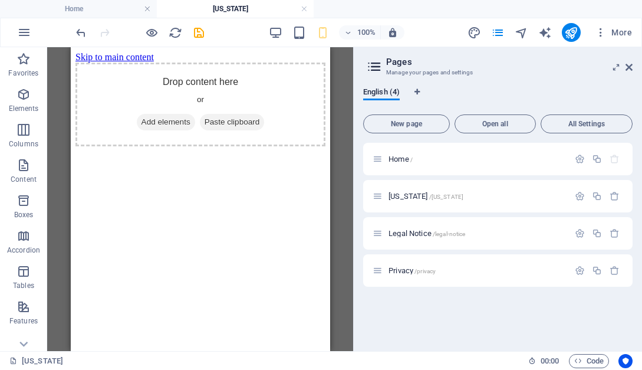
click at [375, 70] on icon at bounding box center [374, 66] width 18 height 17
click at [629, 65] on icon at bounding box center [628, 66] width 7 height 9
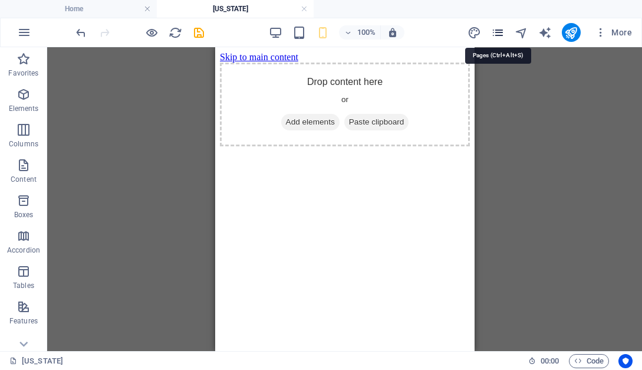
click at [497, 33] on icon "pages" at bounding box center [498, 33] width 14 height 14
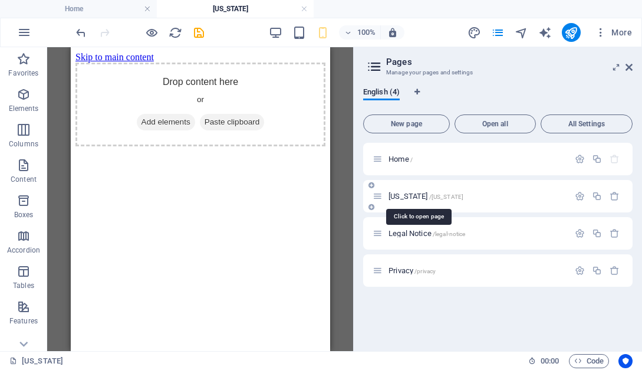
click at [395, 193] on span "Nebraska /nebraska" at bounding box center [425, 196] width 75 height 9
click at [408, 195] on span "Nebraska /nebraska" at bounding box center [425, 196] width 75 height 9
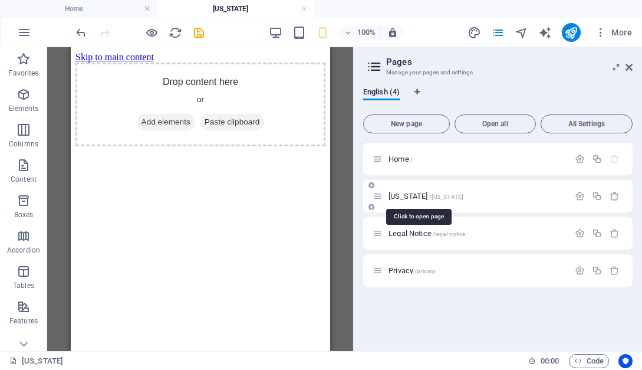
click at [408, 195] on span "Nebraska /nebraska" at bounding box center [425, 196] width 75 height 9
click at [377, 197] on icon at bounding box center [377, 196] width 10 height 10
click at [629, 66] on icon at bounding box center [628, 66] width 7 height 9
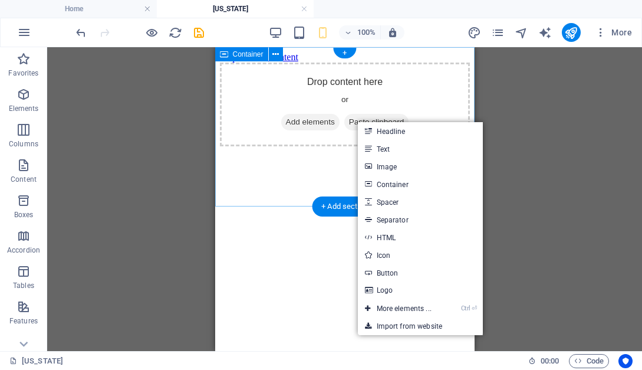
click at [358, 107] on div "Drop content here or Add elements Paste clipboard" at bounding box center [344, 104] width 250 height 84
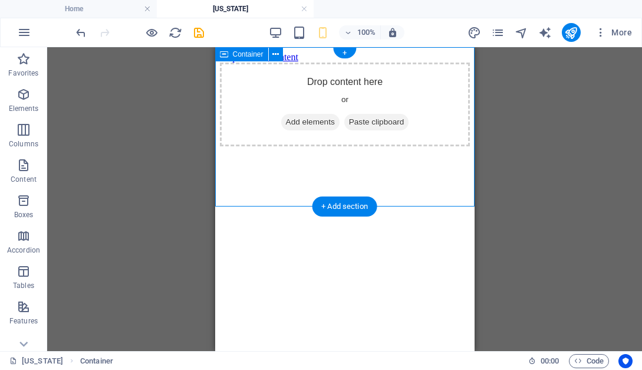
click at [360, 105] on div "Drop content here or Add elements Paste clipboard" at bounding box center [344, 104] width 250 height 84
click at [276, 55] on icon at bounding box center [275, 54] width 6 height 12
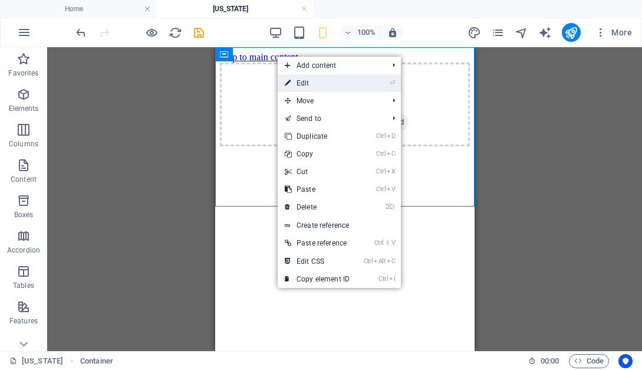
click at [296, 85] on link "⏎ Edit" at bounding box center [317, 83] width 79 height 18
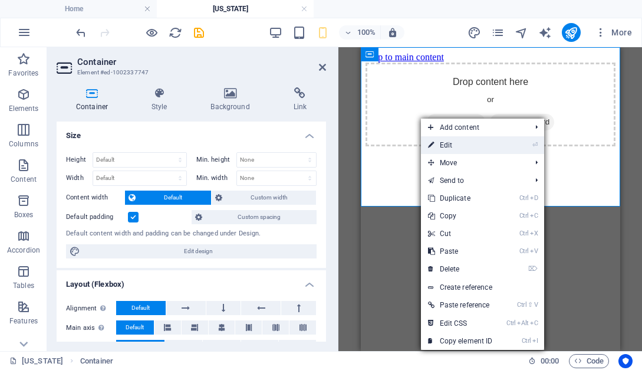
click at [445, 143] on link "⏎ Edit" at bounding box center [460, 145] width 79 height 18
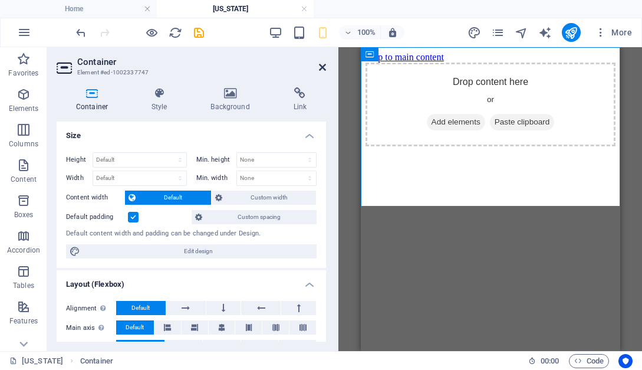
click at [321, 71] on icon at bounding box center [322, 66] width 7 height 9
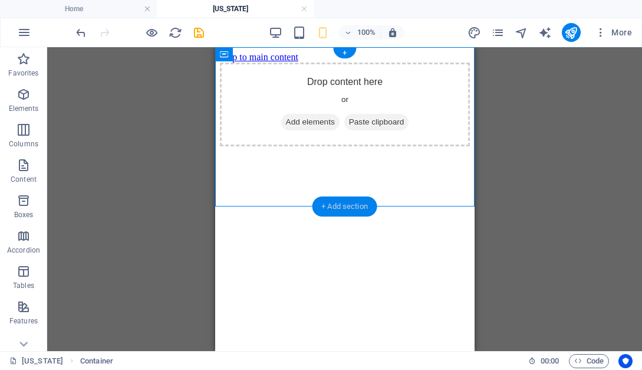
click at [346, 206] on div "+ Add section" at bounding box center [344, 206] width 65 height 20
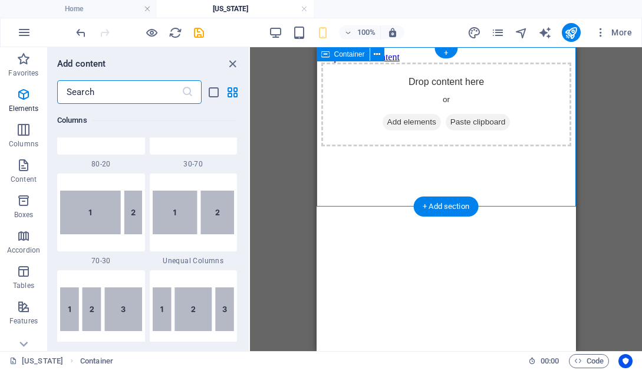
scroll to position [2062, 0]
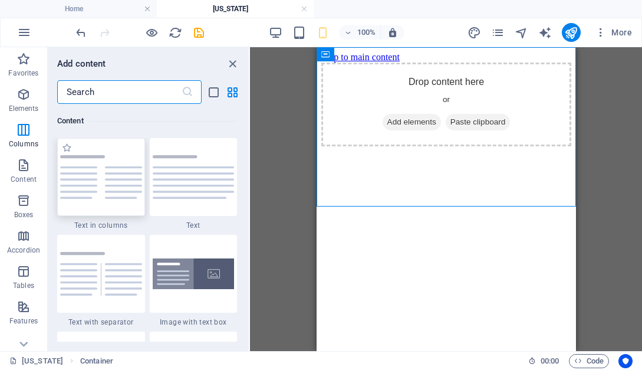
click at [112, 199] on img at bounding box center [101, 177] width 82 height 44
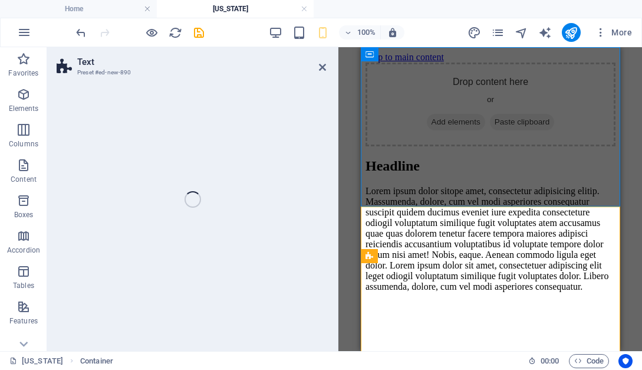
select select "preset-text-v2-columns"
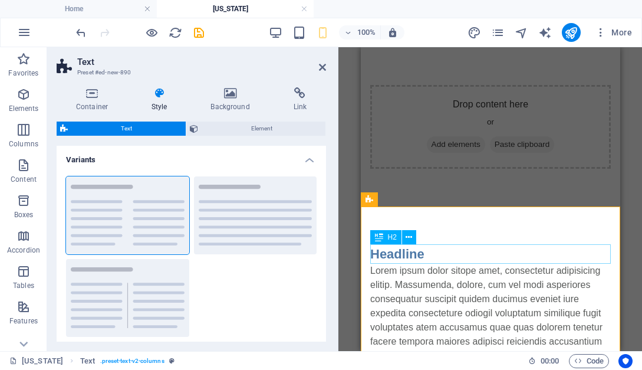
click at [442, 256] on div "Headline" at bounding box center [490, 253] width 240 height 19
click at [588, 252] on div "Headline" at bounding box center [490, 253] width 240 height 19
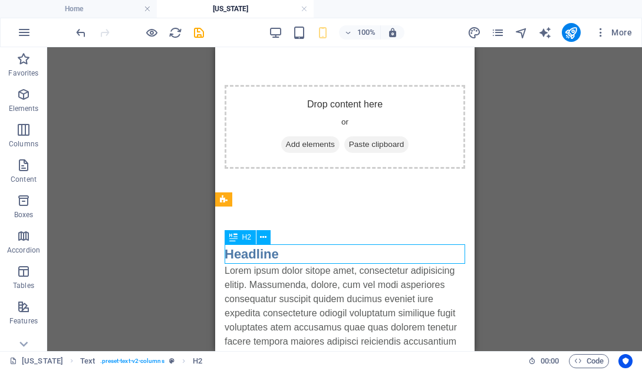
click at [443, 252] on div "Headline" at bounding box center [344, 253] width 240 height 19
click at [299, 253] on div "Headline" at bounding box center [344, 253] width 240 height 19
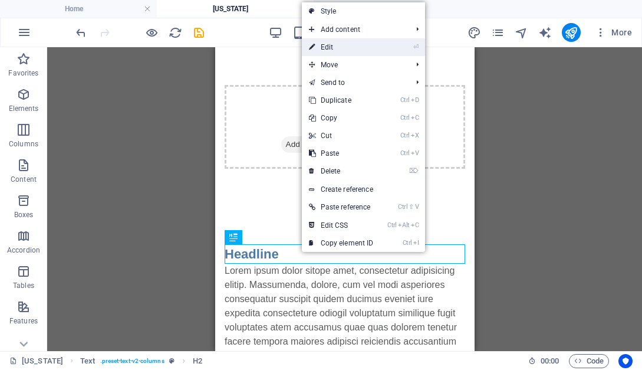
click at [344, 54] on link "⏎ Edit" at bounding box center [341, 47] width 79 height 18
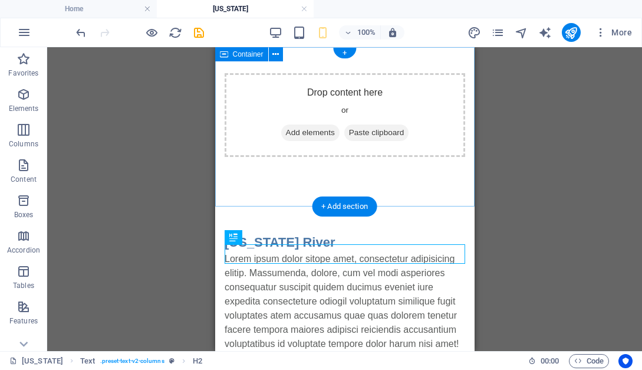
scroll to position [0, 0]
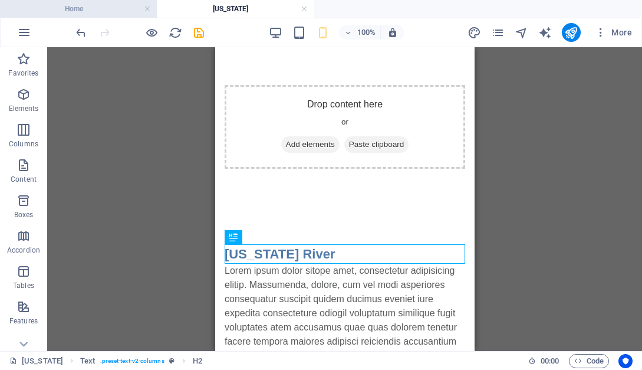
click at [72, 13] on h4 "Home" at bounding box center [78, 8] width 157 height 13
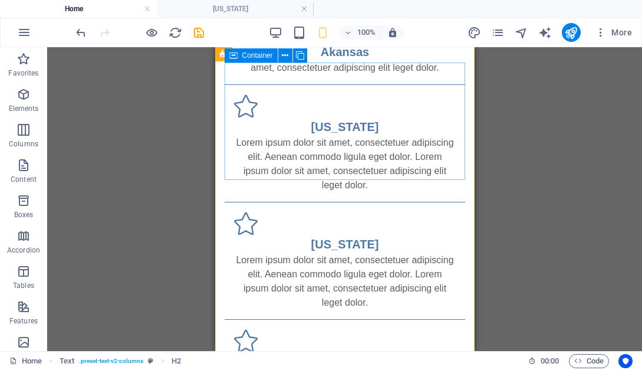
scroll to position [721, 0]
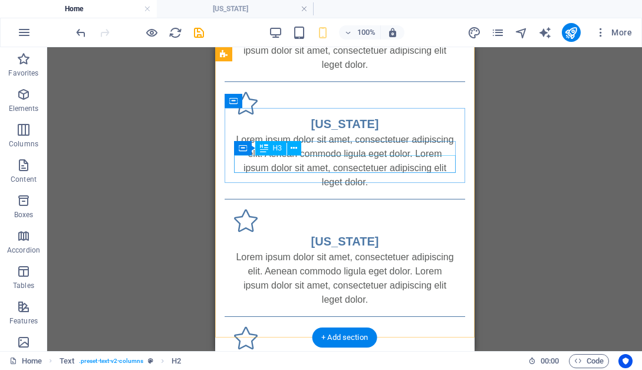
click at [341, 364] on div "[US_STATE]" at bounding box center [344, 373] width 222 height 18
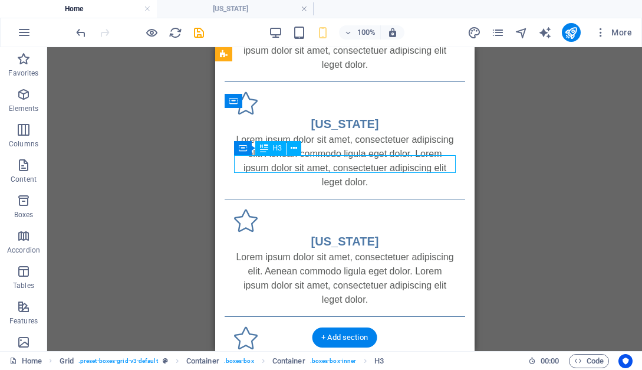
click at [341, 364] on div "[US_STATE]" at bounding box center [344, 373] width 222 height 18
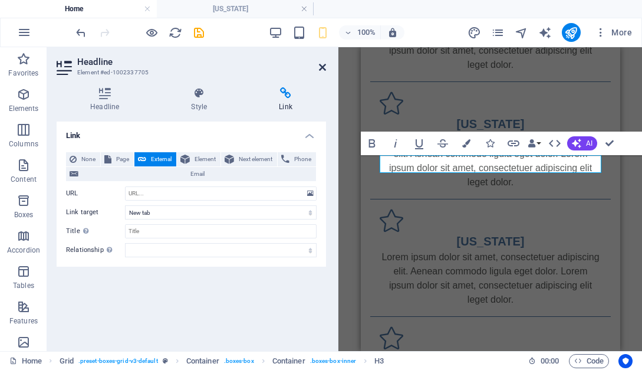
click at [322, 66] on icon at bounding box center [322, 66] width 7 height 9
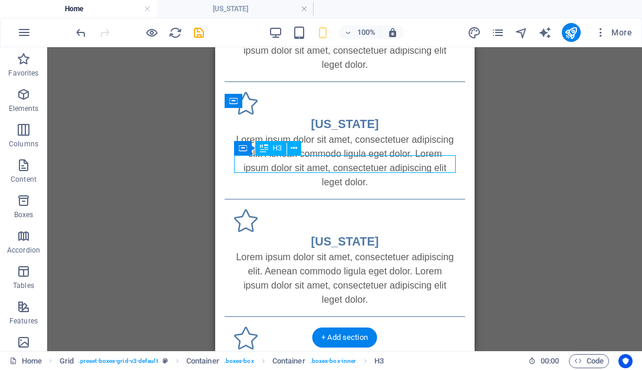
click at [381, 364] on div "[US_STATE]" at bounding box center [344, 373] width 222 height 18
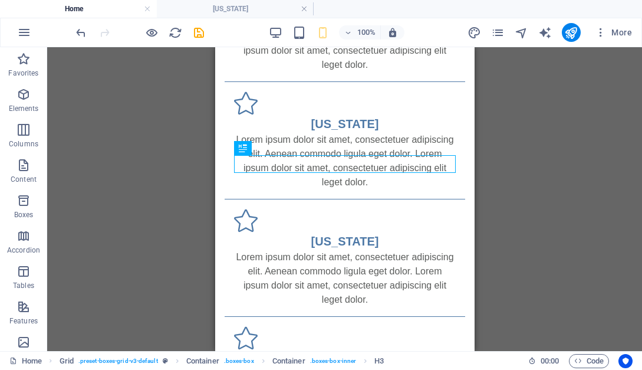
click at [562, 194] on div "H2 Image with text Container Text Grid Container Container H3 Container Text Co…" at bounding box center [344, 199] width 595 height 304
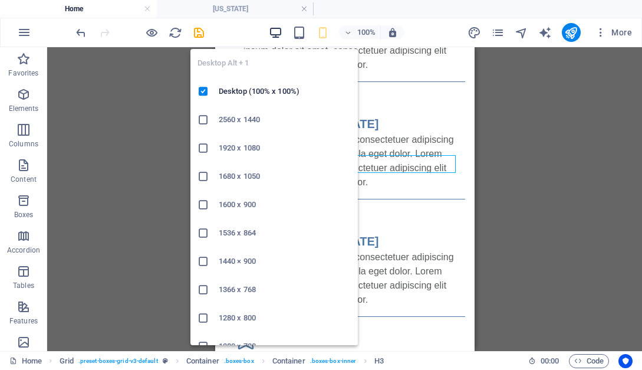
click at [273, 35] on icon "button" at bounding box center [276, 33] width 14 height 14
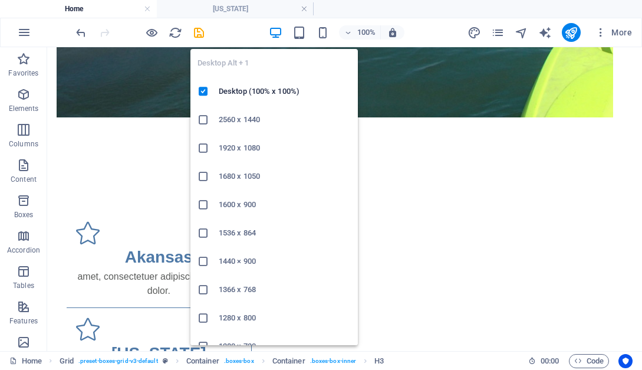
scroll to position [420, 0]
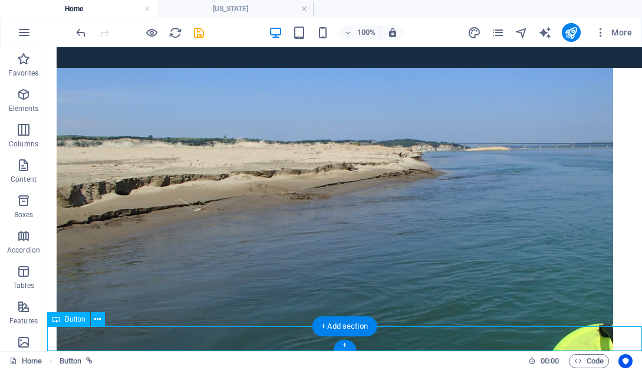
select select "3"
select select
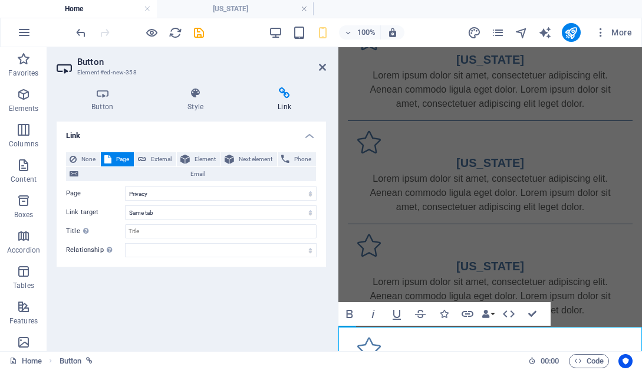
scroll to position [734, 0]
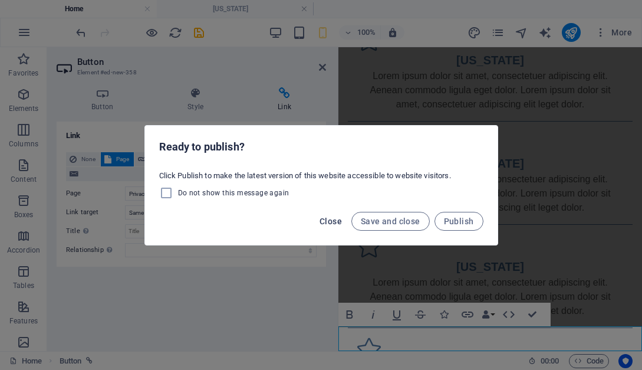
click at [339, 220] on span "Close" at bounding box center [330, 220] width 22 height 9
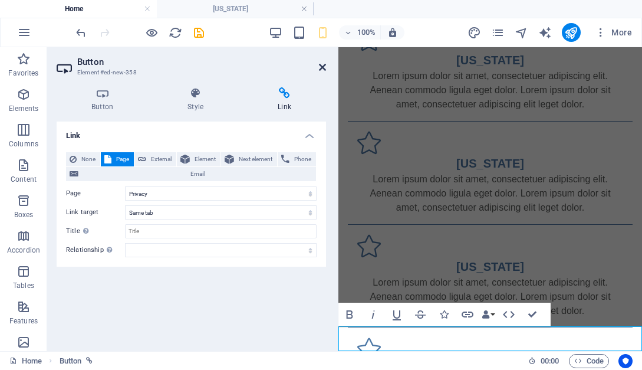
click at [320, 64] on icon at bounding box center [322, 66] width 7 height 9
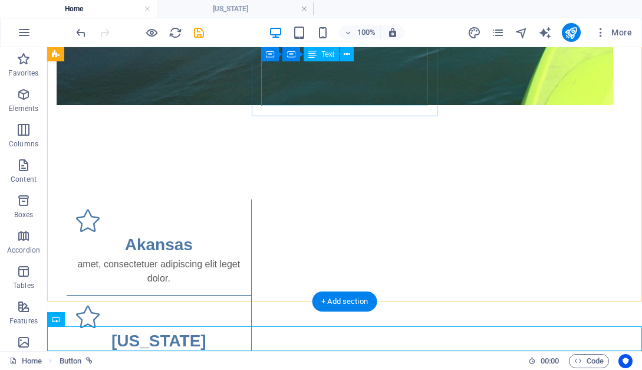
scroll to position [420, 0]
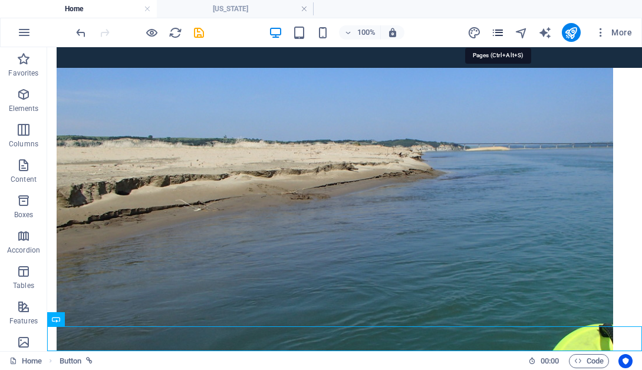
click at [501, 31] on icon "pages" at bounding box center [498, 33] width 14 height 14
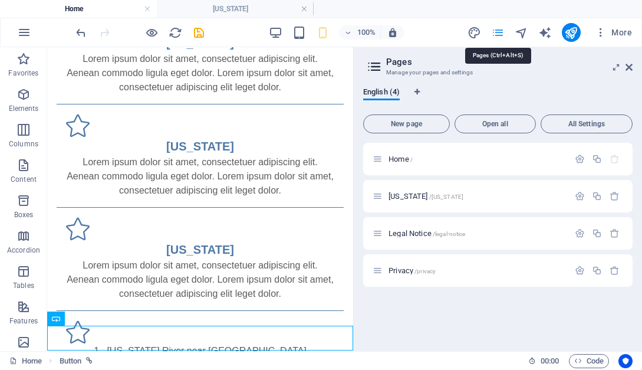
scroll to position [736, 0]
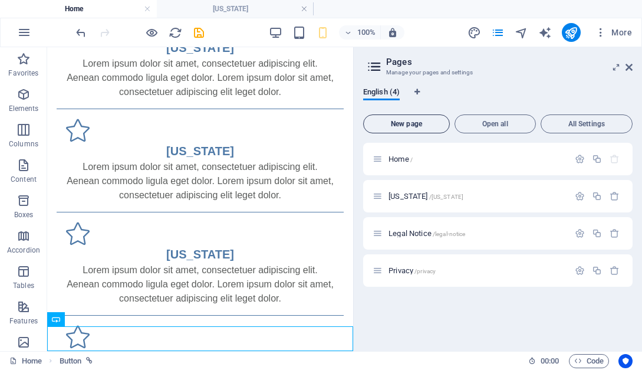
click at [417, 122] on span "New page" at bounding box center [406, 123] width 76 height 7
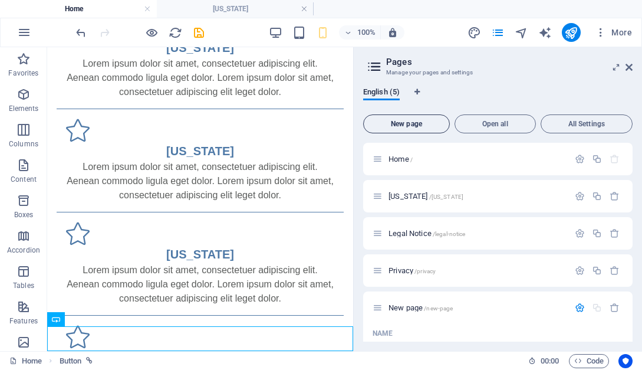
scroll to position [110, 0]
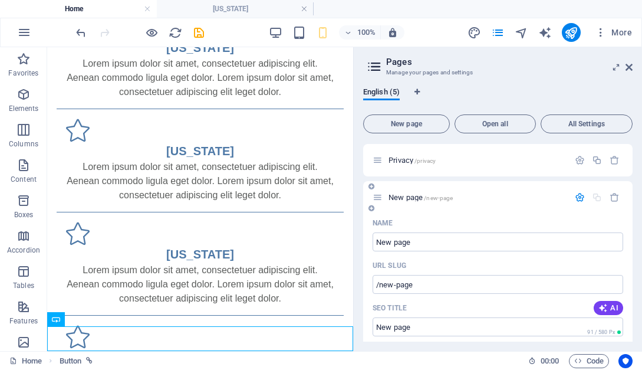
click at [469, 197] on p "New page /new-page" at bounding box center [476, 197] width 177 height 8
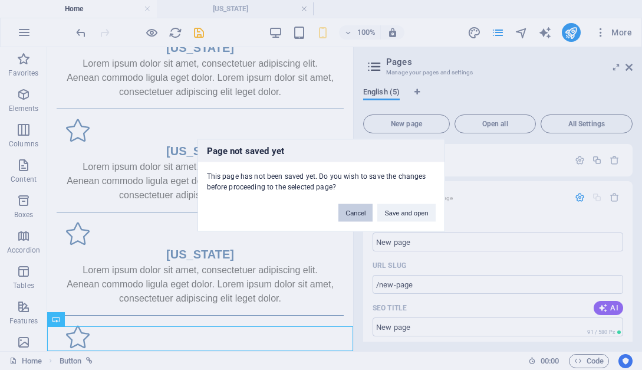
click at [354, 212] on button "Cancel" at bounding box center [355, 212] width 34 height 18
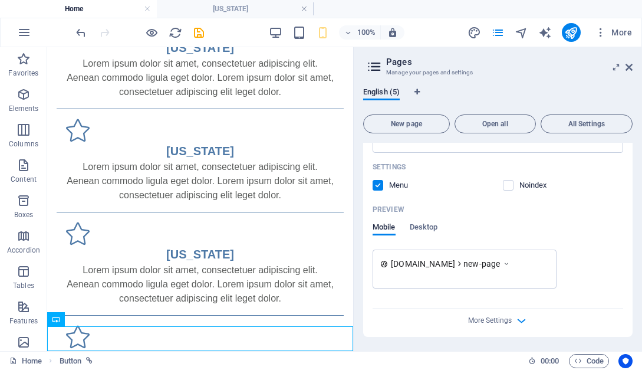
scroll to position [396, 0]
click at [629, 67] on icon at bounding box center [628, 66] width 7 height 9
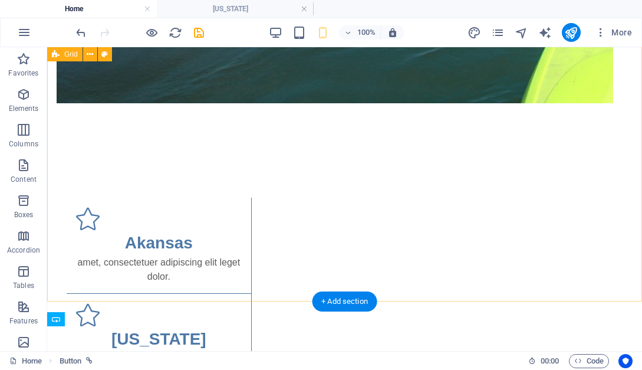
scroll to position [420, 0]
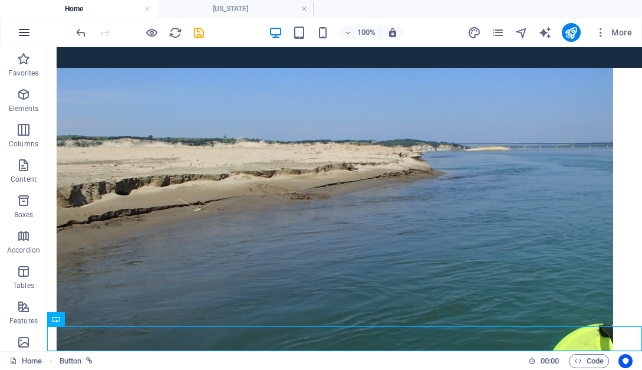
click at [25, 35] on icon "button" at bounding box center [24, 32] width 14 height 14
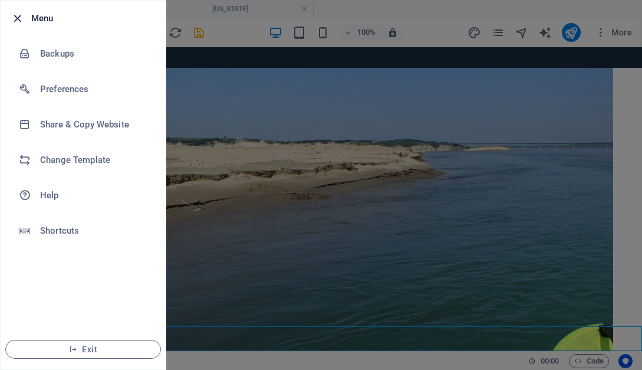
click at [20, 19] on icon "button" at bounding box center [18, 19] width 14 height 14
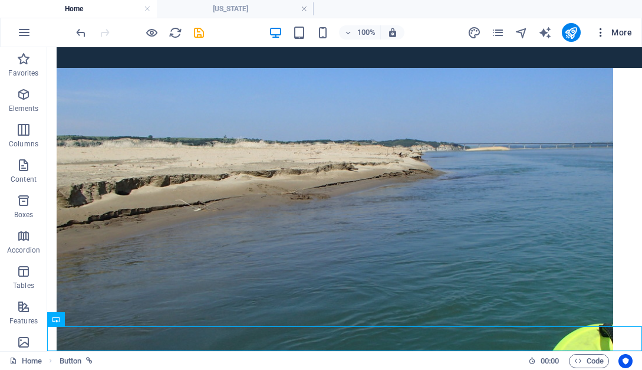
click at [601, 35] on icon "button" at bounding box center [601, 33] width 12 height 12
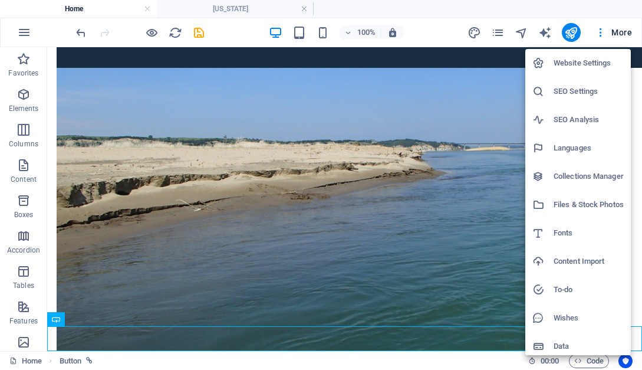
click at [618, 32] on div at bounding box center [321, 185] width 642 height 370
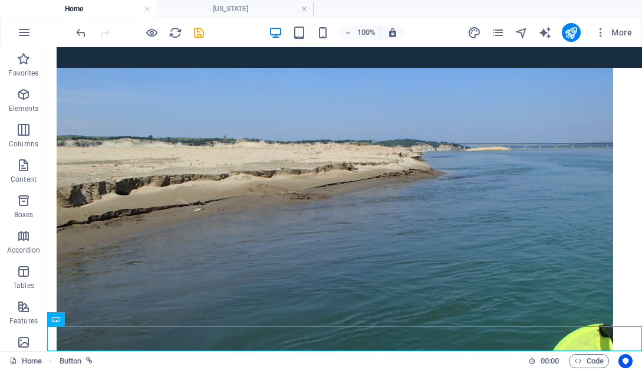
click at [618, 32] on span "More" at bounding box center [613, 33] width 37 height 12
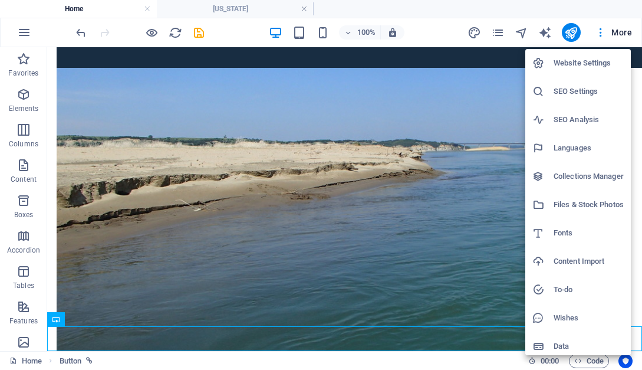
scroll to position [5, 0]
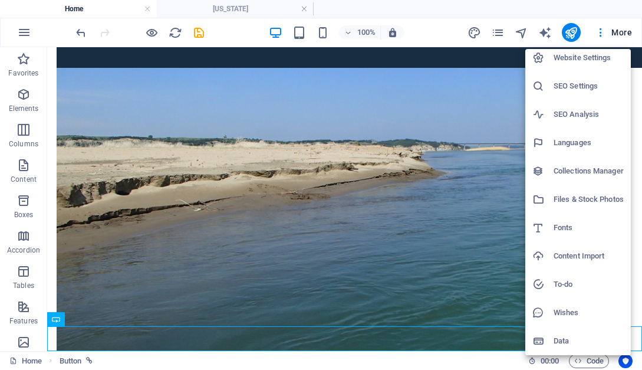
click at [20, 33] on div at bounding box center [321, 185] width 642 height 370
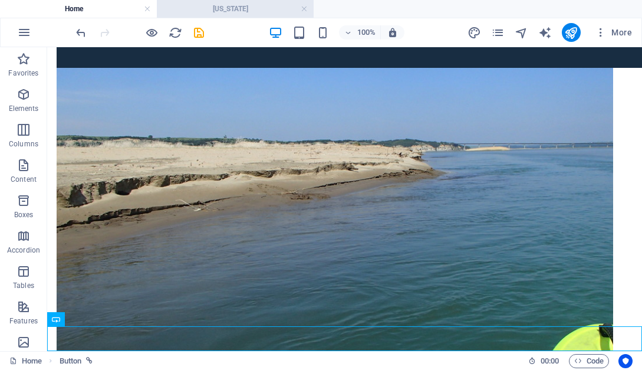
click at [256, 10] on h4 "[US_STATE]" at bounding box center [235, 8] width 157 height 13
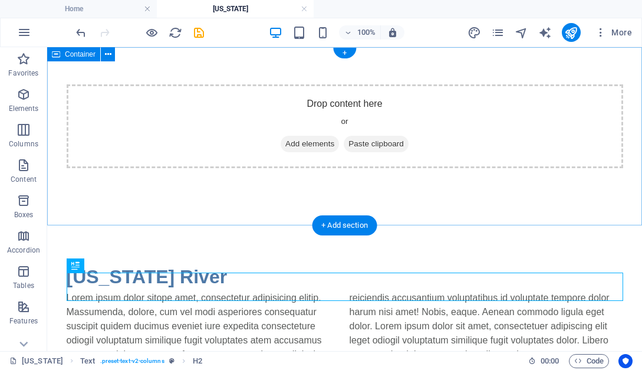
scroll to position [0, 0]
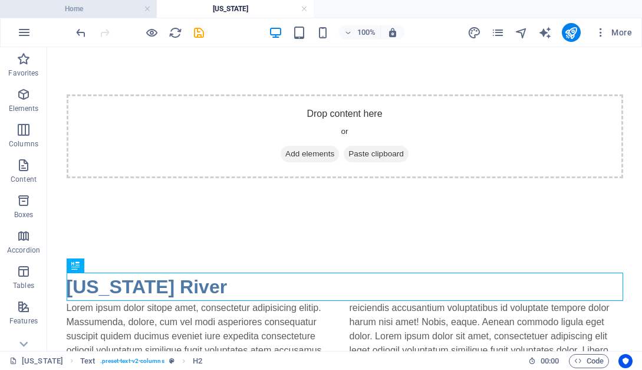
click at [66, 6] on h4 "Home" at bounding box center [78, 8] width 157 height 13
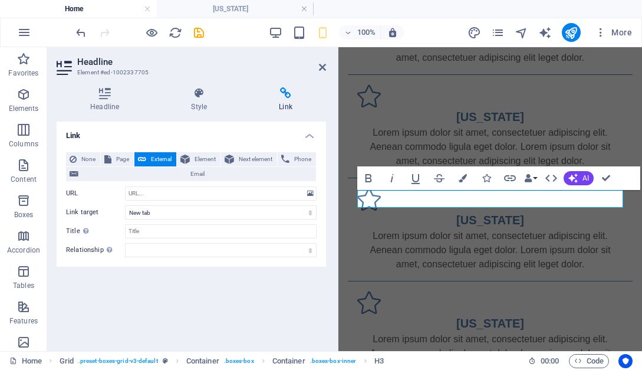
click at [287, 95] on icon at bounding box center [285, 93] width 81 height 12
click at [123, 157] on span "Page" at bounding box center [122, 159] width 15 height 14
select select
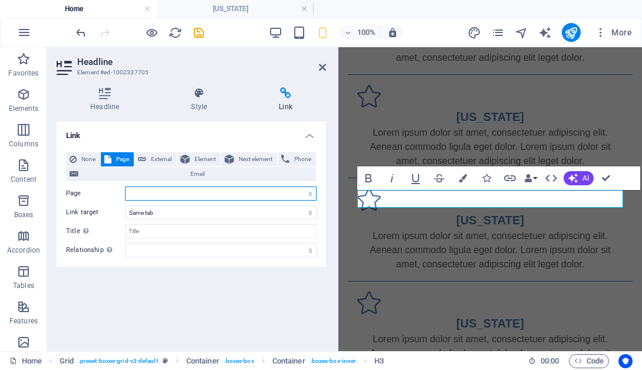
click at [125, 186] on select "Home Nebraska Legal Notice Privacy New page" at bounding box center [221, 193] width 192 height 14
click option "[US_STATE]" at bounding box center [0, 0] width 0 height 0
click at [125, 186] on select "Home Nebraska Legal Notice Privacy New page" at bounding box center [221, 193] width 192 height 14
select select "0"
click option "Home" at bounding box center [0, 0] width 0 height 0
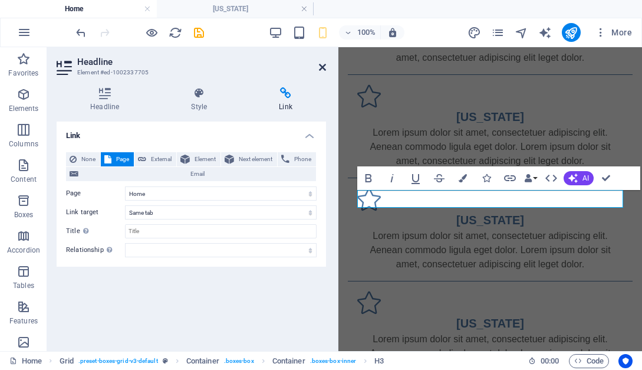
click at [324, 67] on icon at bounding box center [322, 66] width 7 height 9
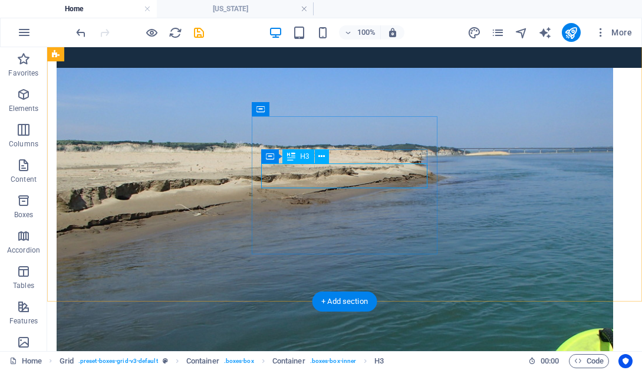
select select
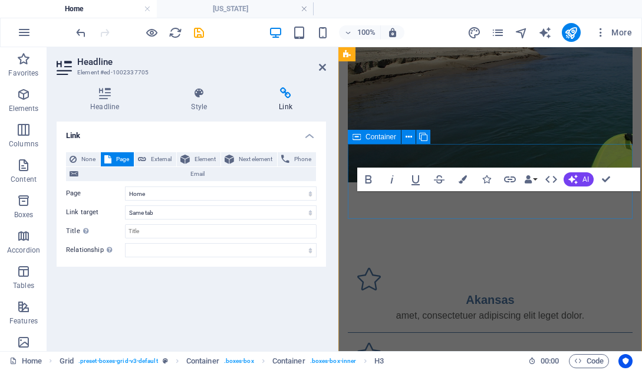
scroll to position [676, 0]
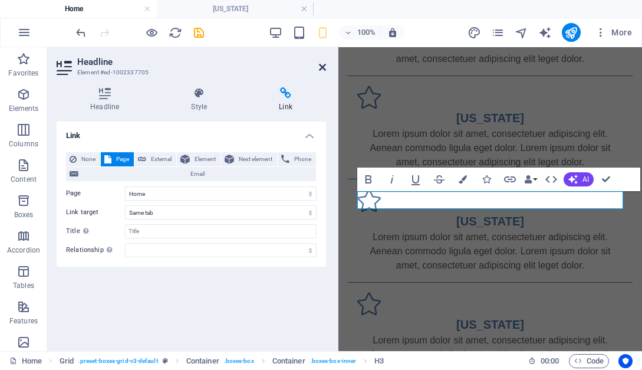
click at [324, 67] on icon at bounding box center [322, 66] width 7 height 9
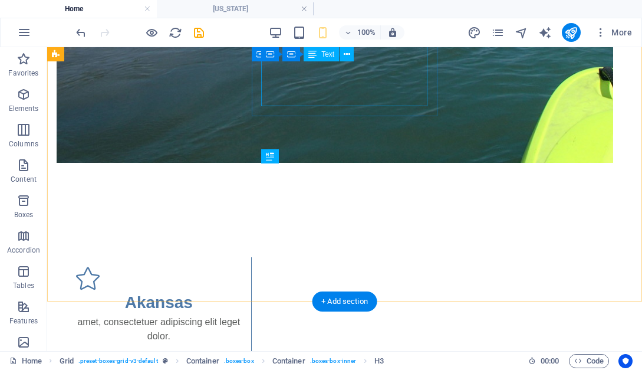
scroll to position [420, 0]
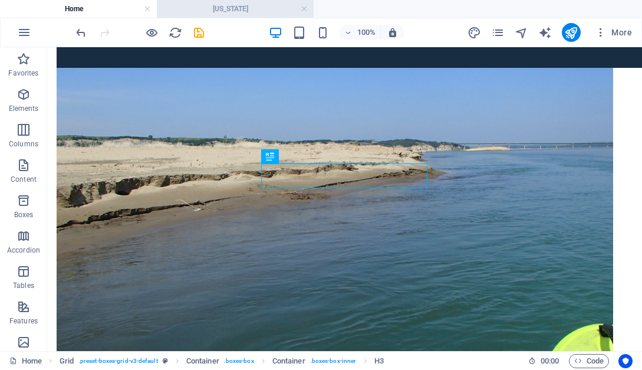
click at [248, 11] on h4 "[US_STATE]" at bounding box center [235, 8] width 157 height 13
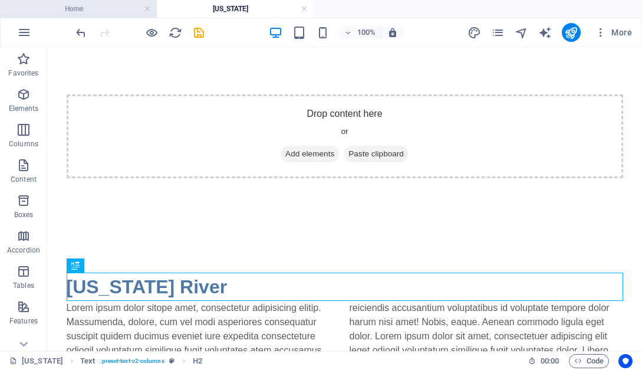
click at [81, 8] on h4 "Home" at bounding box center [78, 8] width 157 height 13
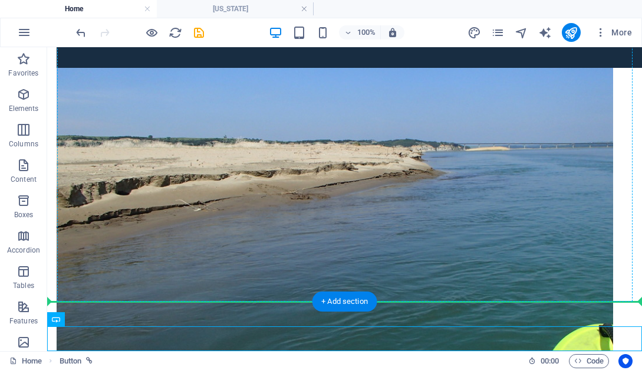
drag, startPoint x: 77, startPoint y: 328, endPoint x: 361, endPoint y: 220, distance: 304.1
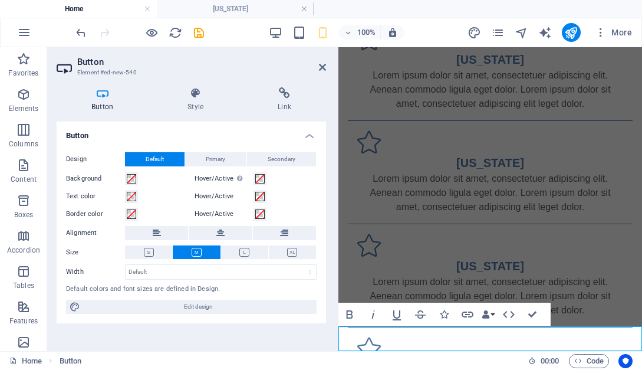
scroll to position [734, 0]
click at [323, 70] on icon at bounding box center [322, 66] width 7 height 9
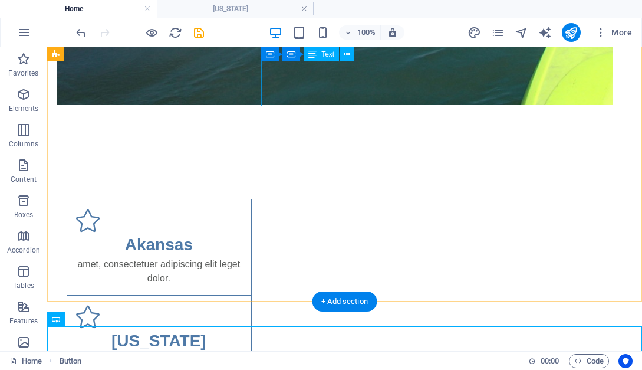
scroll to position [420, 0]
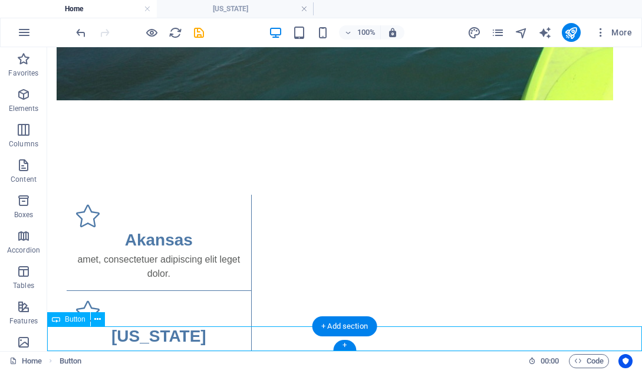
select select
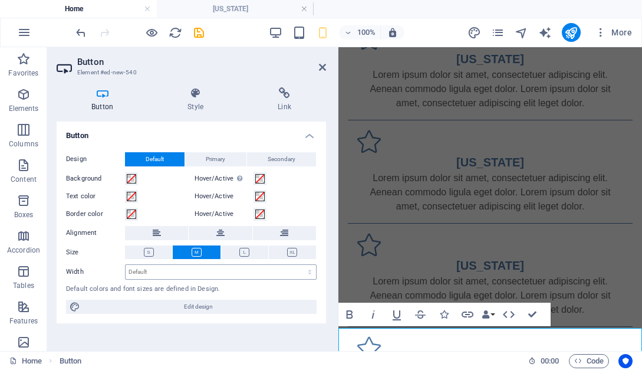
scroll to position [734, 0]
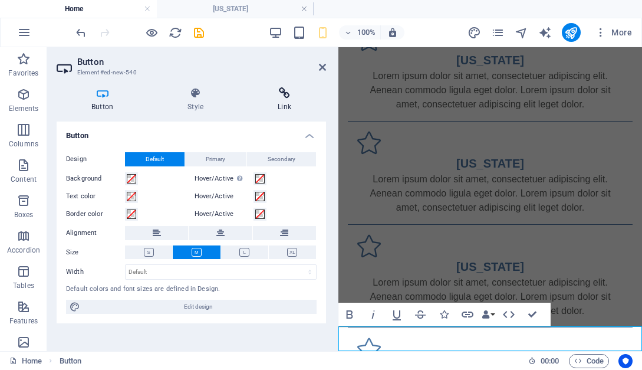
click at [288, 95] on icon at bounding box center [284, 93] width 83 height 12
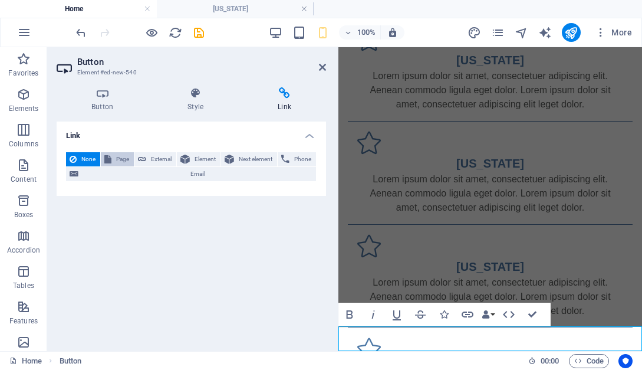
click at [117, 163] on span "Page" at bounding box center [122, 159] width 15 height 14
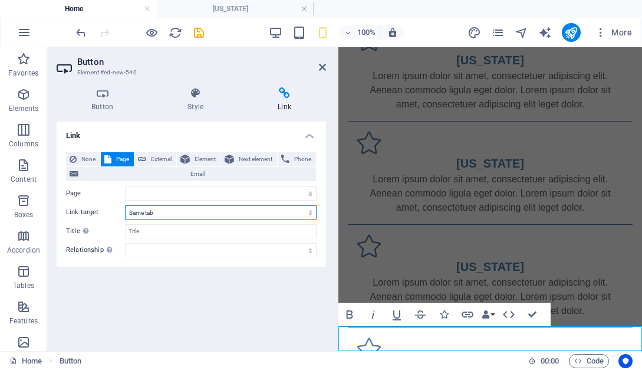
click at [125, 205] on select "New tab Same tab Overlay" at bounding box center [221, 212] width 192 height 14
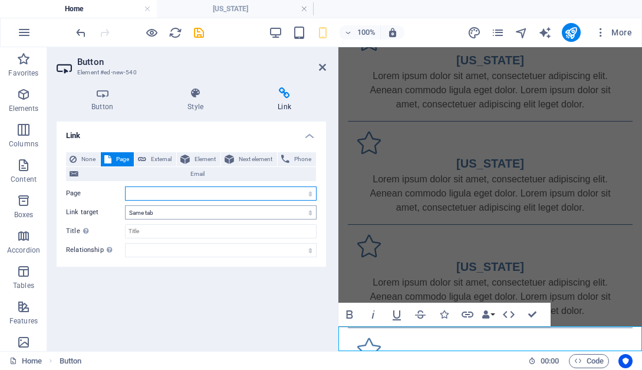
click at [125, 186] on select "Home Nebraska Legal Notice Privacy New page" at bounding box center [221, 193] width 192 height 14
select select "1"
click option "[US_STATE]" at bounding box center [0, 0] width 0 height 0
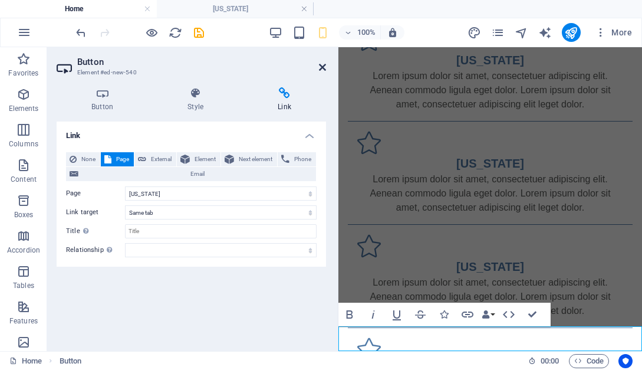
click at [324, 67] on icon at bounding box center [322, 66] width 7 height 9
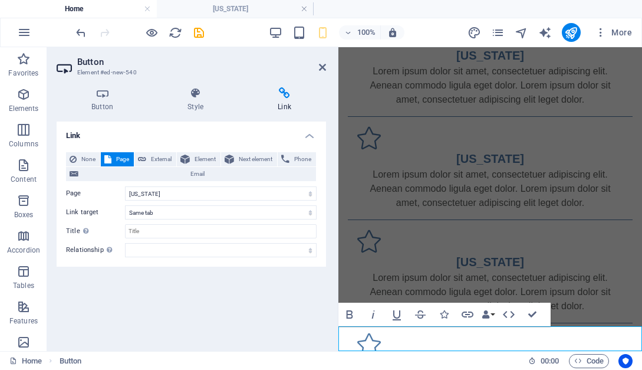
scroll to position [420, 0]
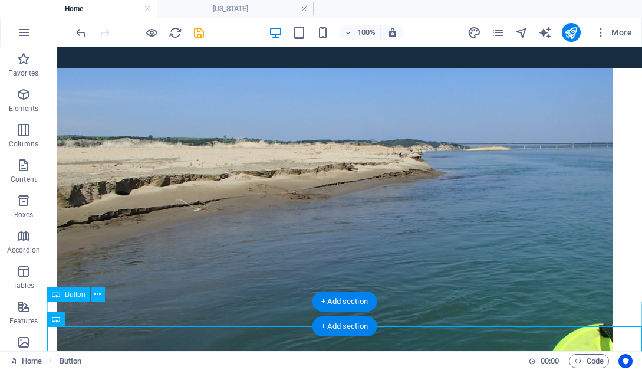
select select "3"
select select
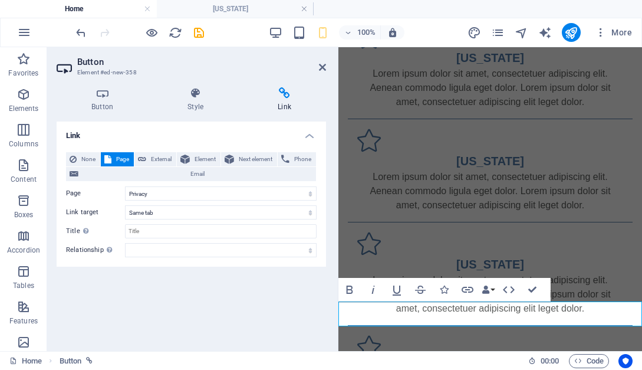
scroll to position [734, 0]
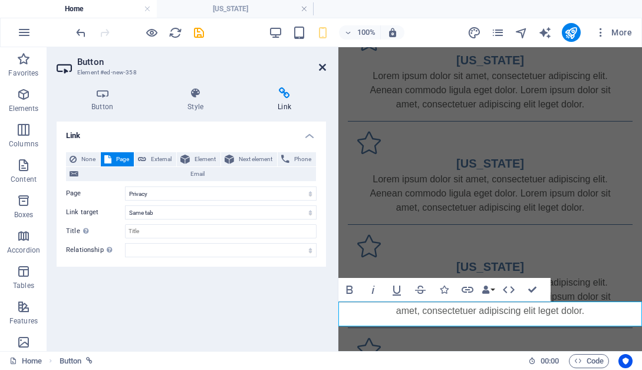
click at [321, 67] on icon at bounding box center [322, 66] width 7 height 9
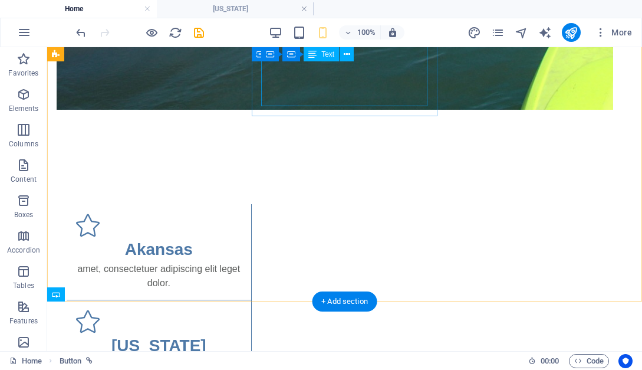
scroll to position [420, 0]
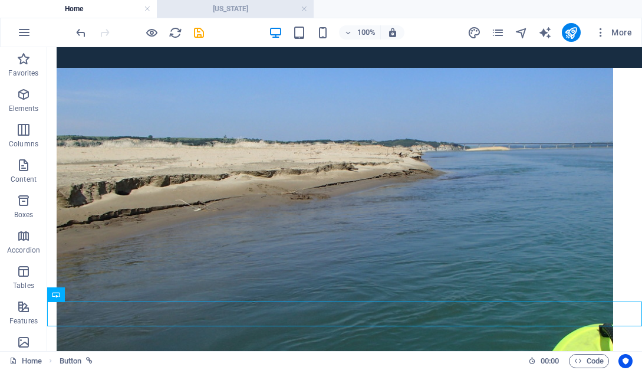
click at [227, 11] on h4 "[US_STATE]" at bounding box center [235, 8] width 157 height 13
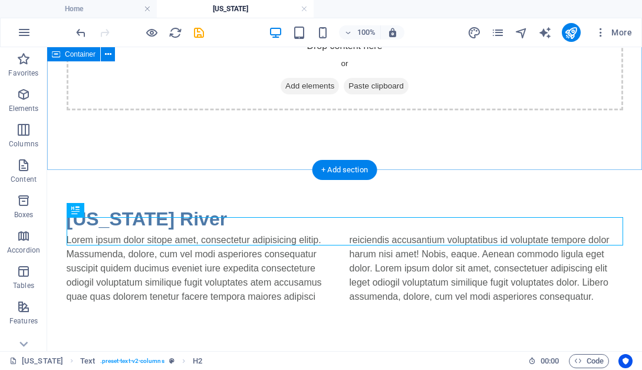
scroll to position [0, 0]
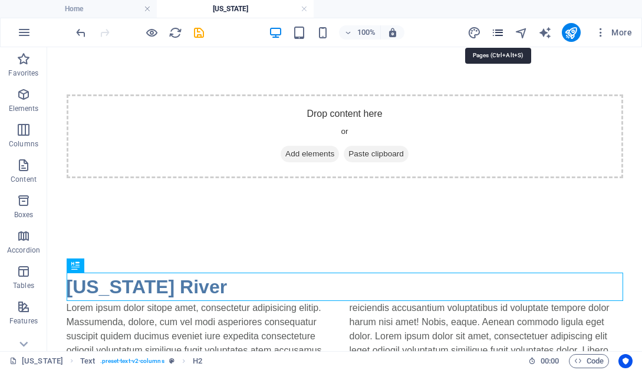
click at [499, 34] on icon "pages" at bounding box center [498, 33] width 14 height 14
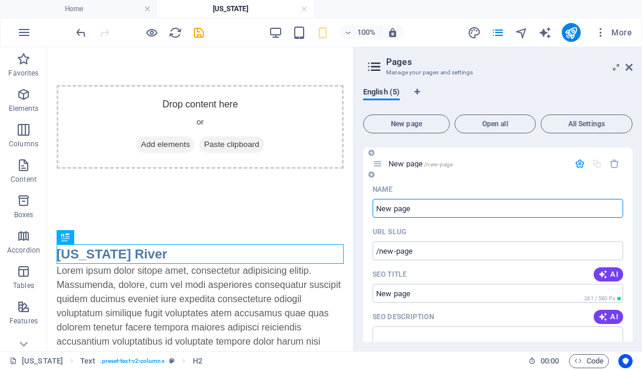
scroll to position [163, 0]
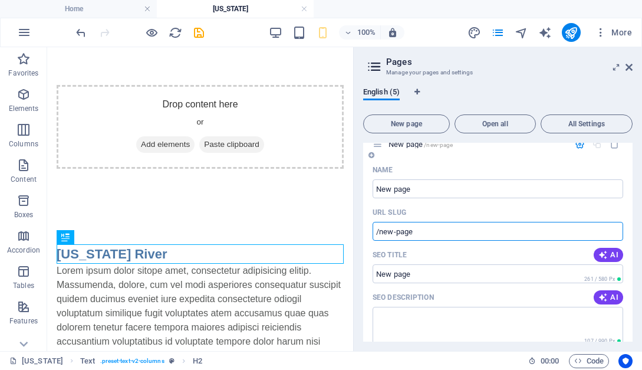
click at [446, 235] on input "/new-page" at bounding box center [497, 231] width 250 height 19
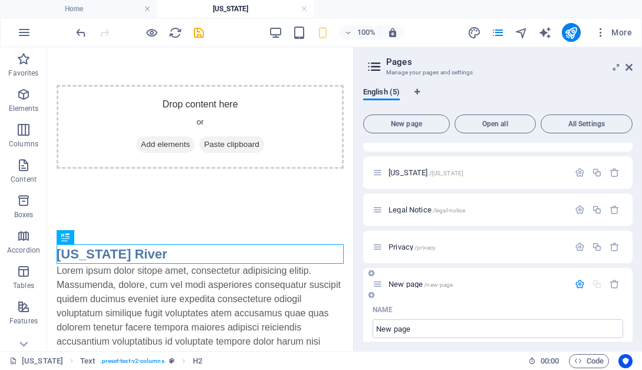
scroll to position [0, 0]
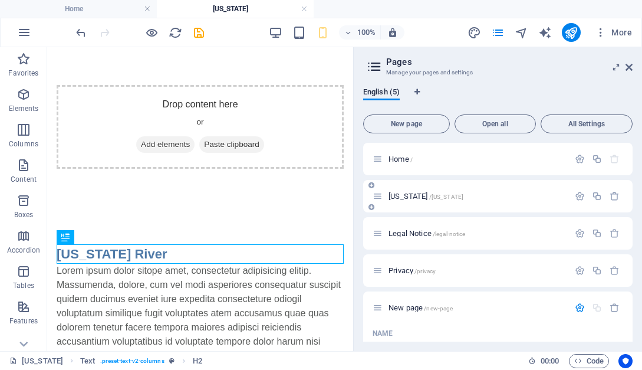
click at [422, 202] on div "Nebraska /nebraska" at bounding box center [470, 196] width 196 height 14
click at [387, 197] on div "Nebraska /nebraska" at bounding box center [477, 196] width 184 height 8
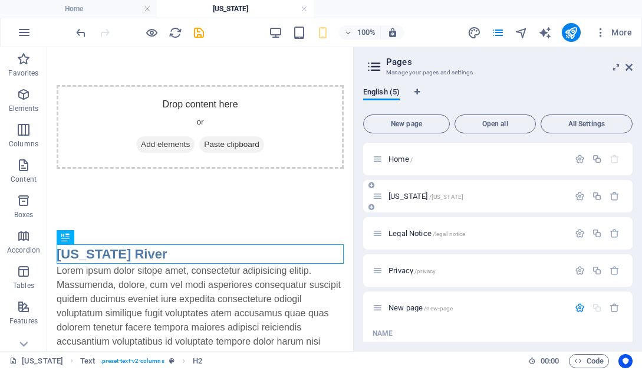
click at [387, 197] on div "Nebraska /nebraska" at bounding box center [477, 196] width 184 height 8
click at [416, 199] on span "Nebraska /nebraska" at bounding box center [425, 196] width 75 height 9
click at [394, 199] on span "Nebraska /nebraska" at bounding box center [425, 196] width 75 height 9
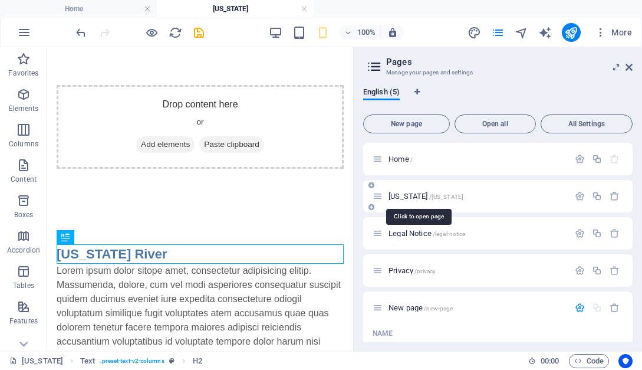
click at [395, 199] on span "Nebraska /nebraska" at bounding box center [425, 196] width 75 height 9
click at [403, 162] on span "Home /" at bounding box center [400, 158] width 24 height 9
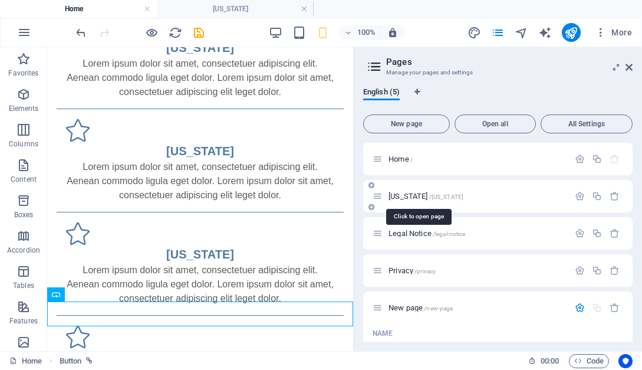
click at [414, 197] on span "Nebraska /nebraska" at bounding box center [425, 196] width 75 height 9
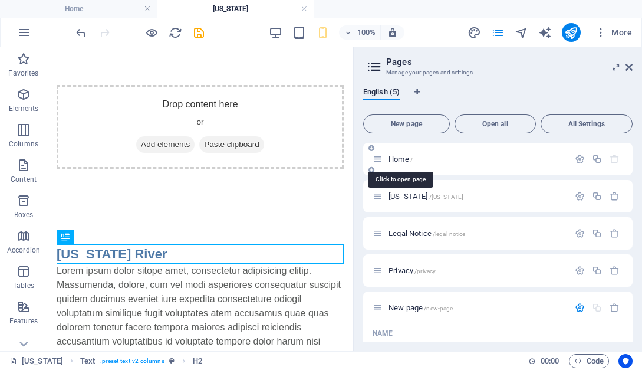
click at [408, 160] on span "Home /" at bounding box center [400, 158] width 24 height 9
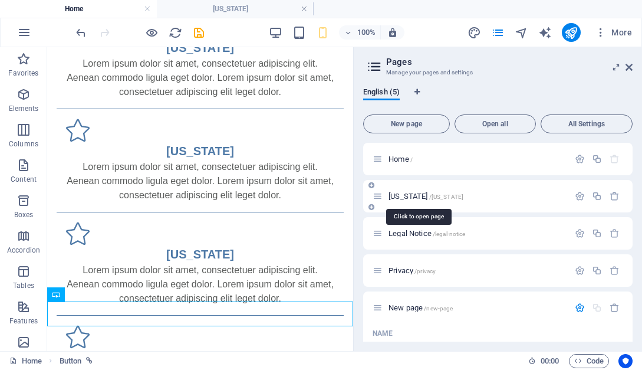
click at [407, 195] on span "Nebraska /nebraska" at bounding box center [425, 196] width 75 height 9
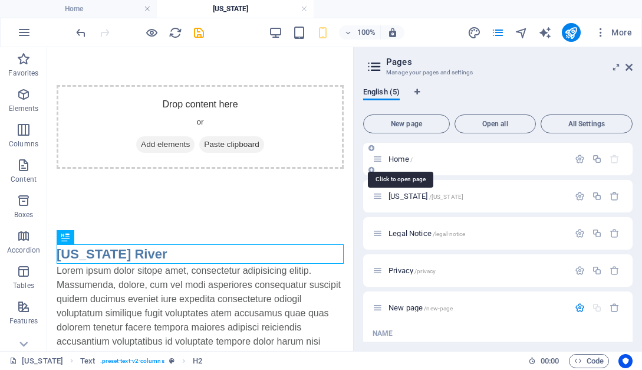
click at [405, 160] on span "Home /" at bounding box center [400, 158] width 24 height 9
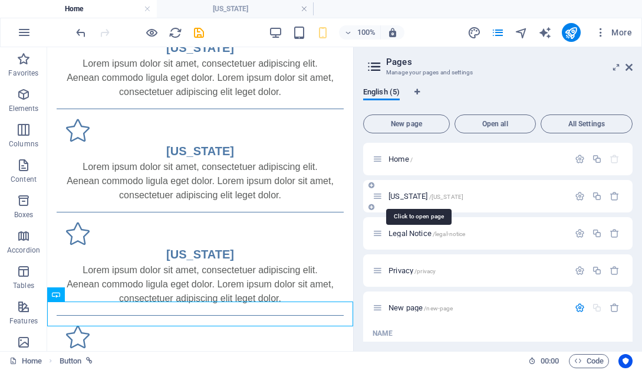
click at [403, 194] on span "Nebraska /nebraska" at bounding box center [425, 196] width 75 height 9
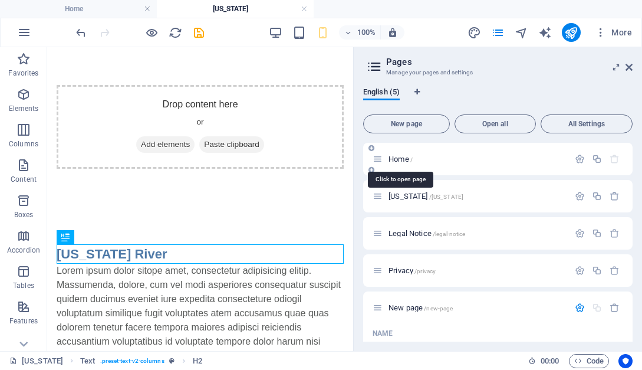
click at [407, 159] on span "Home /" at bounding box center [400, 158] width 24 height 9
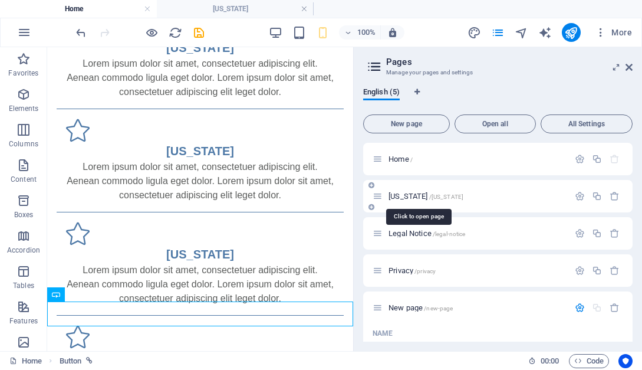
click at [408, 193] on span "Nebraska /nebraska" at bounding box center [425, 196] width 75 height 9
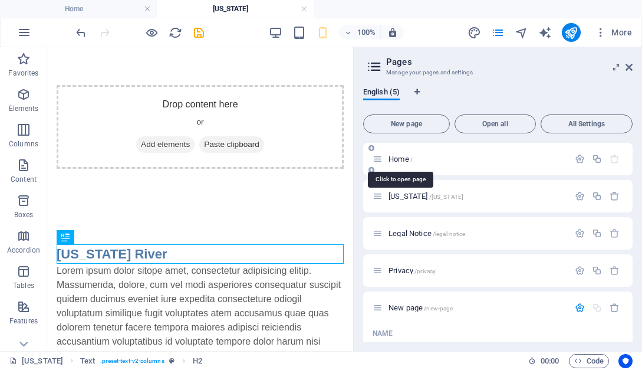
click at [404, 157] on span "Home /" at bounding box center [400, 158] width 24 height 9
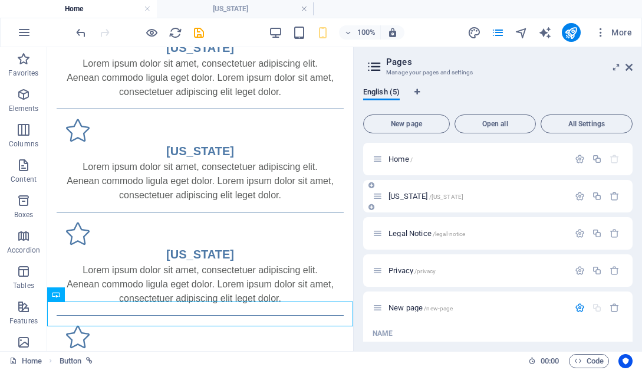
click at [404, 188] on div "Nebraska /nebraska" at bounding box center [497, 196] width 269 height 32
click at [404, 196] on span "Nebraska /nebraska" at bounding box center [425, 196] width 75 height 9
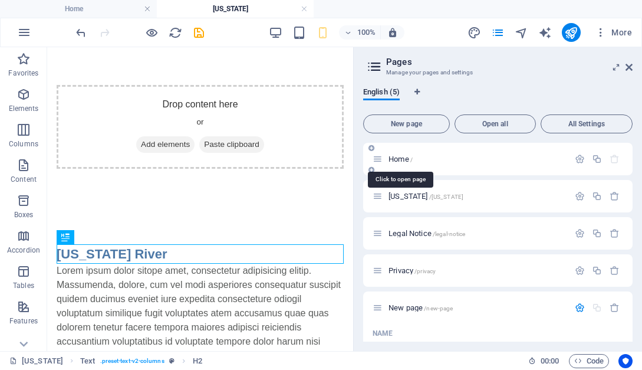
click at [401, 159] on span "Home /" at bounding box center [400, 158] width 24 height 9
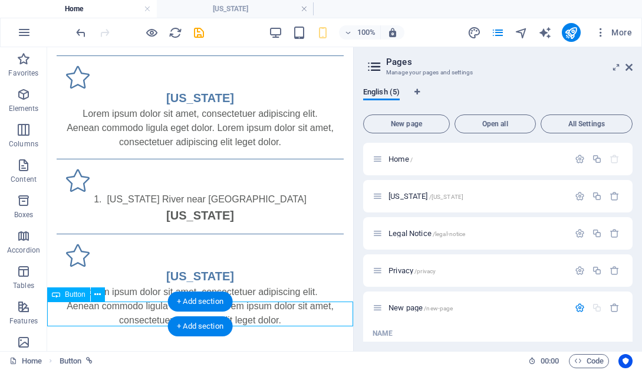
select select "3"
select select
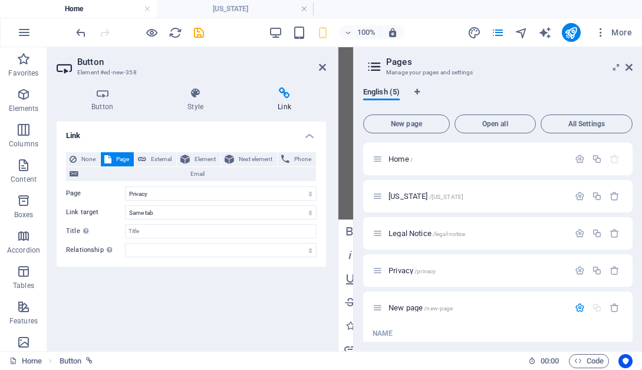
scroll to position [508, 0]
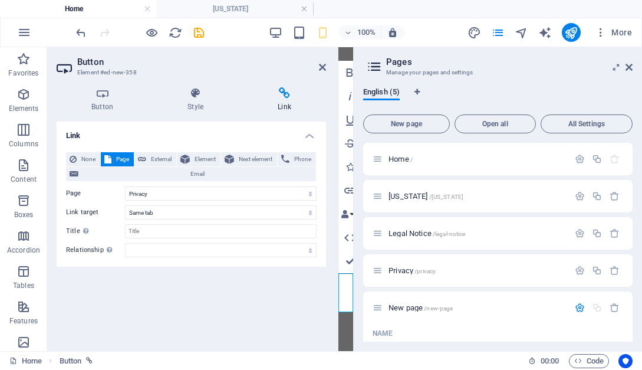
click at [292, 96] on icon at bounding box center [284, 93] width 83 height 12
click at [285, 93] on icon at bounding box center [284, 93] width 83 height 12
click at [125, 186] on select "Home Nebraska Legal Notice Privacy New page" at bounding box center [221, 193] width 192 height 14
select select "1"
click option "[US_STATE]" at bounding box center [0, 0] width 0 height 0
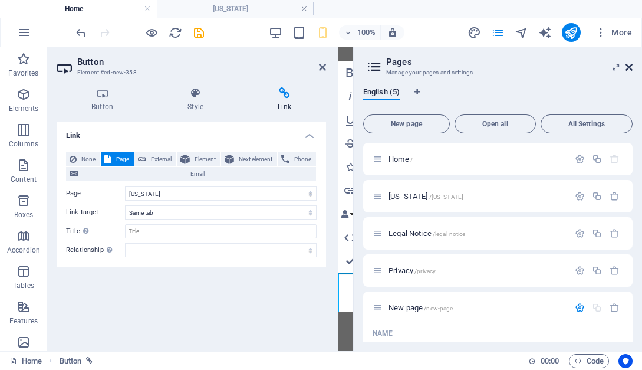
click at [628, 68] on icon at bounding box center [628, 66] width 7 height 9
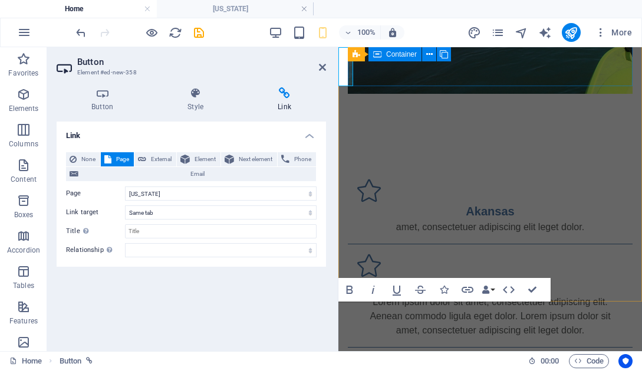
scroll to position [734, 0]
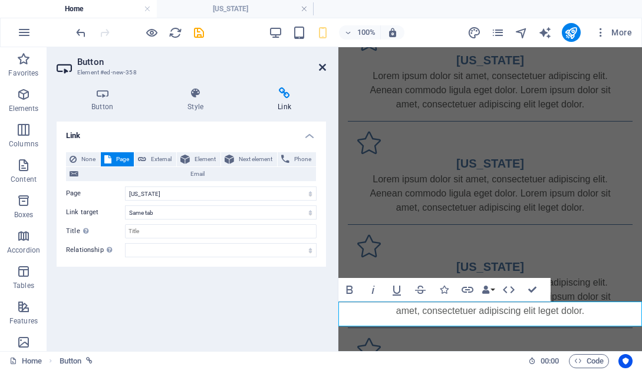
click at [320, 65] on icon at bounding box center [322, 66] width 7 height 9
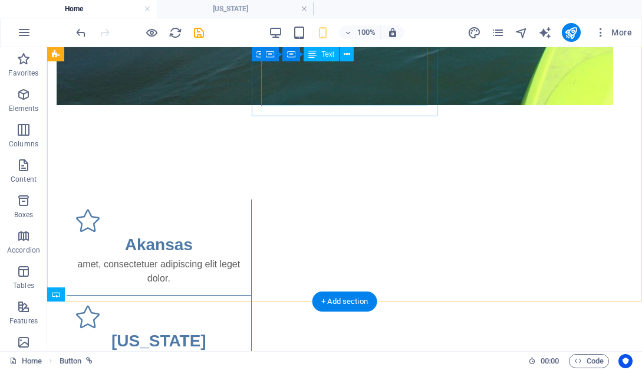
scroll to position [420, 0]
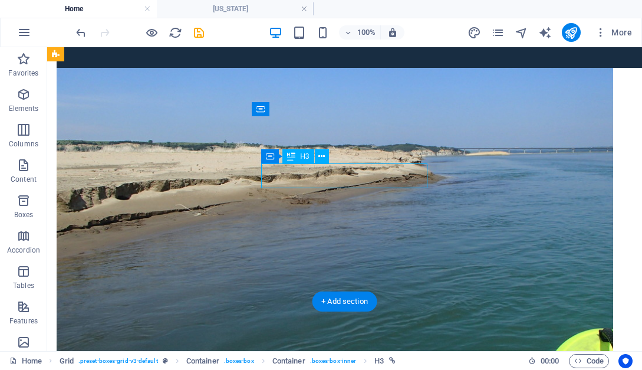
select select
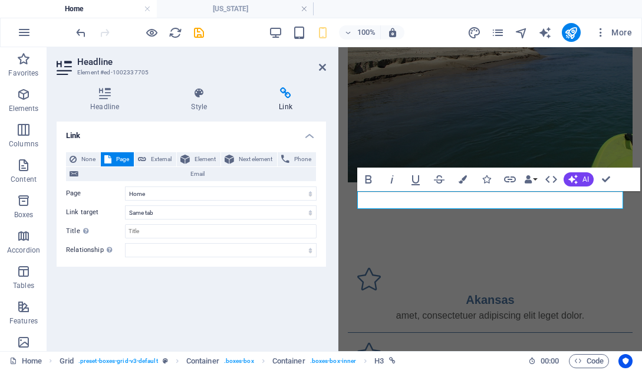
scroll to position [676, 0]
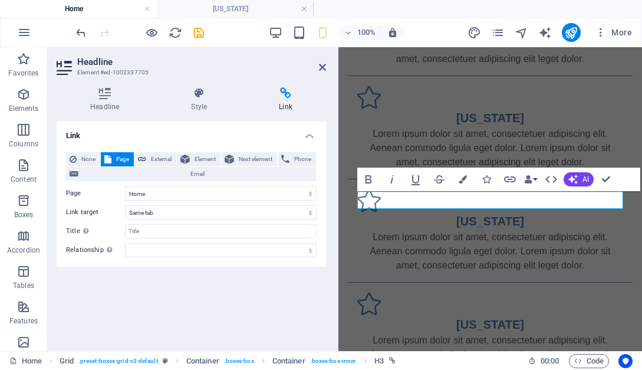
click at [326, 67] on aside "Headline Element #ed-1002337705 Headline Style Link Settings Level H1 H2 H3 H4 …" at bounding box center [192, 199] width 291 height 304
click at [324, 67] on icon at bounding box center [322, 66] width 7 height 9
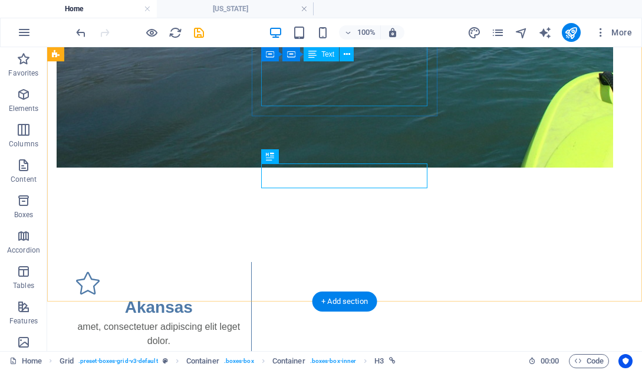
scroll to position [420, 0]
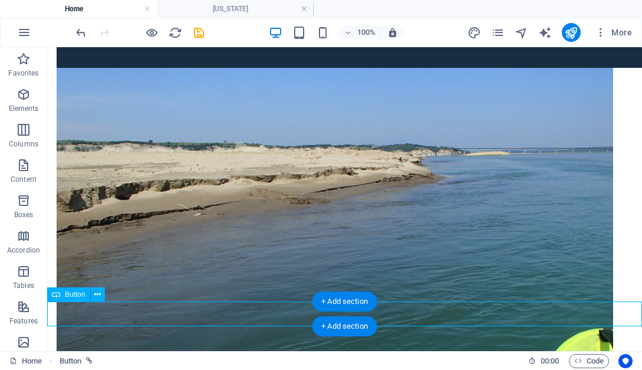
select select "1"
select select
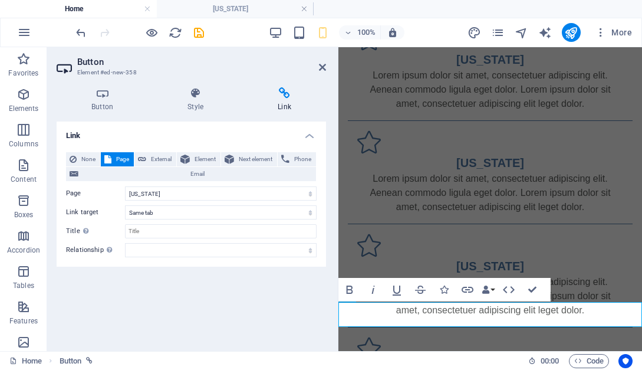
scroll to position [734, 0]
drag, startPoint x: 324, startPoint y: 66, endPoint x: 276, endPoint y: 19, distance: 67.1
click at [324, 66] on icon at bounding box center [322, 66] width 7 height 9
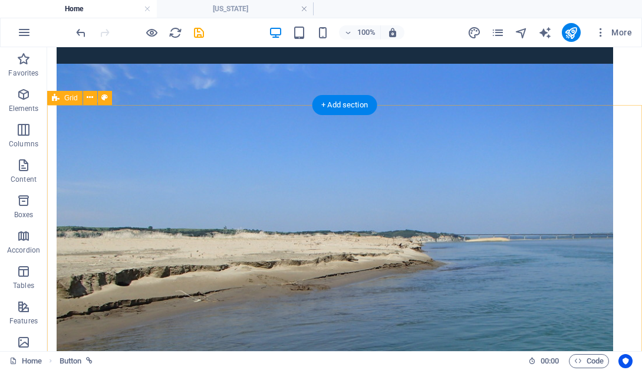
scroll to position [239, 0]
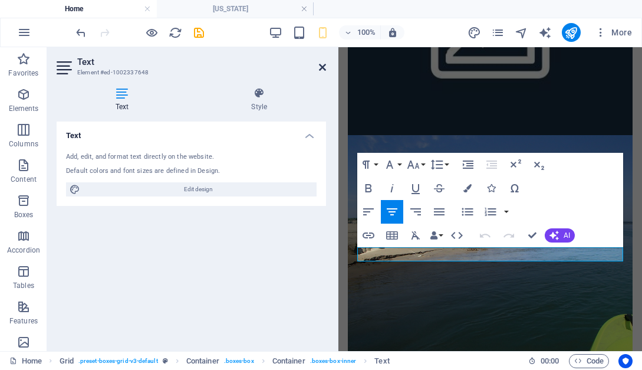
click at [324, 66] on icon at bounding box center [322, 66] width 7 height 9
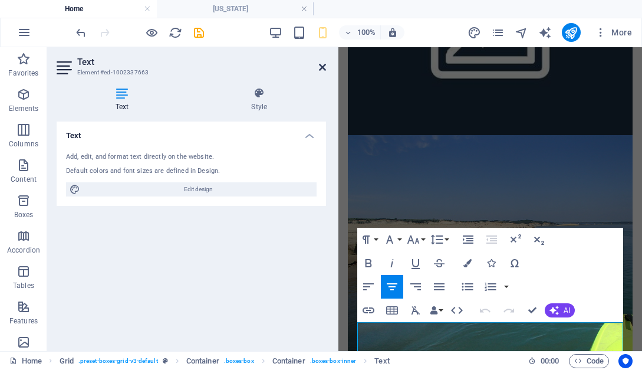
drag, startPoint x: 324, startPoint y: 70, endPoint x: 275, endPoint y: 53, distance: 51.8
click at [324, 70] on icon at bounding box center [322, 66] width 7 height 9
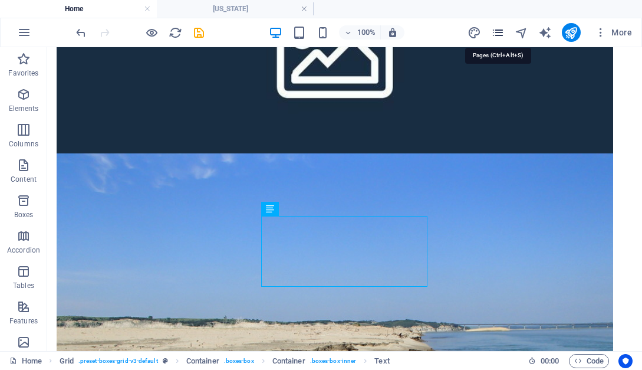
click at [503, 36] on icon "pages" at bounding box center [498, 33] width 14 height 14
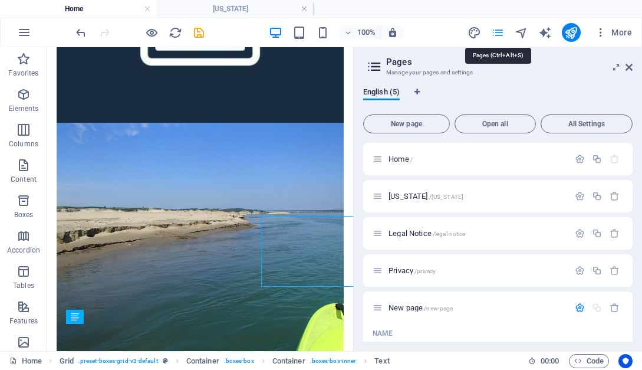
scroll to position [110, 0]
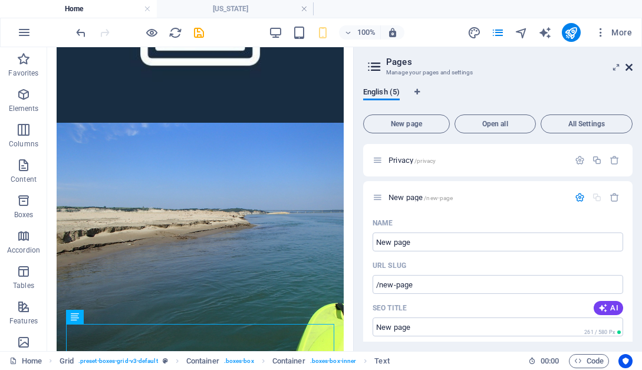
click at [629, 65] on icon at bounding box center [628, 66] width 7 height 9
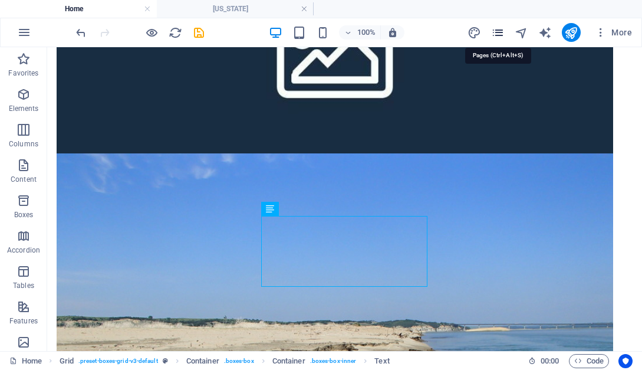
click at [494, 38] on icon "pages" at bounding box center [498, 33] width 14 height 14
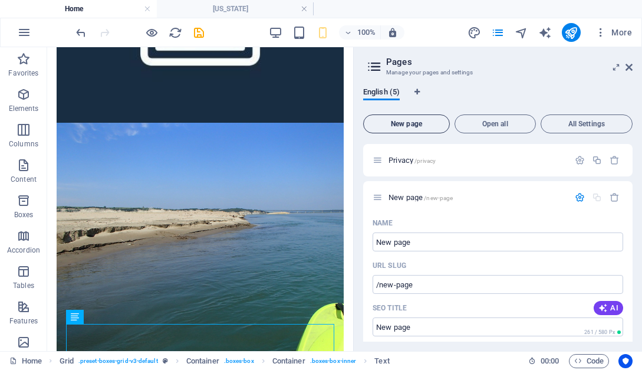
click at [395, 126] on span "New page" at bounding box center [406, 123] width 76 height 7
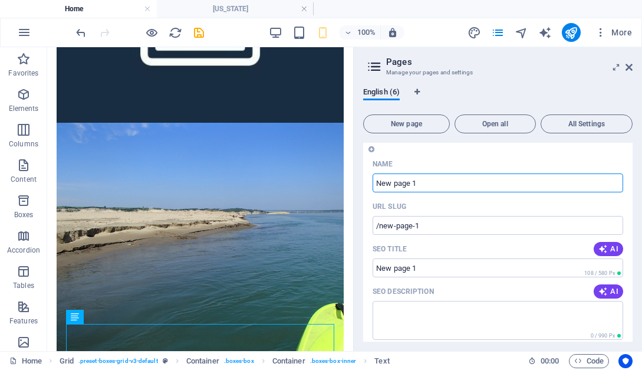
scroll to position [586, 0]
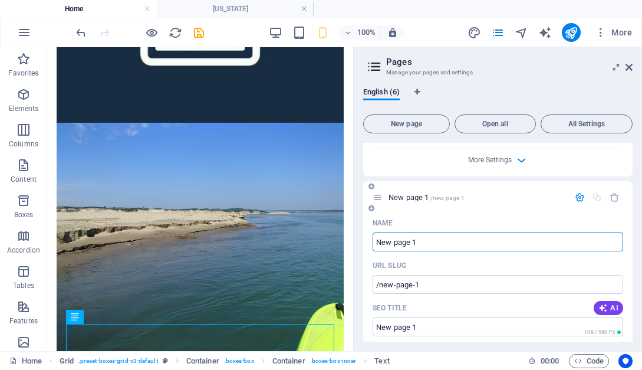
click at [450, 242] on input "New page 1" at bounding box center [497, 241] width 250 height 19
click at [519, 160] on icon "button" at bounding box center [522, 160] width 14 height 14
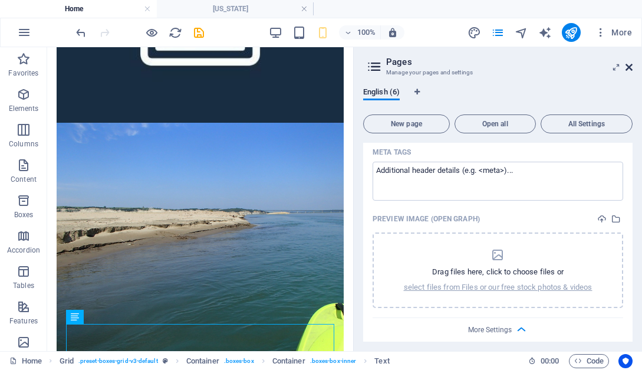
click at [626, 67] on icon at bounding box center [628, 66] width 7 height 9
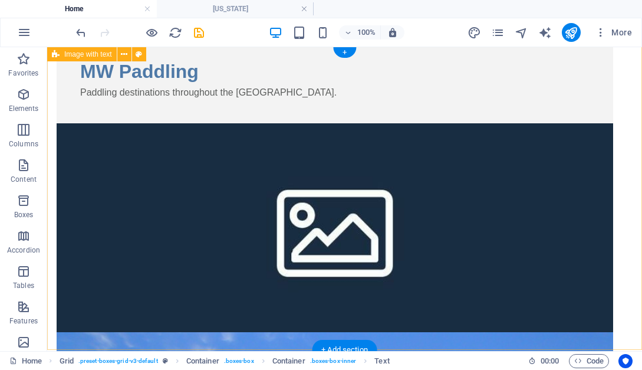
scroll to position [0, 0]
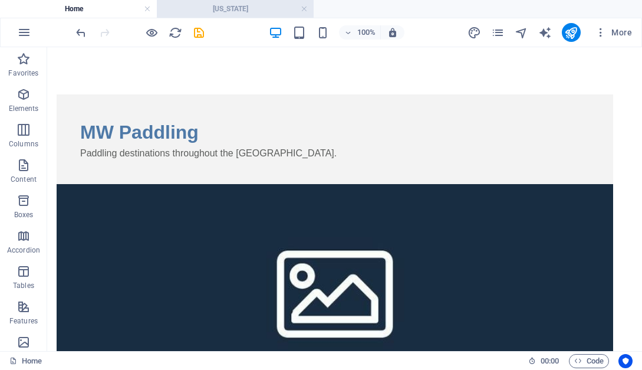
click at [238, 11] on h4 "[US_STATE]" at bounding box center [235, 8] width 157 height 13
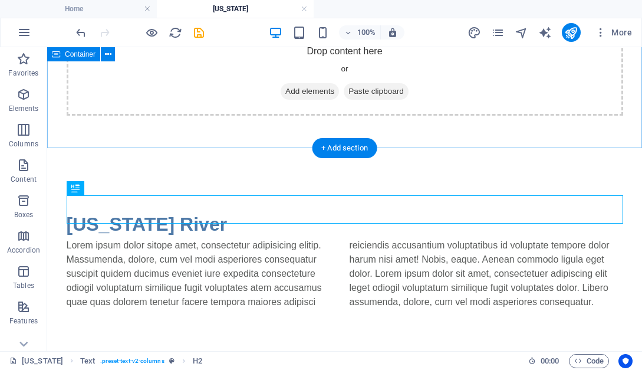
scroll to position [77, 0]
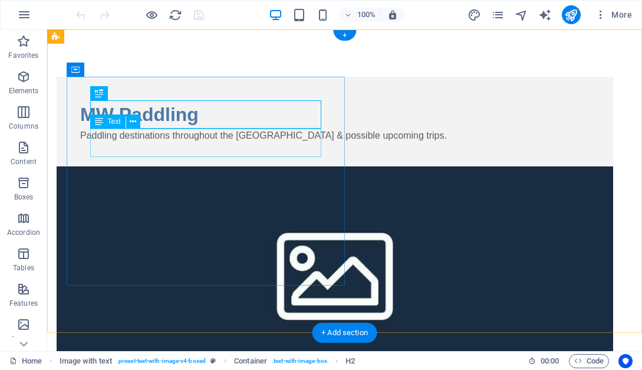
click at [214, 143] on div "Paddling destinations throughout the [GEOGRAPHIC_DATA] & possible upcoming trip…" at bounding box center [334, 135] width 509 height 14
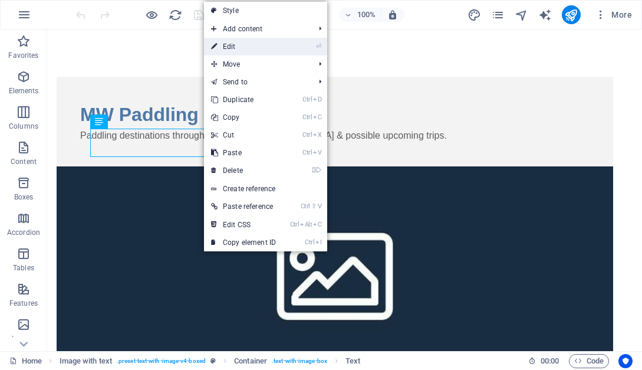
click at [229, 47] on link "⏎ Edit" at bounding box center [243, 47] width 79 height 18
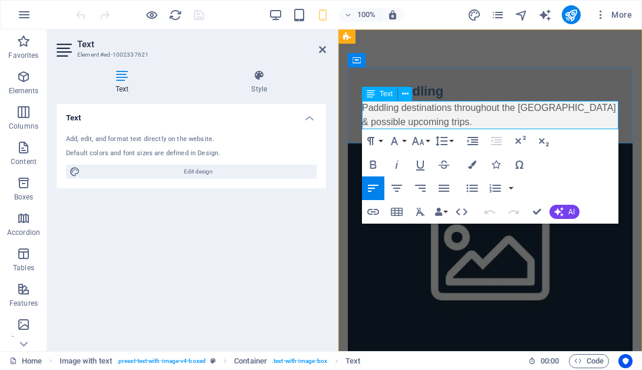
click at [459, 126] on p "Paddling destinations throughout the [GEOGRAPHIC_DATA] & possible upcoming trip…" at bounding box center [490, 115] width 256 height 28
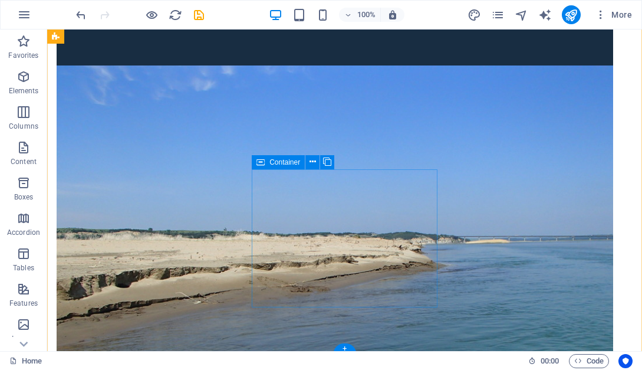
scroll to position [352, 0]
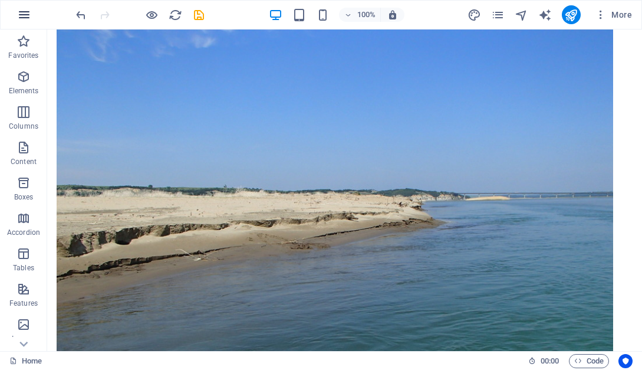
click at [22, 19] on icon "button" at bounding box center [24, 15] width 14 height 14
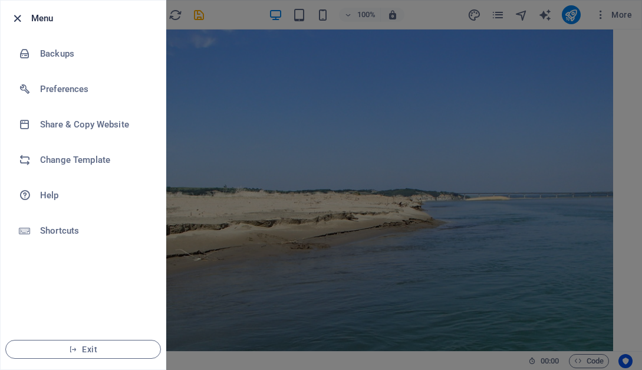
click at [22, 18] on icon "button" at bounding box center [18, 19] width 14 height 14
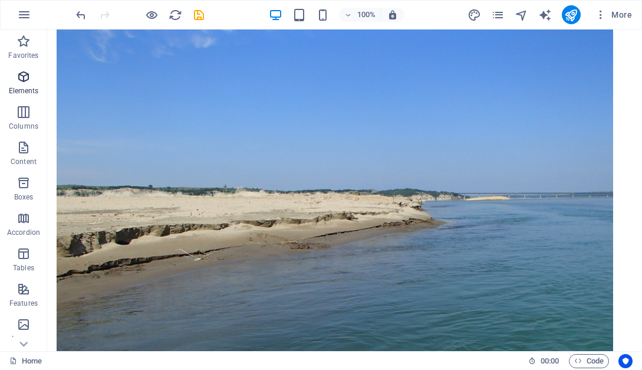
click at [24, 83] on icon "button" at bounding box center [24, 77] width 14 height 14
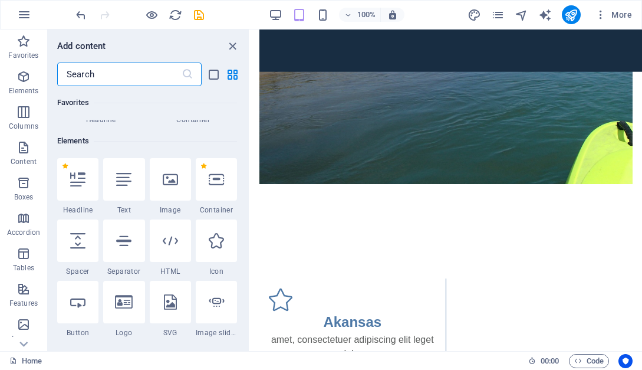
scroll to position [0, 0]
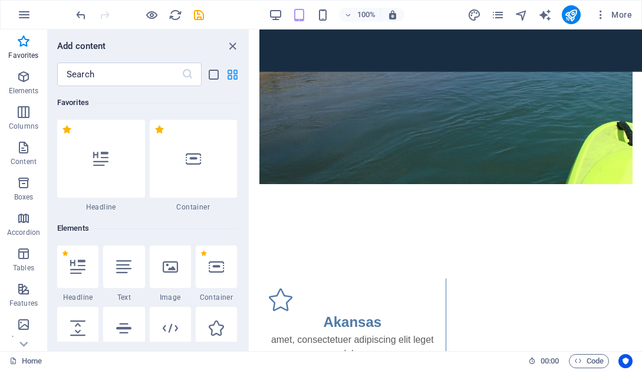
click at [233, 75] on icon "grid-view" at bounding box center [233, 75] width 14 height 14
click at [24, 16] on icon "button" at bounding box center [24, 15] width 14 height 14
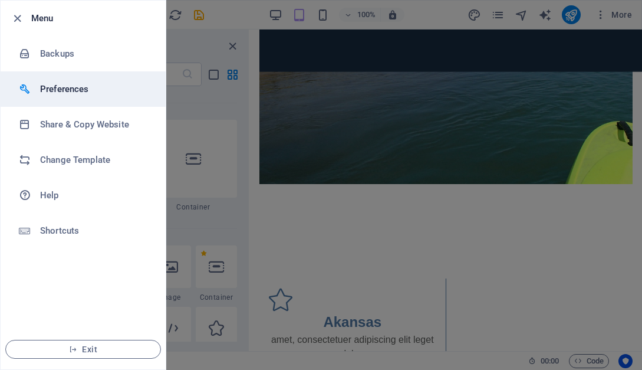
click at [81, 94] on h6 "Preferences" at bounding box center [94, 89] width 109 height 14
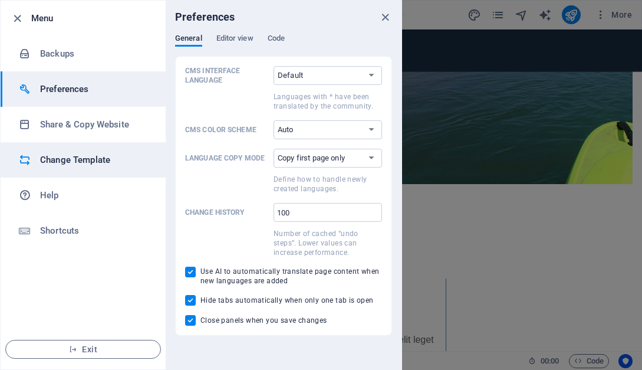
click at [74, 160] on h6 "Change Template" at bounding box center [94, 160] width 109 height 14
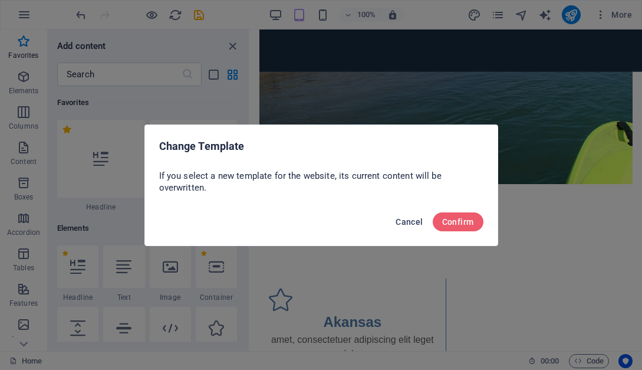
click at [410, 220] on span "Cancel" at bounding box center [408, 221] width 27 height 9
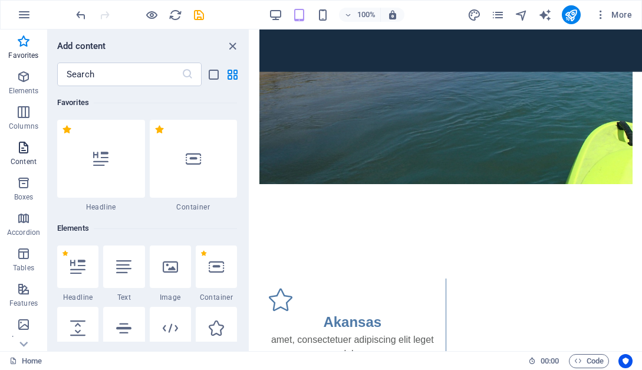
click at [22, 159] on p "Content" at bounding box center [24, 161] width 26 height 9
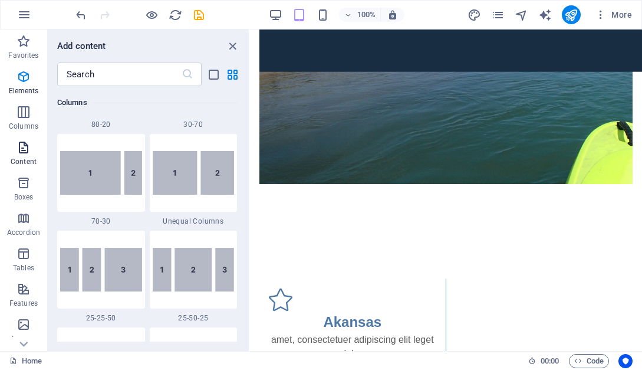
scroll to position [2106, 0]
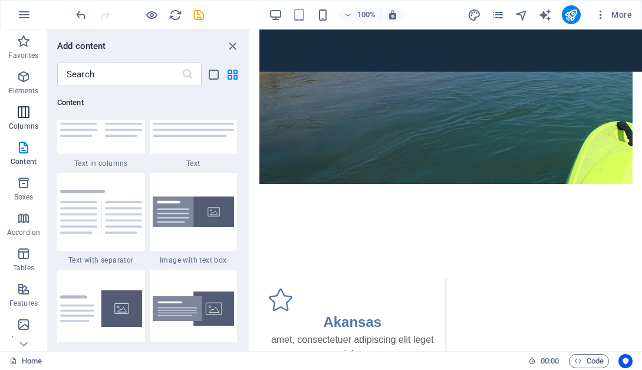
click at [27, 120] on span "Columns" at bounding box center [23, 119] width 47 height 28
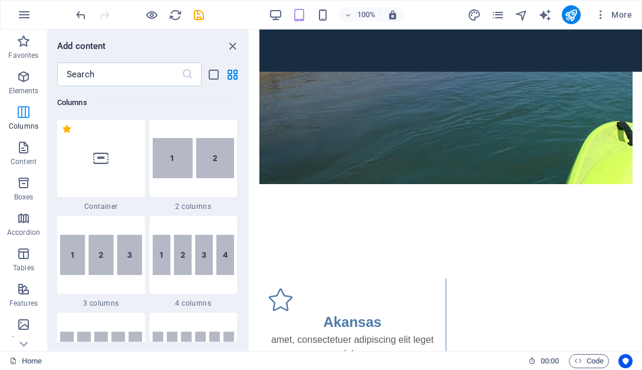
scroll to position [583, 0]
click at [31, 87] on p "Elements" at bounding box center [24, 90] width 30 height 9
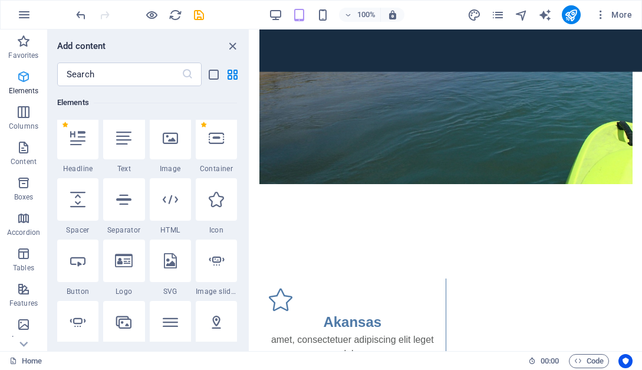
scroll to position [126, 0]
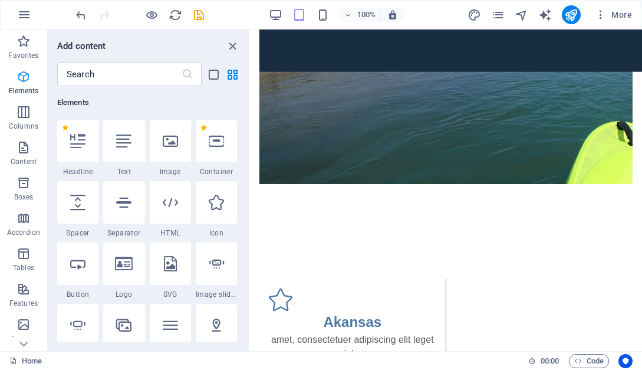
click at [27, 76] on icon "button" at bounding box center [24, 77] width 14 height 14
click at [27, 77] on icon "button" at bounding box center [24, 77] width 14 height 14
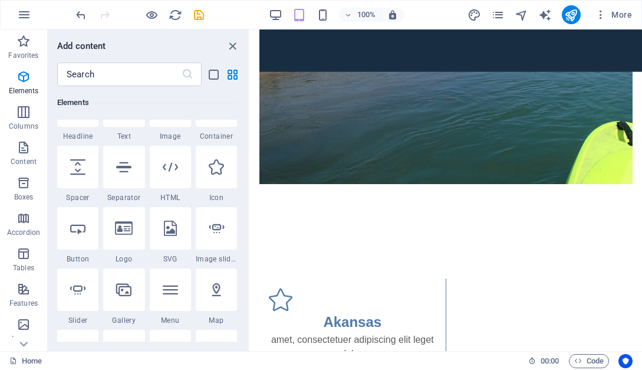
scroll to position [285, 0]
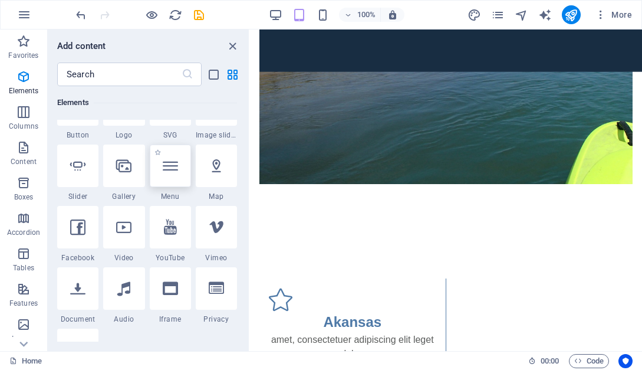
click at [176, 170] on icon at bounding box center [170, 165] width 15 height 15
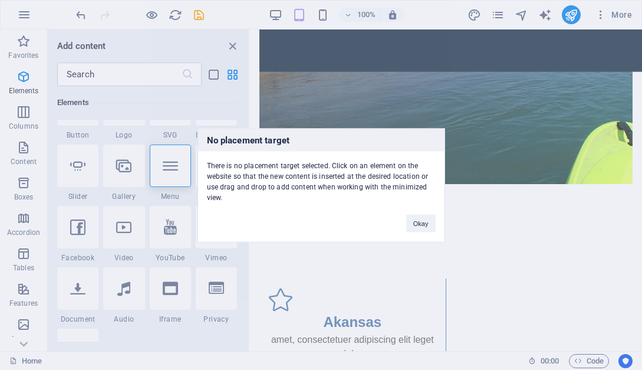
click at [174, 170] on div "No placement target There is no placement target selected. Click on an element …" at bounding box center [321, 185] width 642 height 370
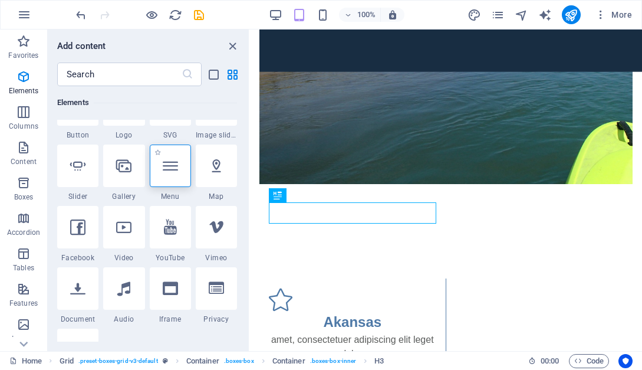
click at [178, 168] on icon at bounding box center [170, 165] width 15 height 15
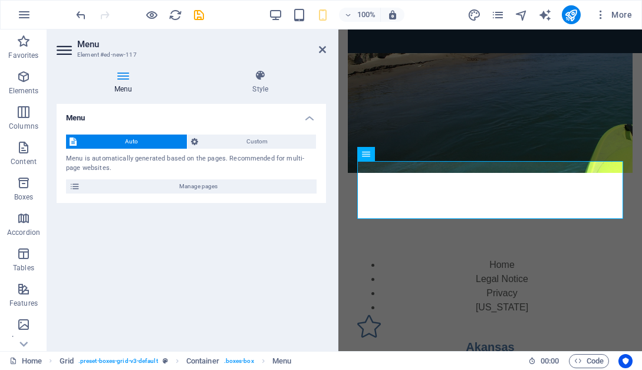
scroll to position [266, 0]
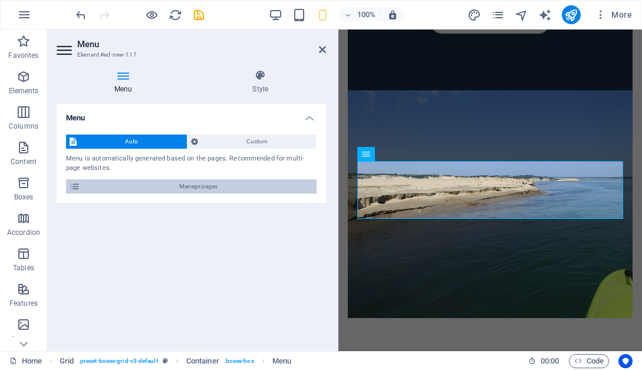
click at [101, 188] on span "Manage pages" at bounding box center [198, 186] width 229 height 14
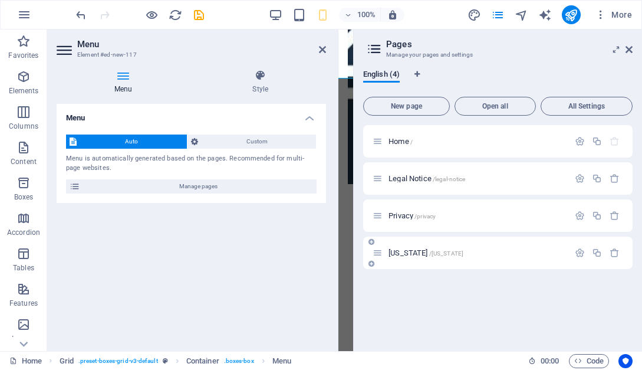
click at [411, 255] on span "Nebraska /nebraska" at bounding box center [425, 252] width 75 height 9
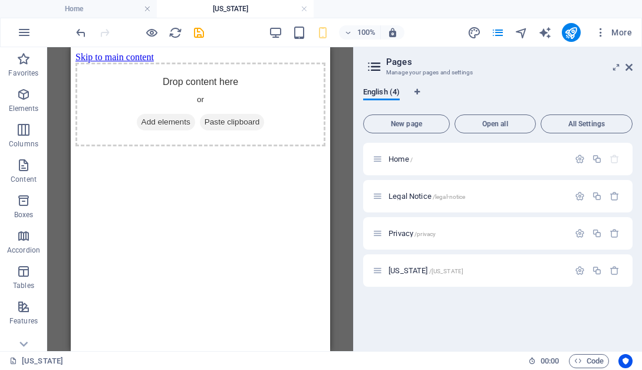
scroll to position [0, 0]
click at [632, 67] on icon at bounding box center [628, 66] width 7 height 9
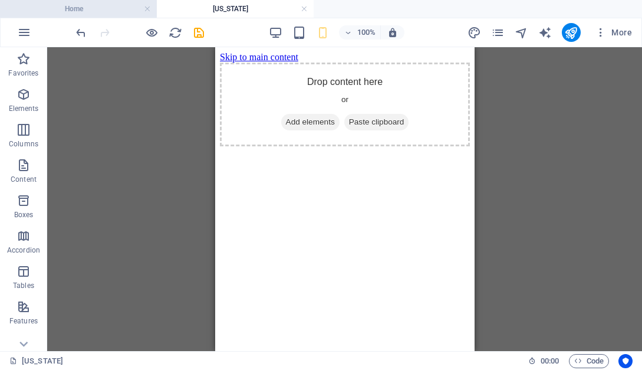
click at [100, 14] on h4 "Home" at bounding box center [78, 8] width 157 height 13
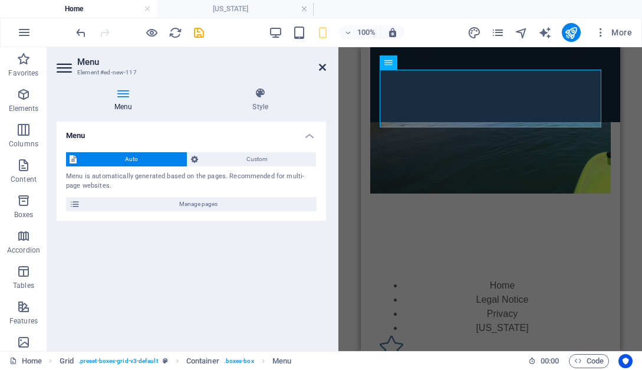
click at [321, 65] on icon at bounding box center [322, 66] width 7 height 9
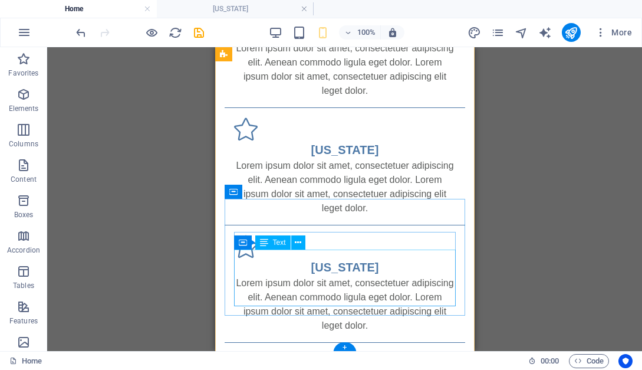
scroll to position [763, 0]
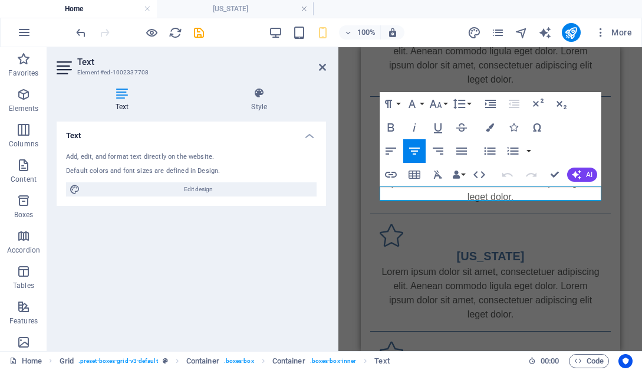
scroll to position [751, 0]
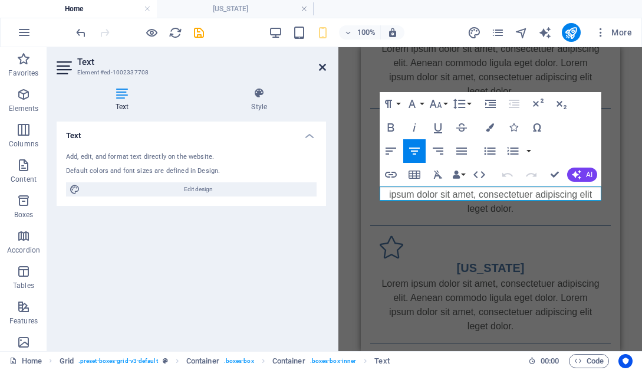
click at [323, 65] on icon at bounding box center [322, 66] width 7 height 9
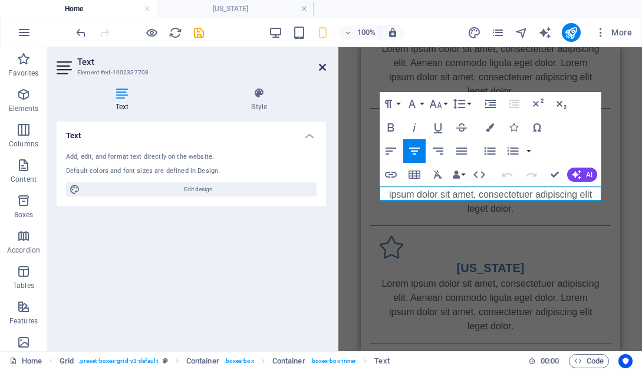
click at [325, 67] on icon at bounding box center [322, 66] width 7 height 9
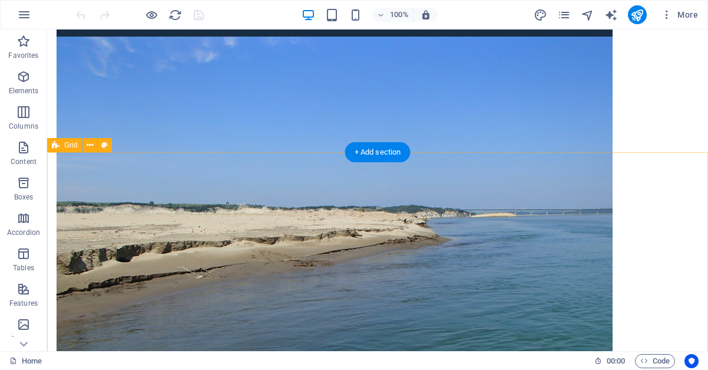
scroll to position [352, 0]
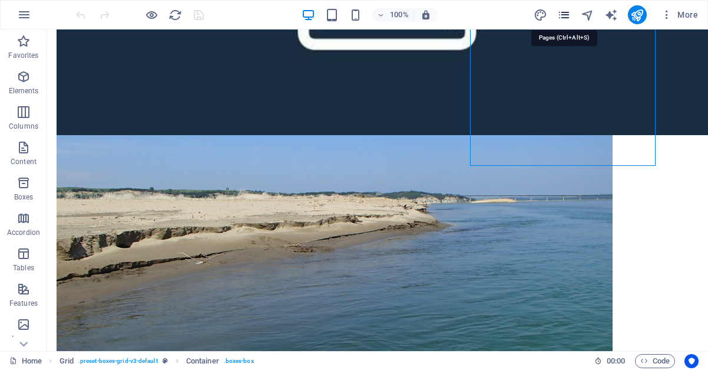
click at [566, 17] on icon "pages" at bounding box center [565, 15] width 14 height 14
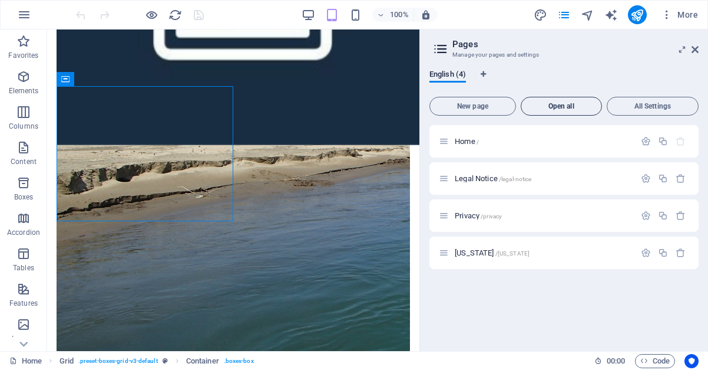
click at [557, 105] on span "Open all" at bounding box center [561, 106] width 71 height 7
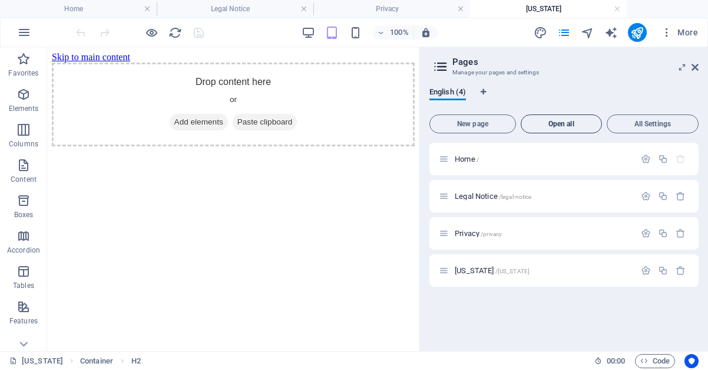
scroll to position [0, 0]
click at [489, 123] on span "New page" at bounding box center [473, 123] width 76 height 7
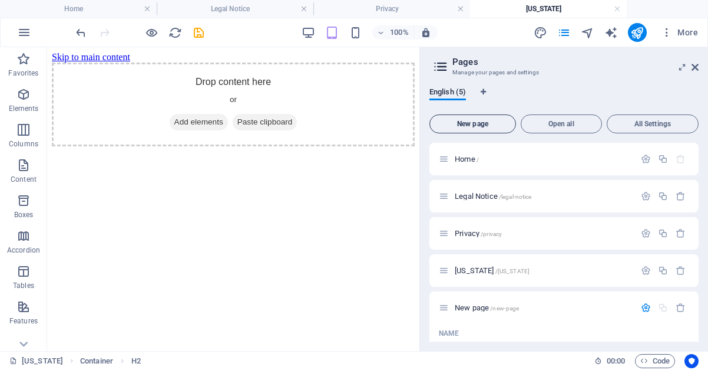
scroll to position [110, 0]
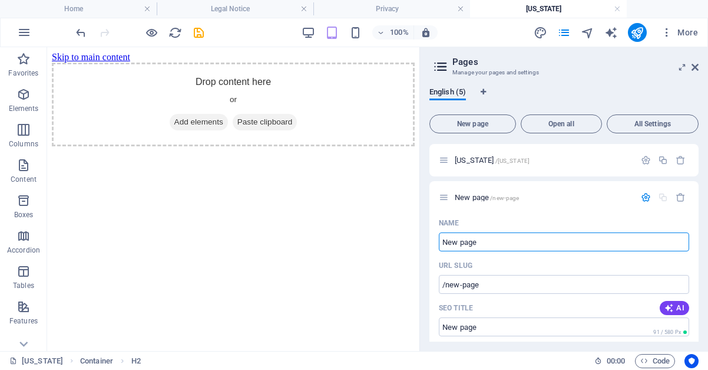
click at [553, 6] on h4 "[US_STATE]" at bounding box center [548, 8] width 157 height 13
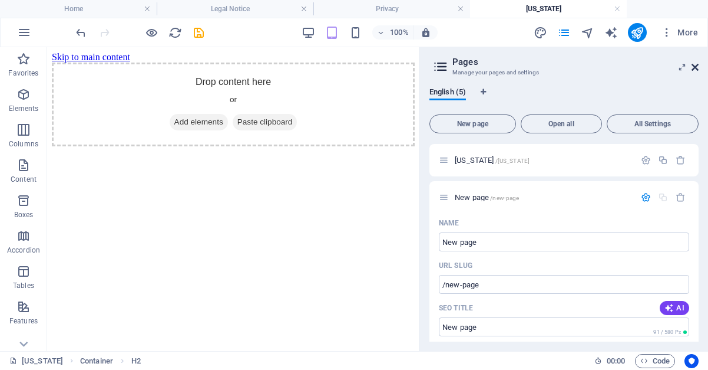
click at [694, 67] on icon at bounding box center [695, 66] width 7 height 9
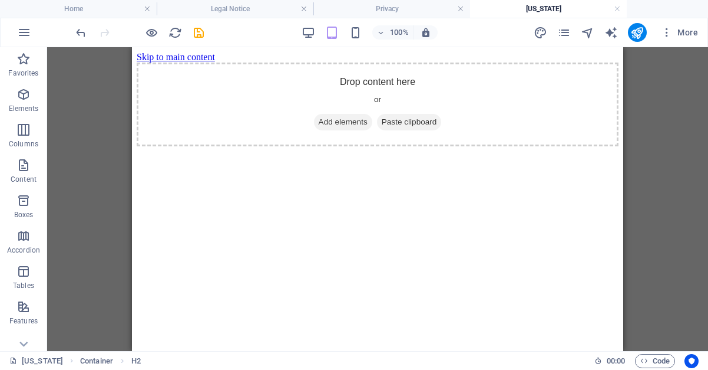
click at [534, 10] on h4 "[US_STATE]" at bounding box center [548, 8] width 157 height 13
click at [57, 8] on h4 "Home" at bounding box center [78, 8] width 157 height 13
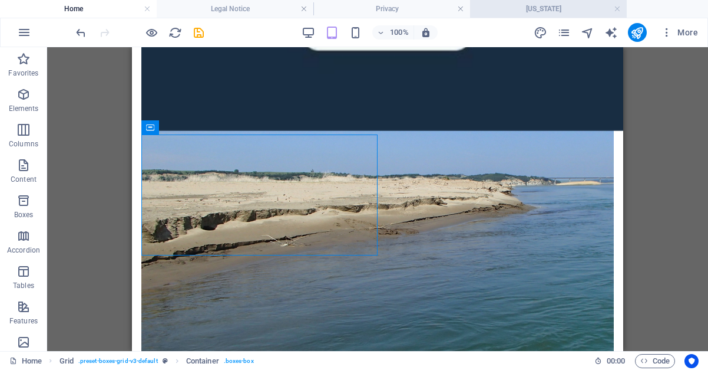
click at [529, 9] on h4 "[US_STATE]" at bounding box center [548, 8] width 157 height 13
